Goal: Task Accomplishment & Management: Manage account settings

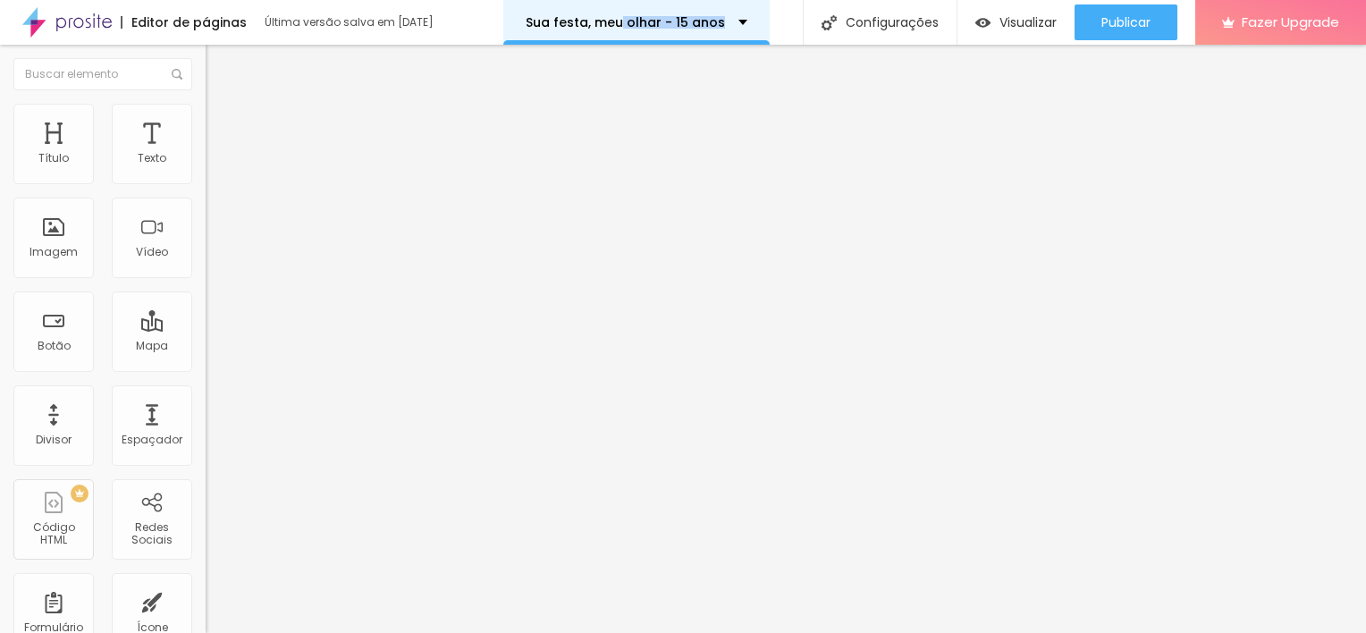
click at [692, 21] on p "Sua festa, meu olhar - 15 anos" at bounding box center [625, 22] width 199 height 13
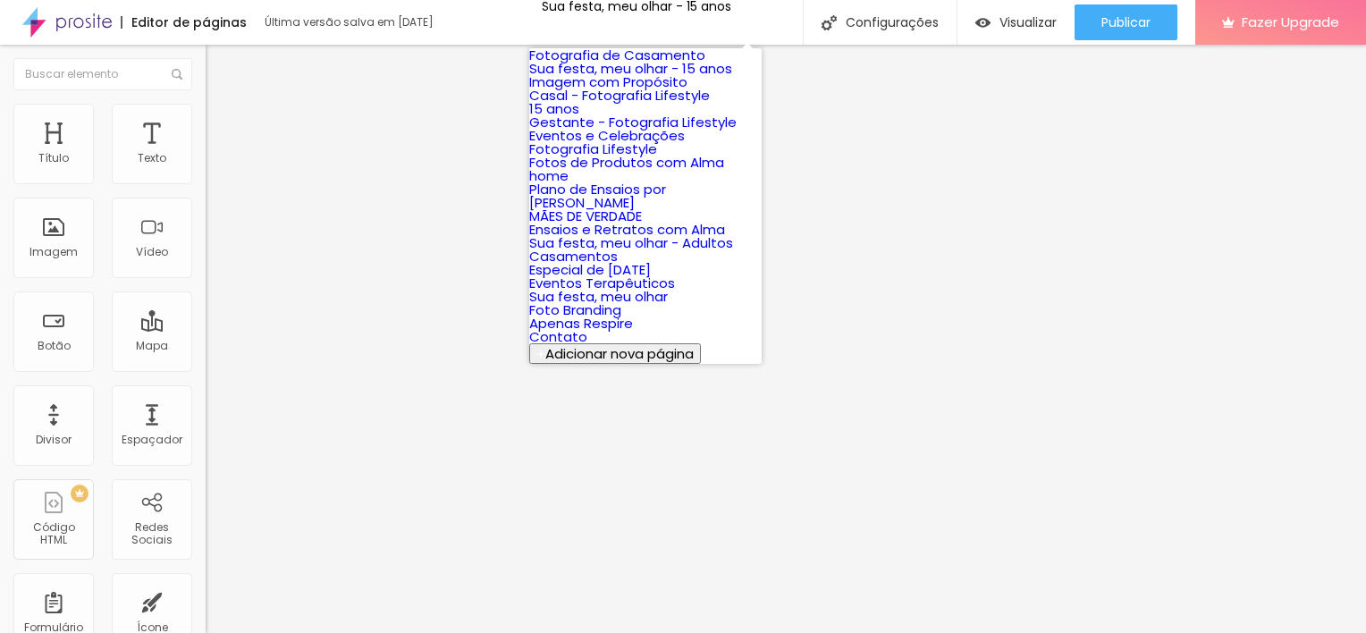
scroll to position [129, 0]
click at [579, 99] on link "15 anos" at bounding box center [554, 108] width 50 height 19
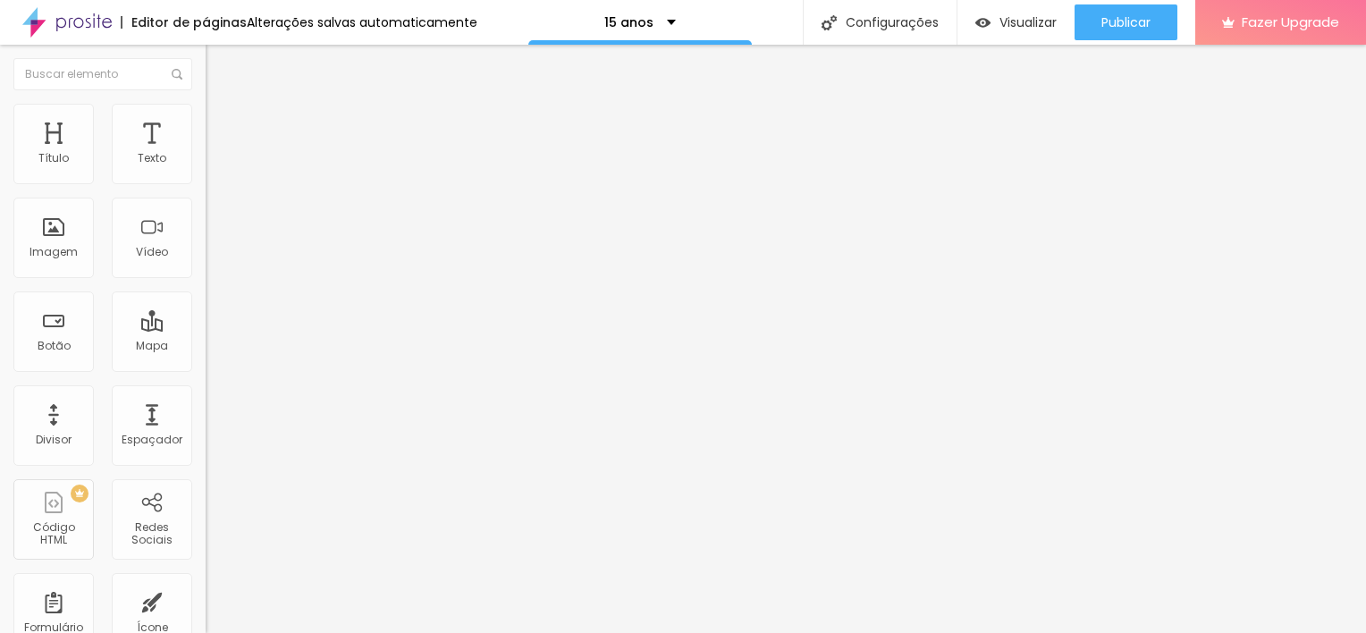
click at [206, 154] on span "Trocar imagem" at bounding box center [254, 146] width 97 height 15
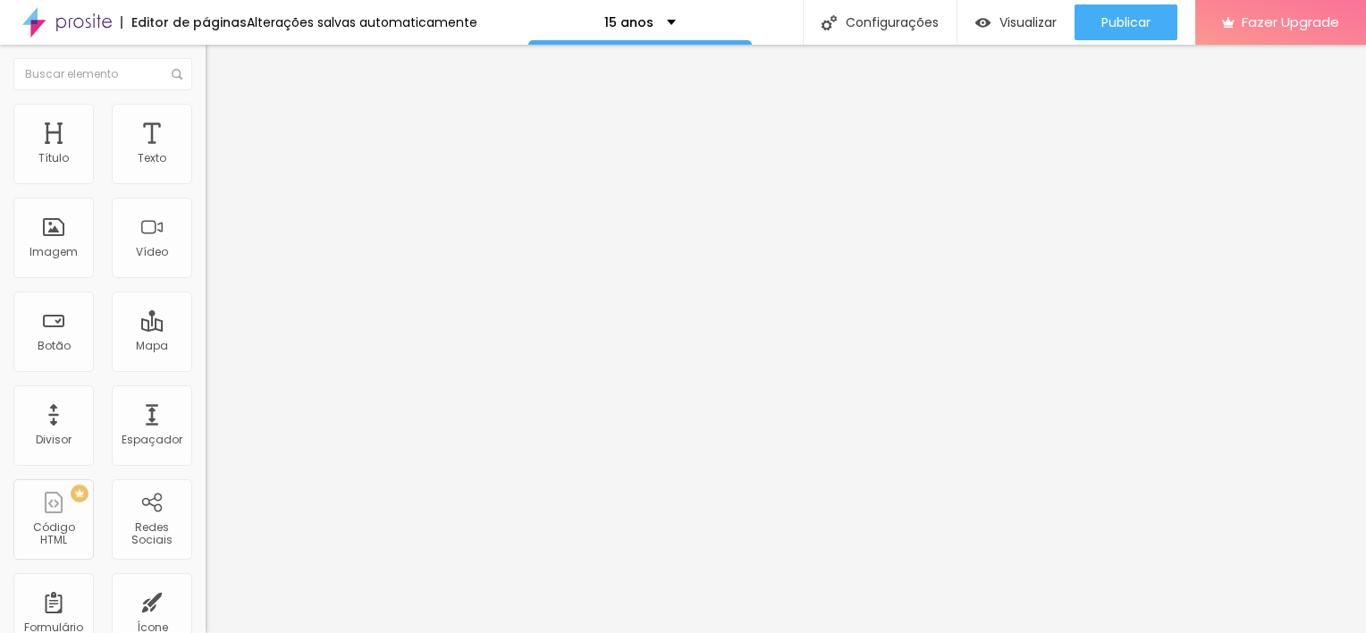
scroll to position [2537, 0]
click at [206, 154] on span "Trocar imagem" at bounding box center [254, 146] width 97 height 15
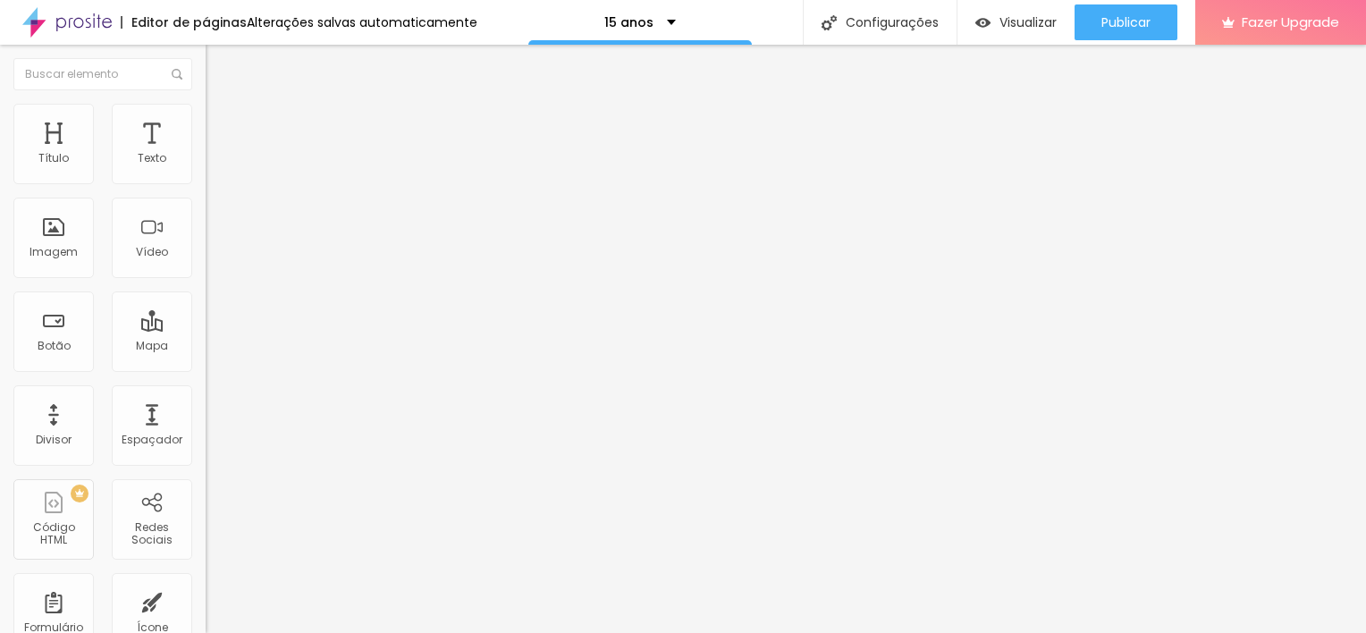
click at [206, 154] on span "Trocar imagem" at bounding box center [254, 146] width 97 height 15
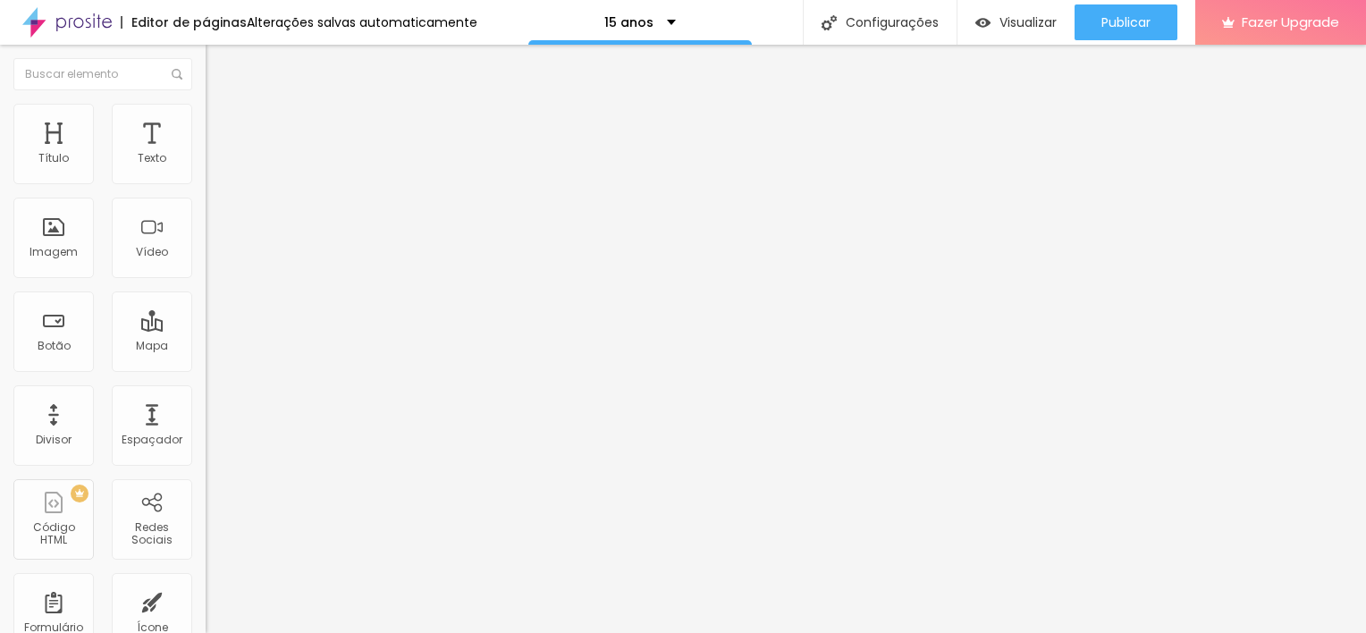
click at [206, 154] on span "Trocar imagem" at bounding box center [254, 146] width 97 height 15
click at [219, 64] on img "button" at bounding box center [226, 65] width 14 height 14
click at [206, 208] on span "Sólido" at bounding box center [223, 208] width 35 height 15
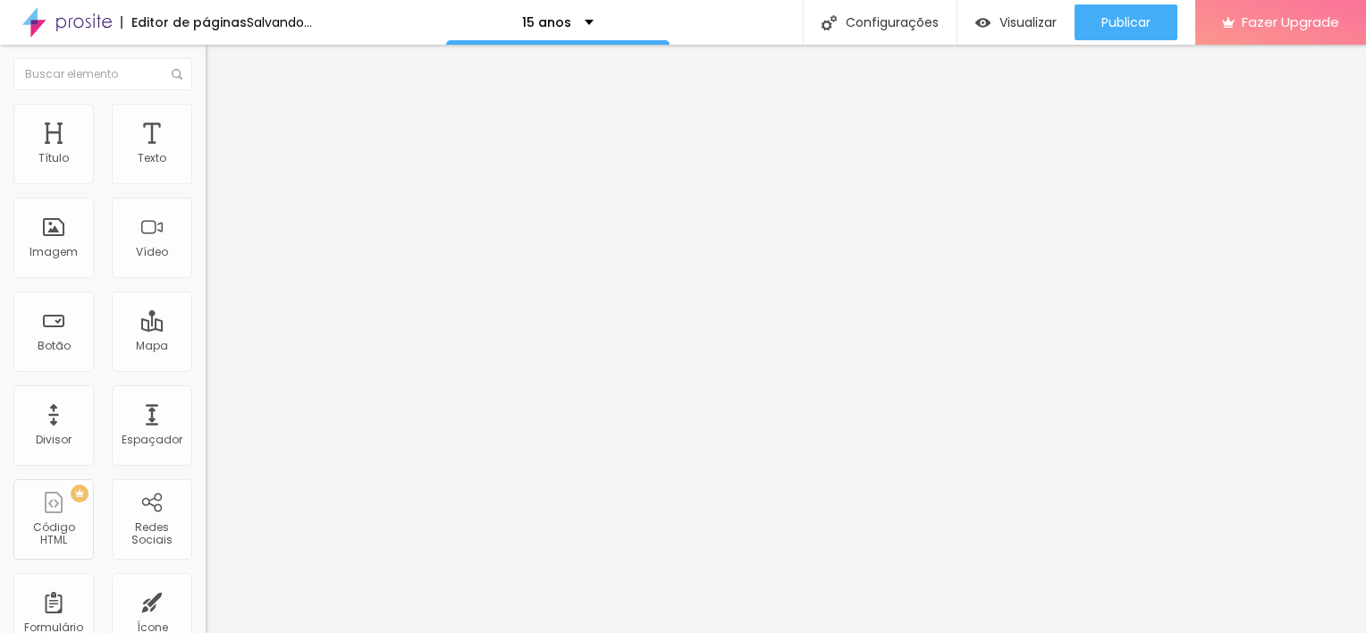
click at [206, 317] on div "Coração 2" at bounding box center [309, 312] width 206 height 11
click at [206, 119] on li "Estilo" at bounding box center [309, 113] width 206 height 18
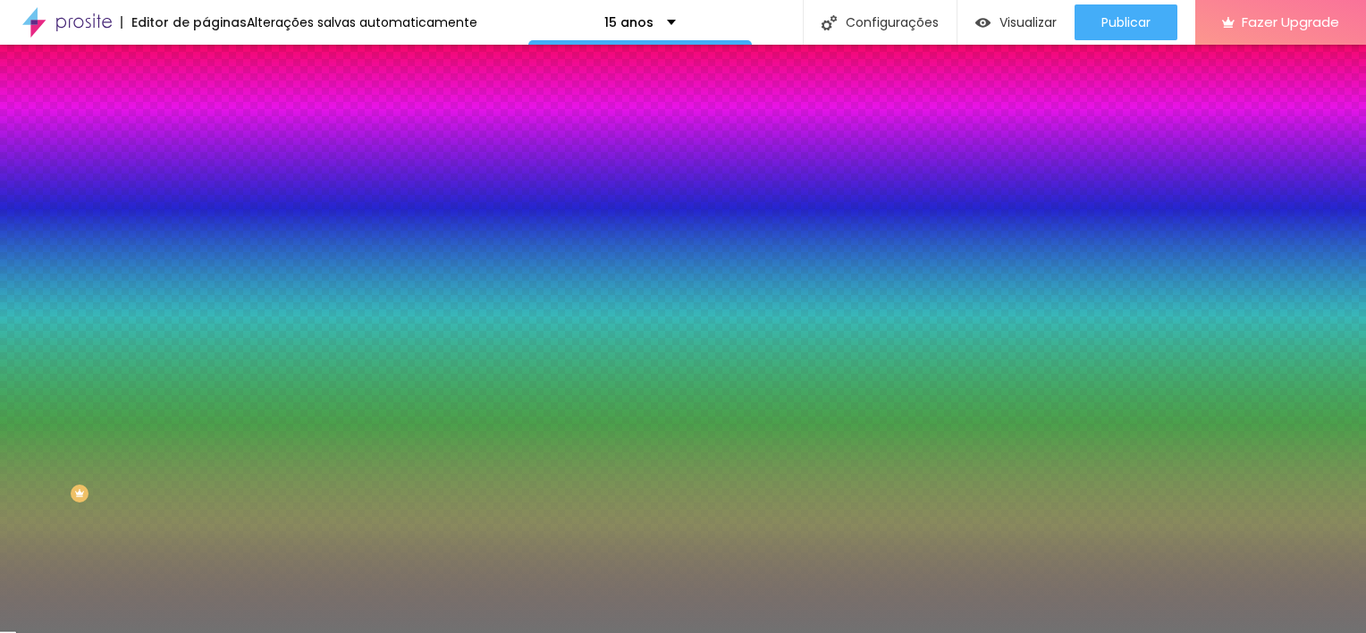
click at [206, 214] on input "50" at bounding box center [244, 208] width 77 height 19
type input "5"
type input "10"
type input "52"
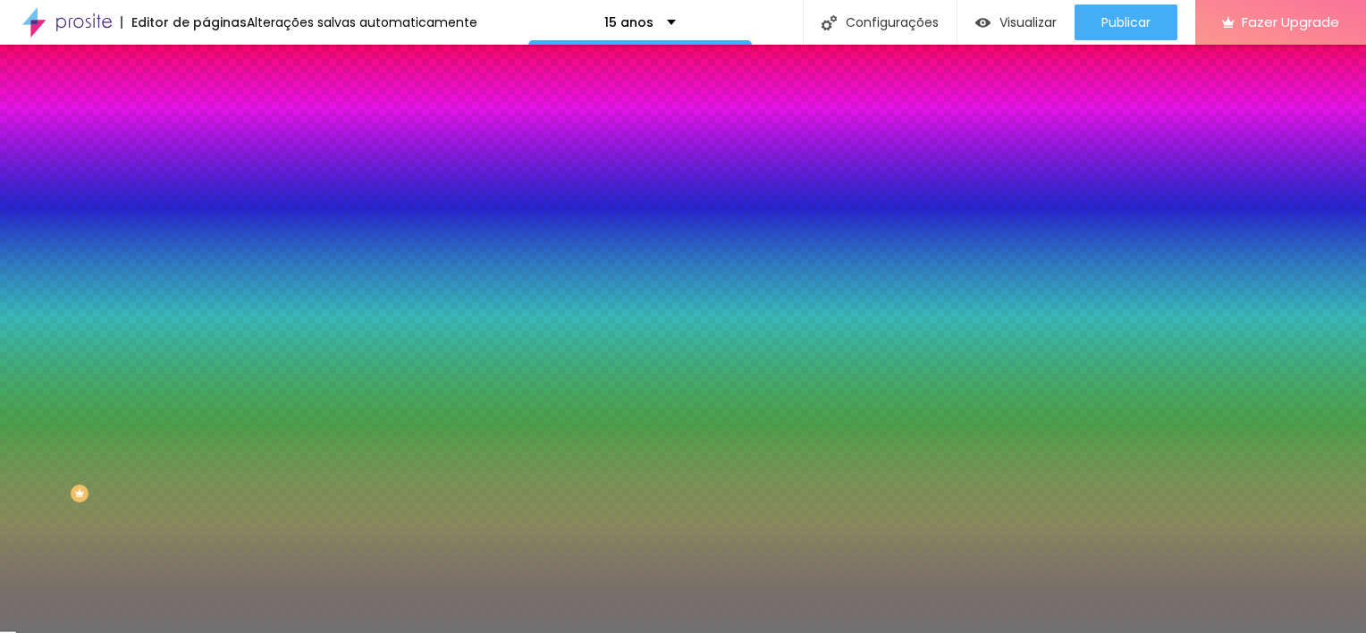
type input "52"
click at [206, 264] on input "10" at bounding box center [239, 254] width 67 height 19
type input "1"
type input "11"
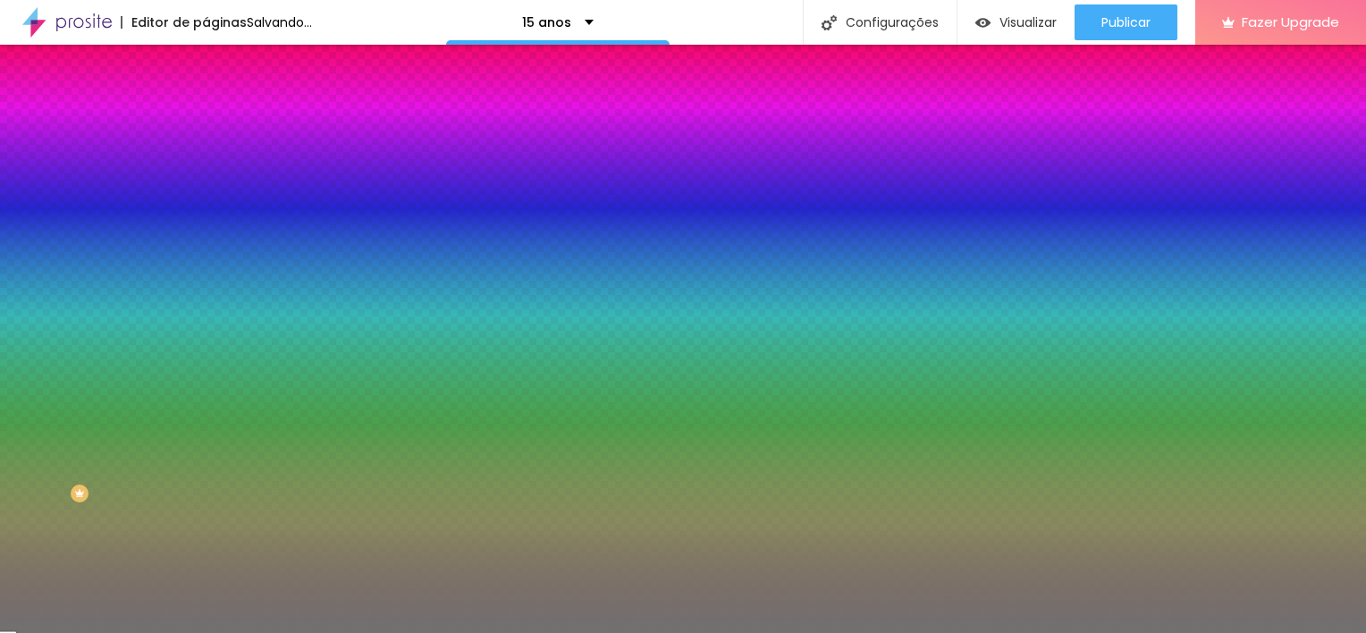
type input "11"
type input "25"
click at [206, 264] on input "25" at bounding box center [239, 254] width 67 height 19
type input "1"
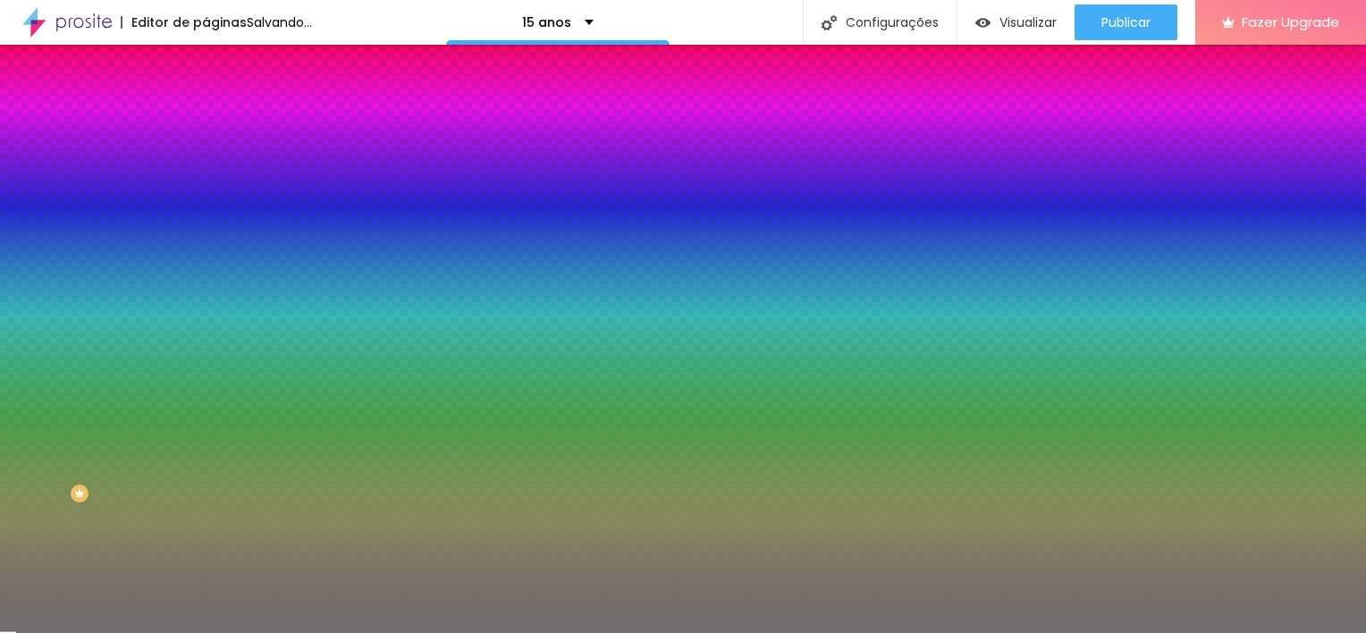
type input "1"
type input "11"
click at [206, 324] on div "Editar Divisor Conteúdo Estilo Avançado Cor Voltar ao padrão #717171 Tamanho 52…" at bounding box center [309, 339] width 206 height 588
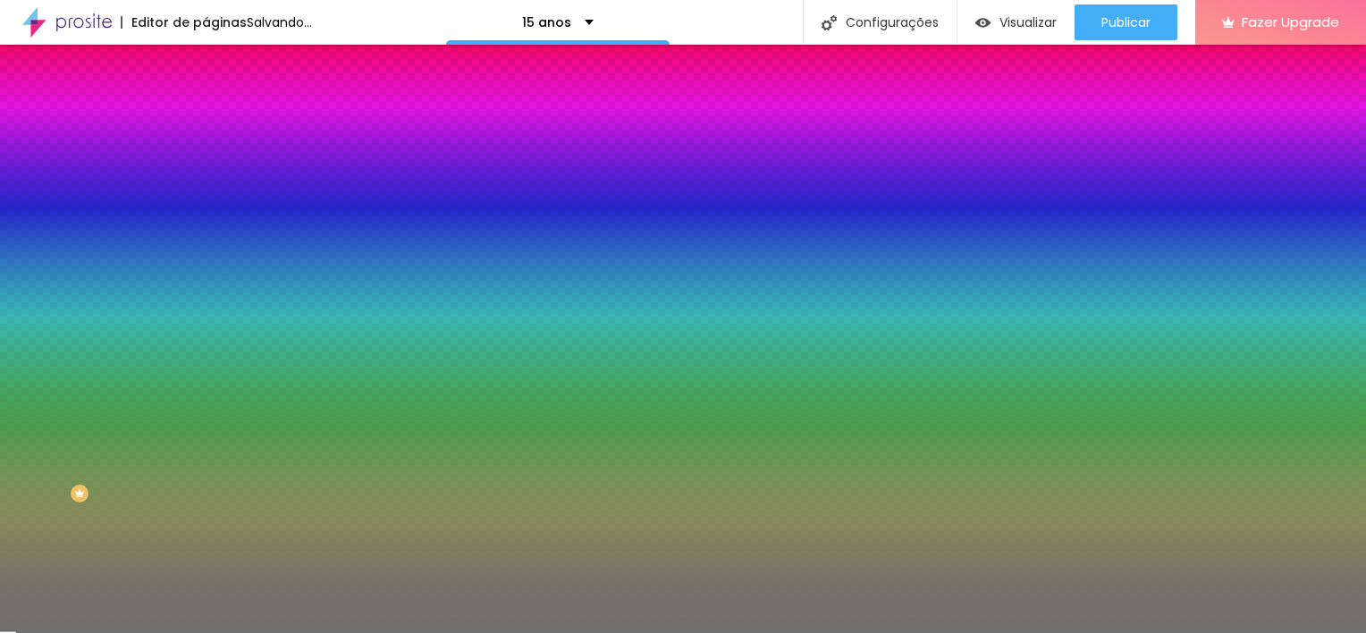
click at [206, 173] on input "#717171" at bounding box center [313, 180] width 214 height 18
paste input "52611C"
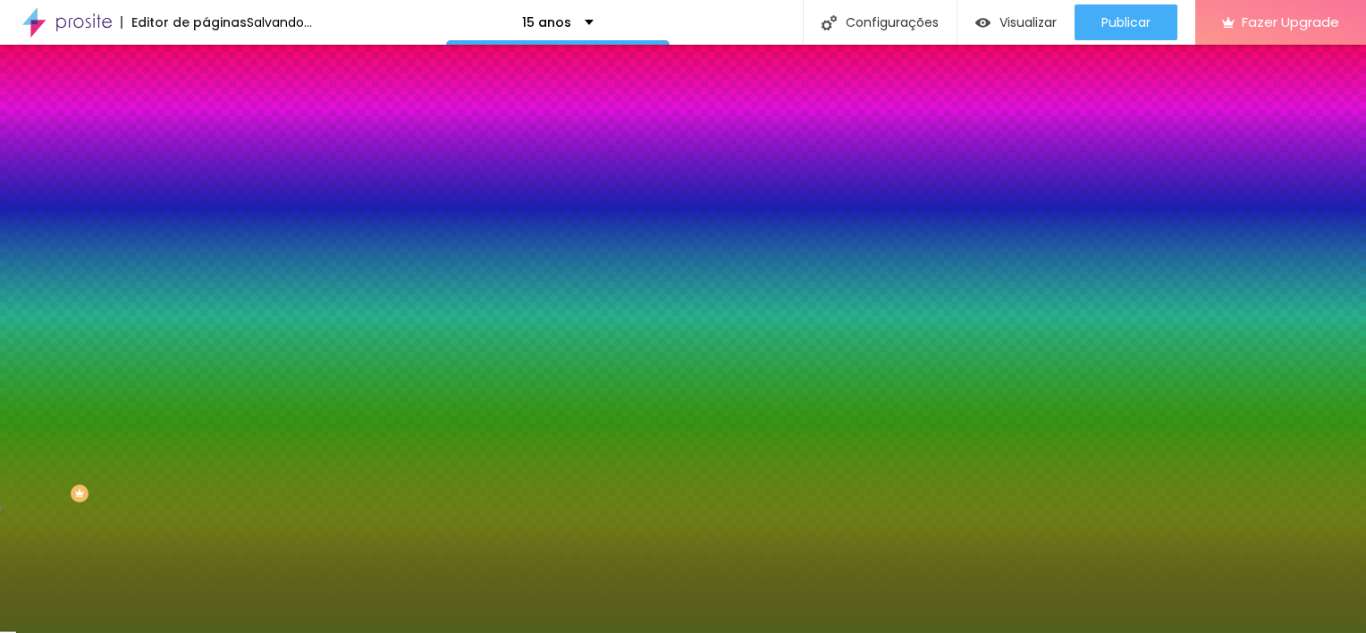
type input "#52611C"
click at [206, 368] on div "Editar Divisor Conteúdo Estilo Avançado Cor Voltar ao padrão #52611C Tamanho 52…" at bounding box center [309, 339] width 206 height 588
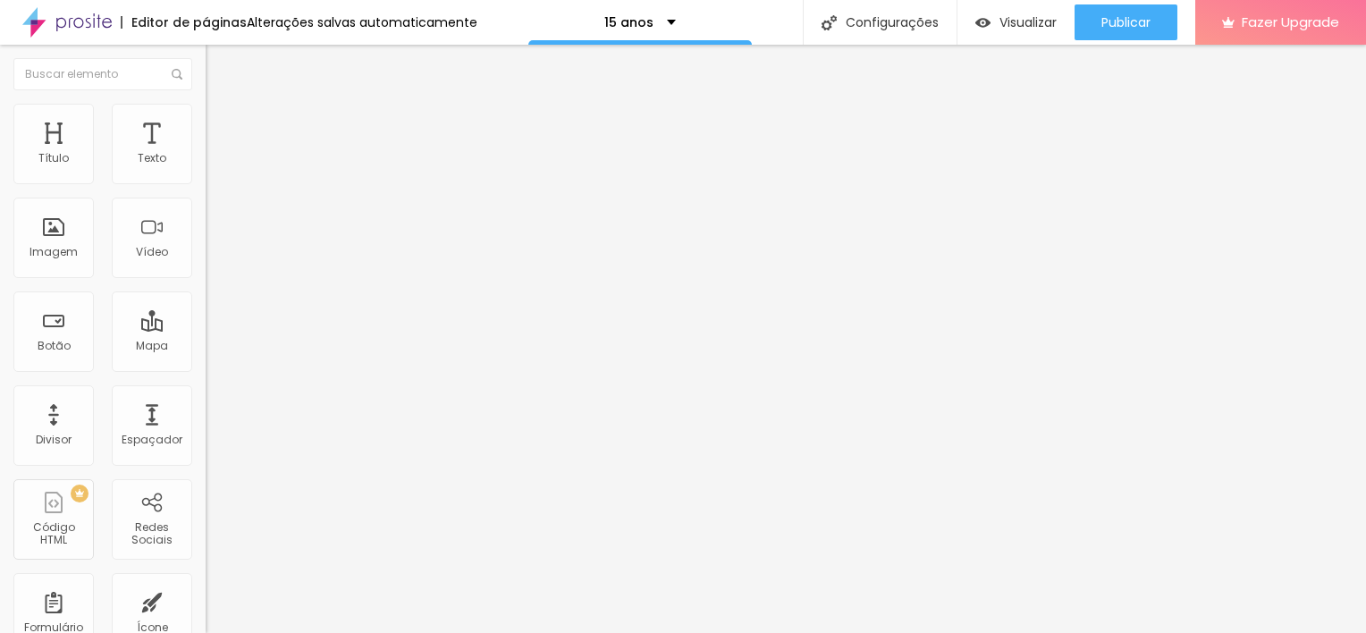
click at [206, 117] on li "Estilo" at bounding box center [309, 113] width 206 height 18
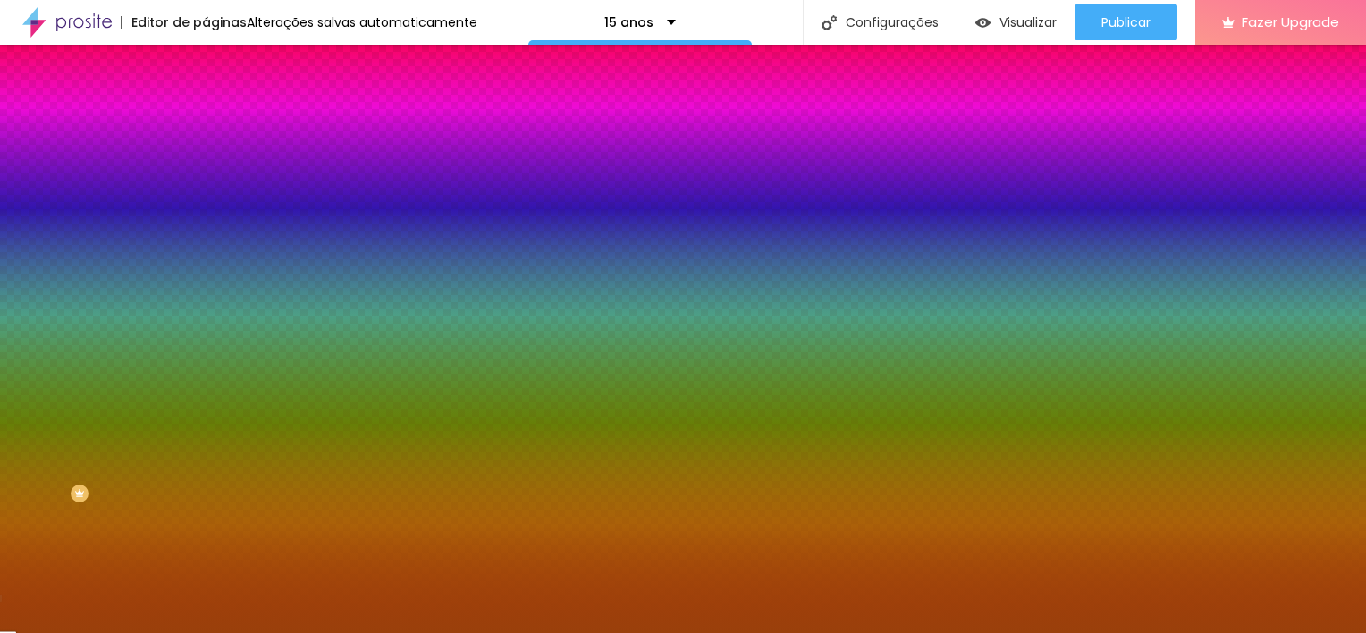
click at [206, 122] on li "Avançado" at bounding box center [309, 131] width 206 height 18
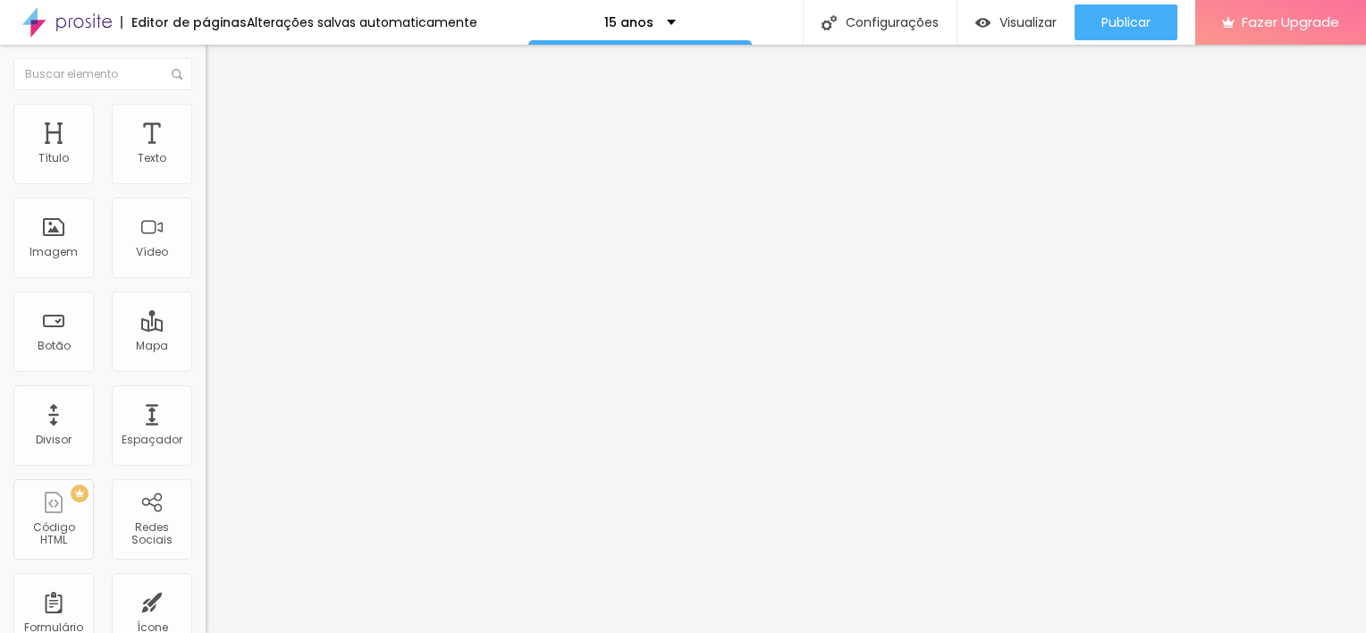
type input "10"
type input "5"
drag, startPoint x: 84, startPoint y: 177, endPoint x: 54, endPoint y: 181, distance: 30.6
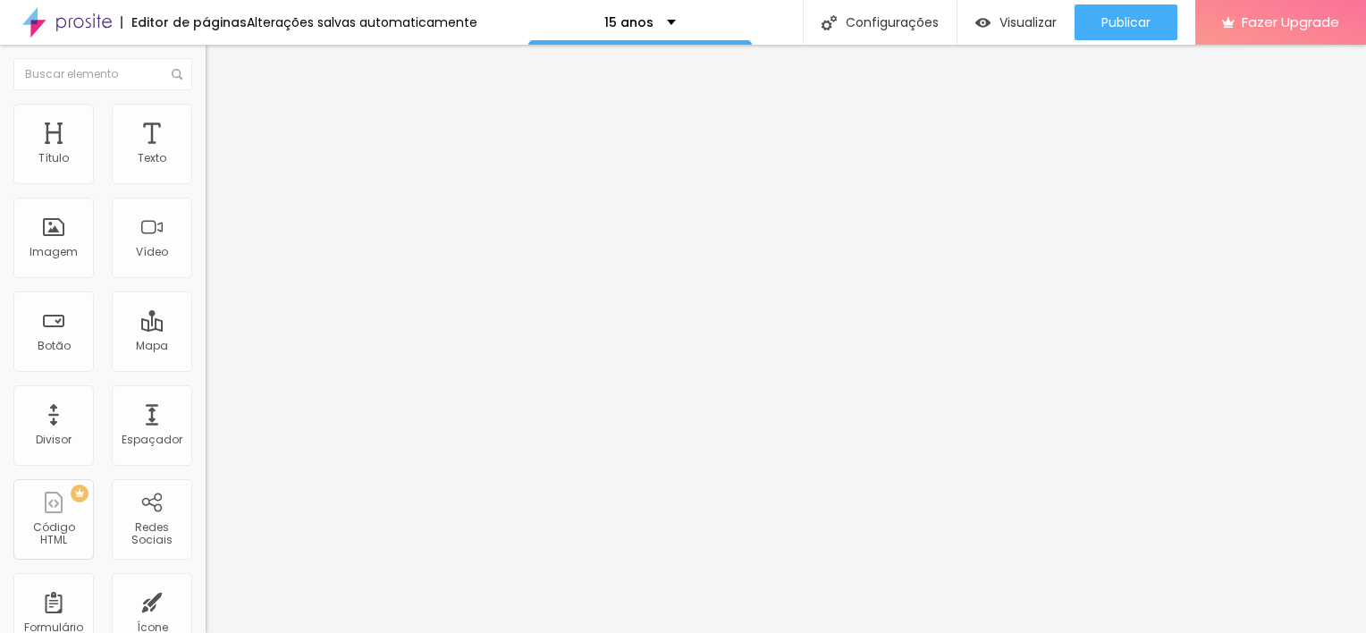
type input "5"
click at [206, 347] on input "range" at bounding box center [263, 354] width 115 height 14
click at [206, 118] on li "Estilo" at bounding box center [309, 113] width 206 height 18
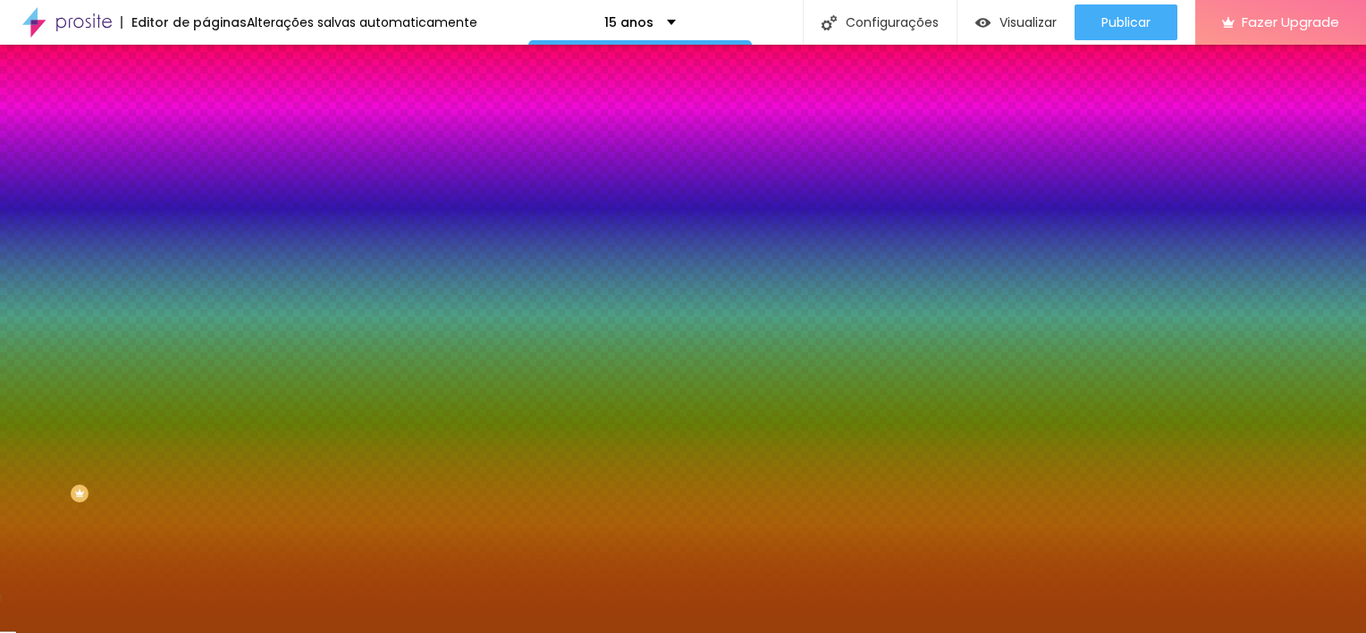
click at [206, 104] on li "Conteúdo" at bounding box center [309, 95] width 206 height 18
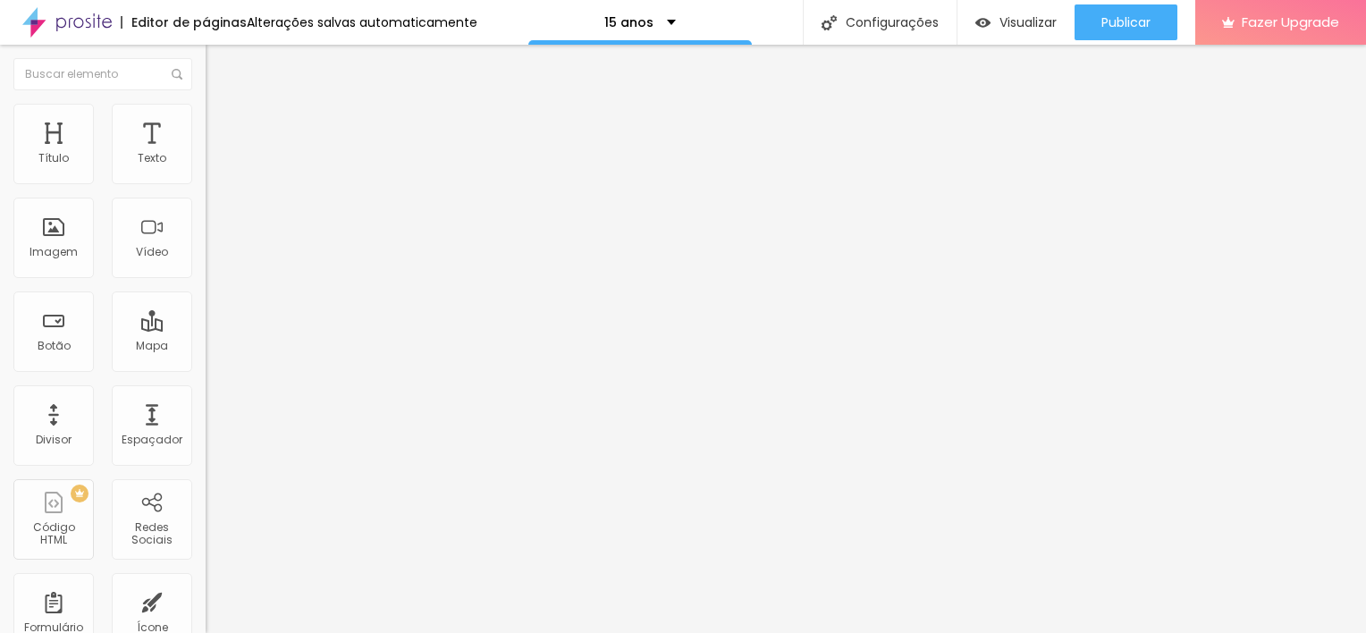
click at [206, 163] on span "Encaixotado" at bounding box center [241, 154] width 70 height 15
click at [206, 107] on li "Avançado" at bounding box center [309, 113] width 206 height 18
click at [206, 111] on ul "Estilo Avançado" at bounding box center [309, 104] width 206 height 36
type input "0"
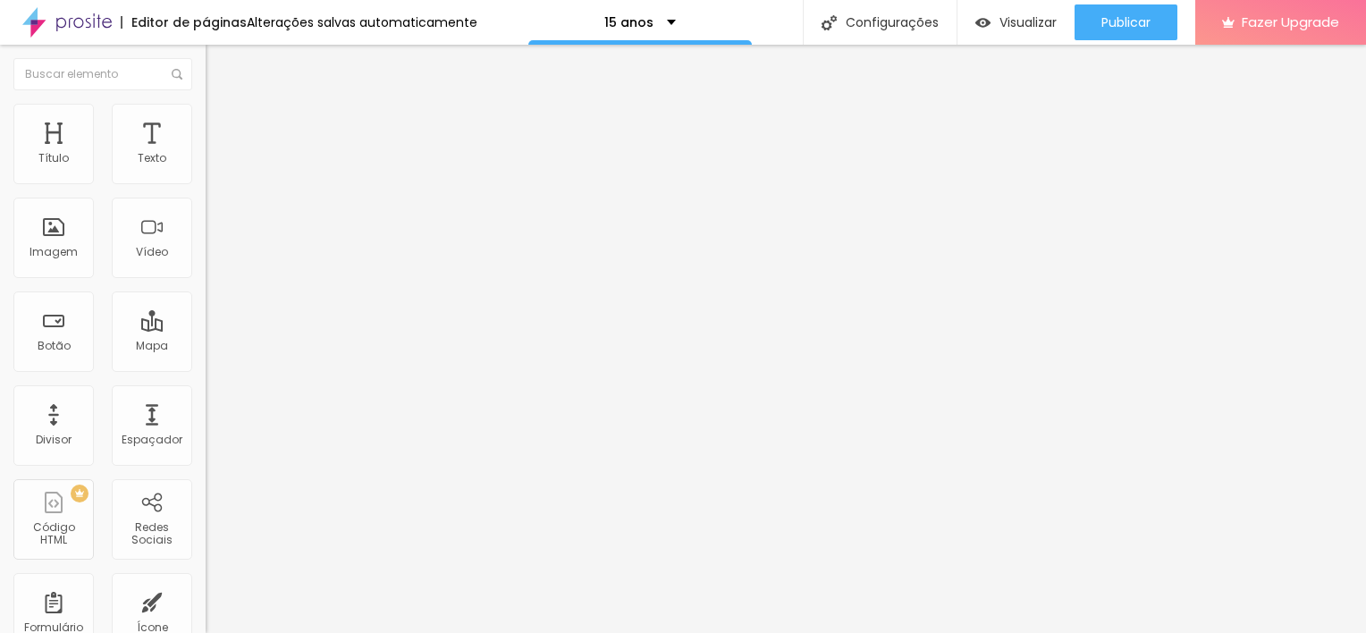
drag, startPoint x: 48, startPoint y: 176, endPoint x: -4, endPoint y: 169, distance: 52.3
type input "0"
click at [206, 329] on input "range" at bounding box center [263, 336] width 115 height 14
type input "2"
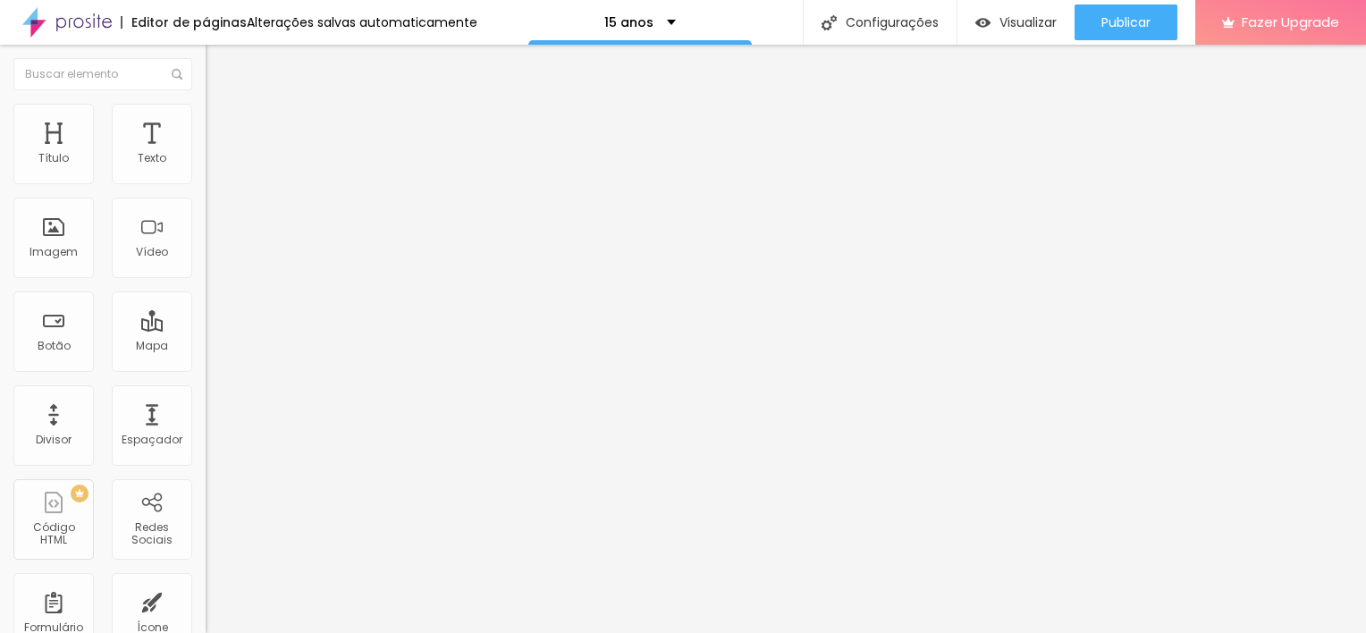
type input "0"
drag, startPoint x: 45, startPoint y: 207, endPoint x: 0, endPoint y: 208, distance: 44.7
type input "0"
click at [206, 582] on input "range" at bounding box center [263, 589] width 115 height 14
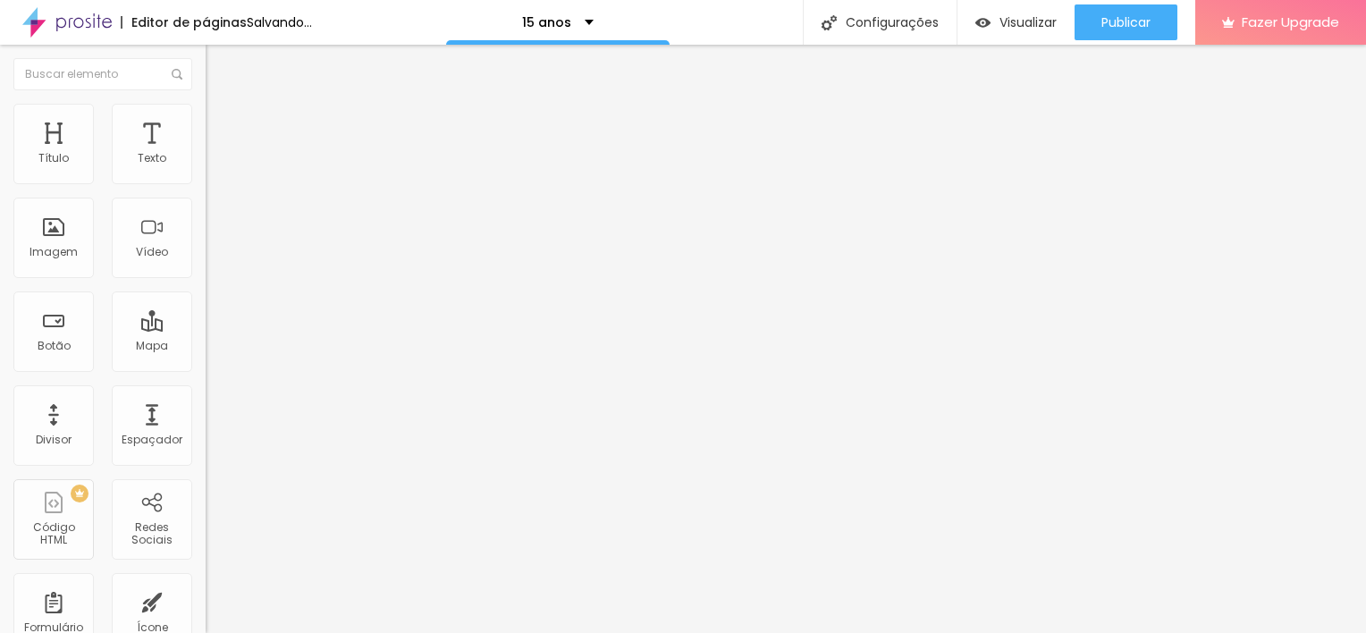
click at [222, 105] on span "Estilo" at bounding box center [236, 97] width 28 height 15
click at [213, 166] on icon "button" at bounding box center [218, 161] width 11 height 11
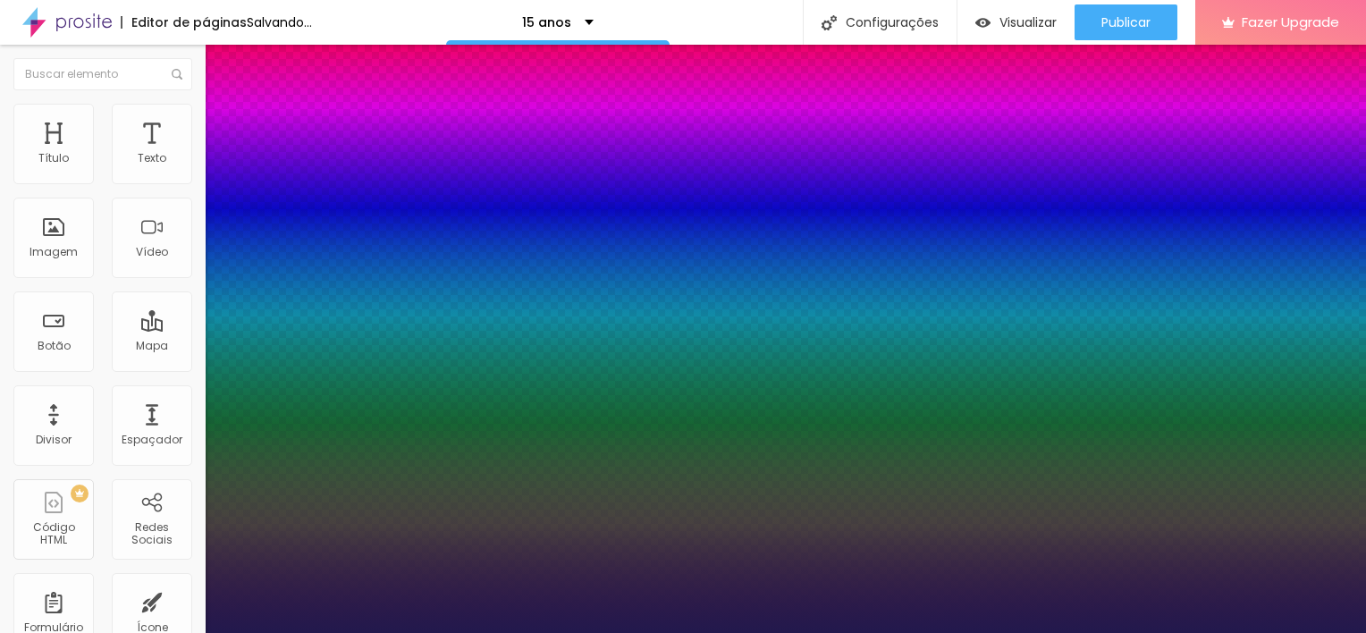
type input "1"
type input "14"
type input "1"
type input "12"
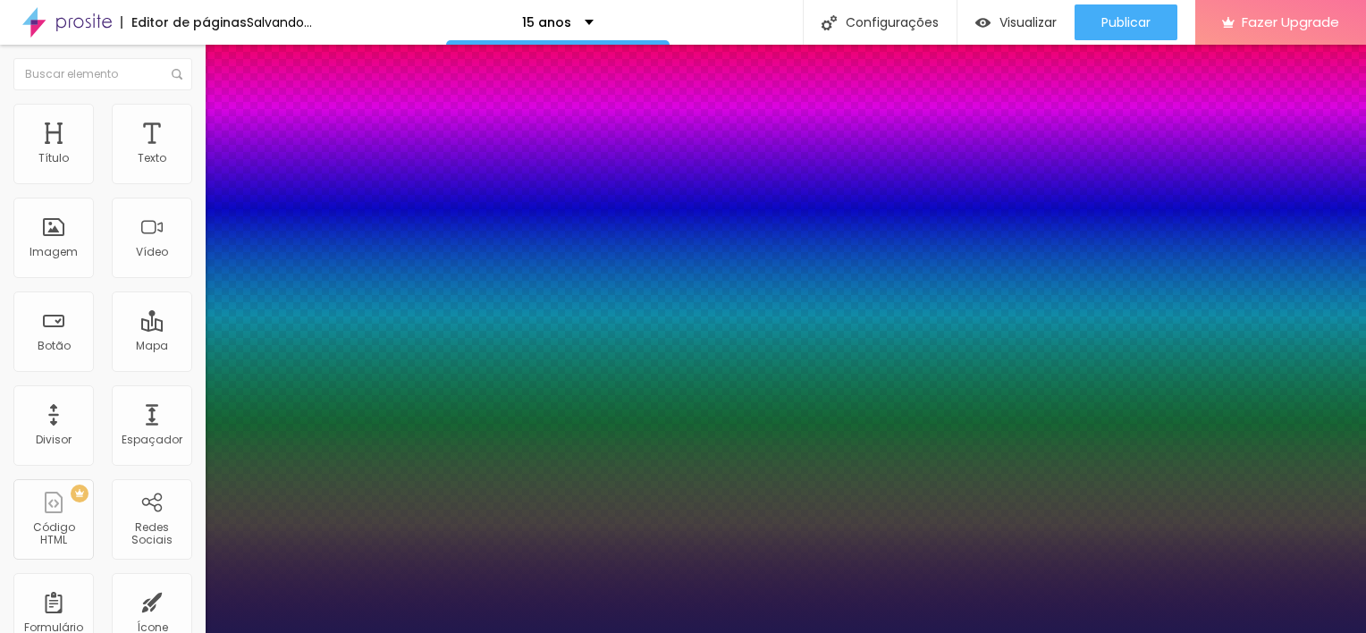
type input "12"
type input "1"
type input "11"
type input "1"
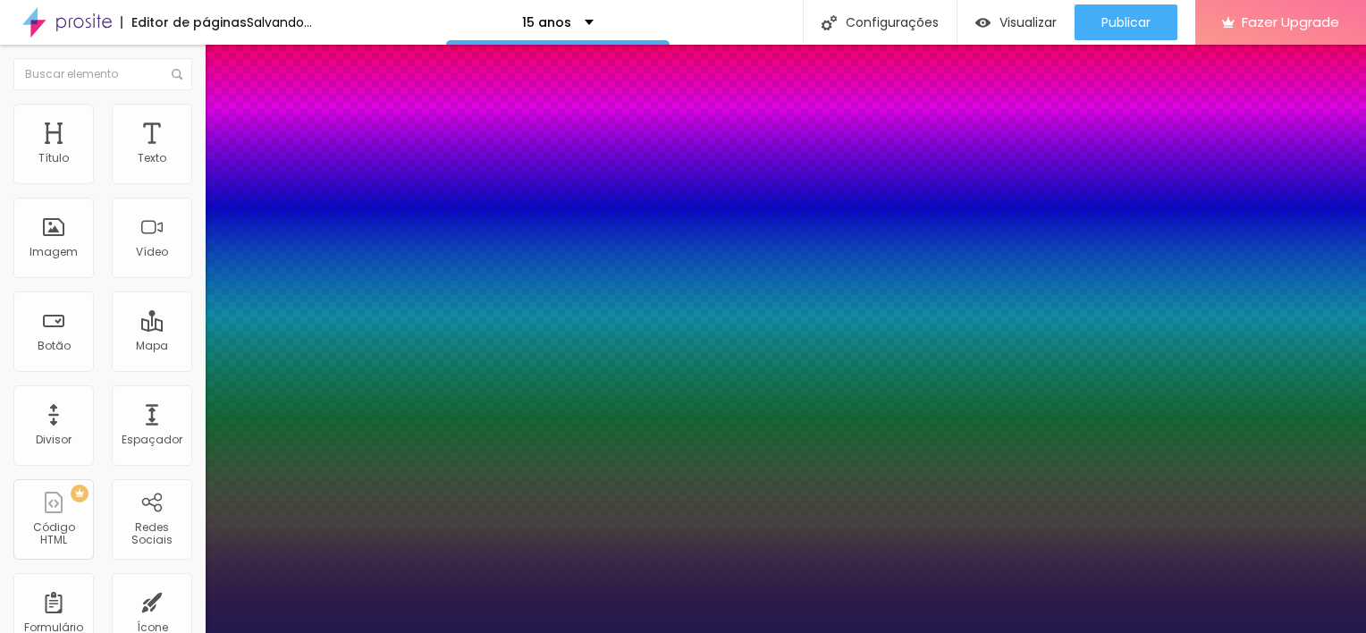
type input "10"
type input "1"
type input "11"
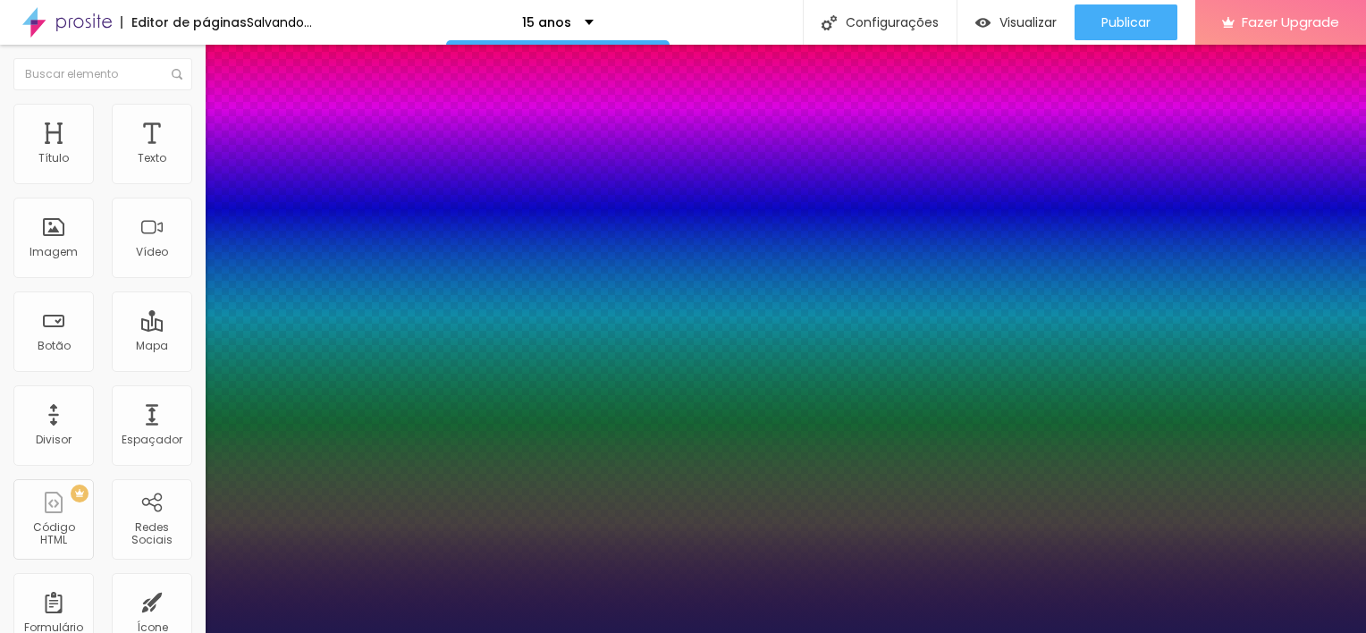
type input "1"
type input "13"
type input "1"
type input "14"
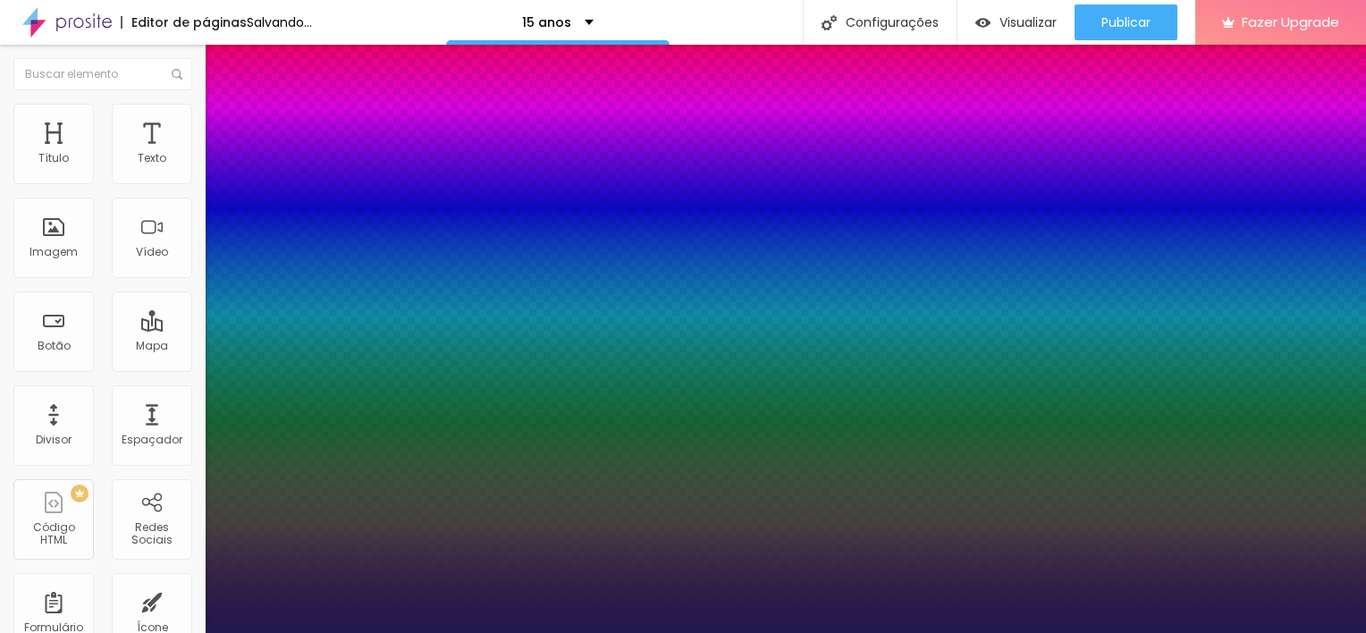
type input "14"
type input "1"
type input "16"
type input "1"
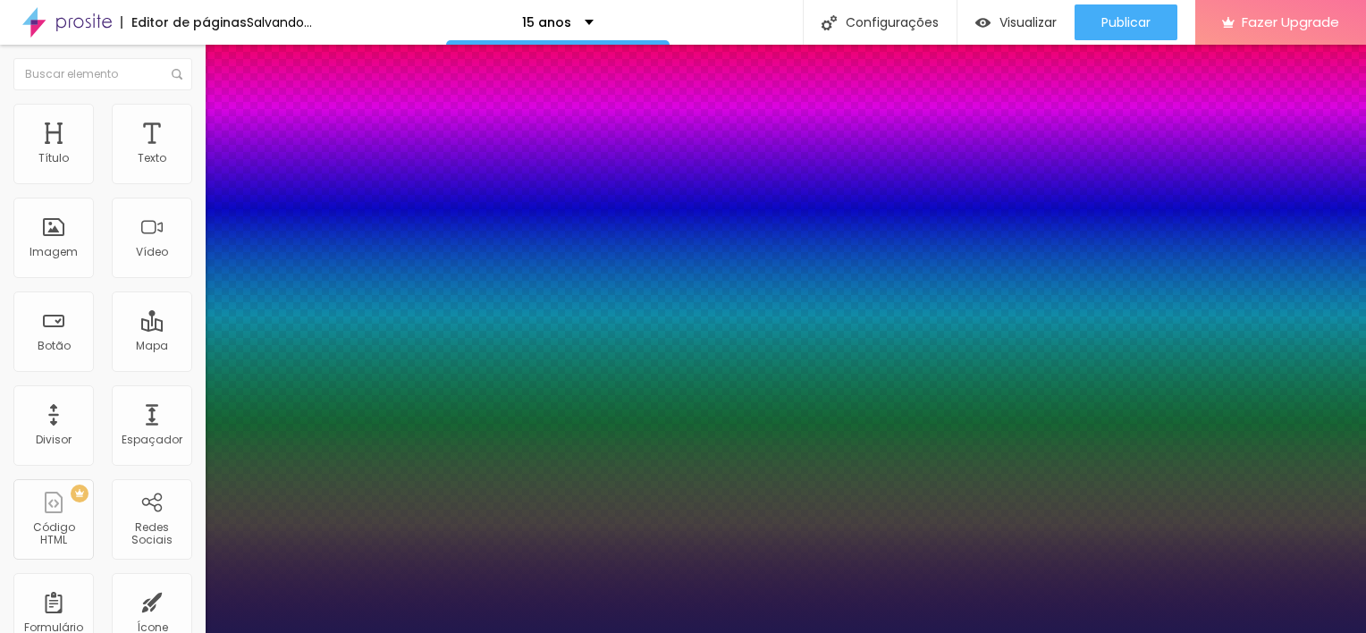
type input "19"
type input "1"
type input "21"
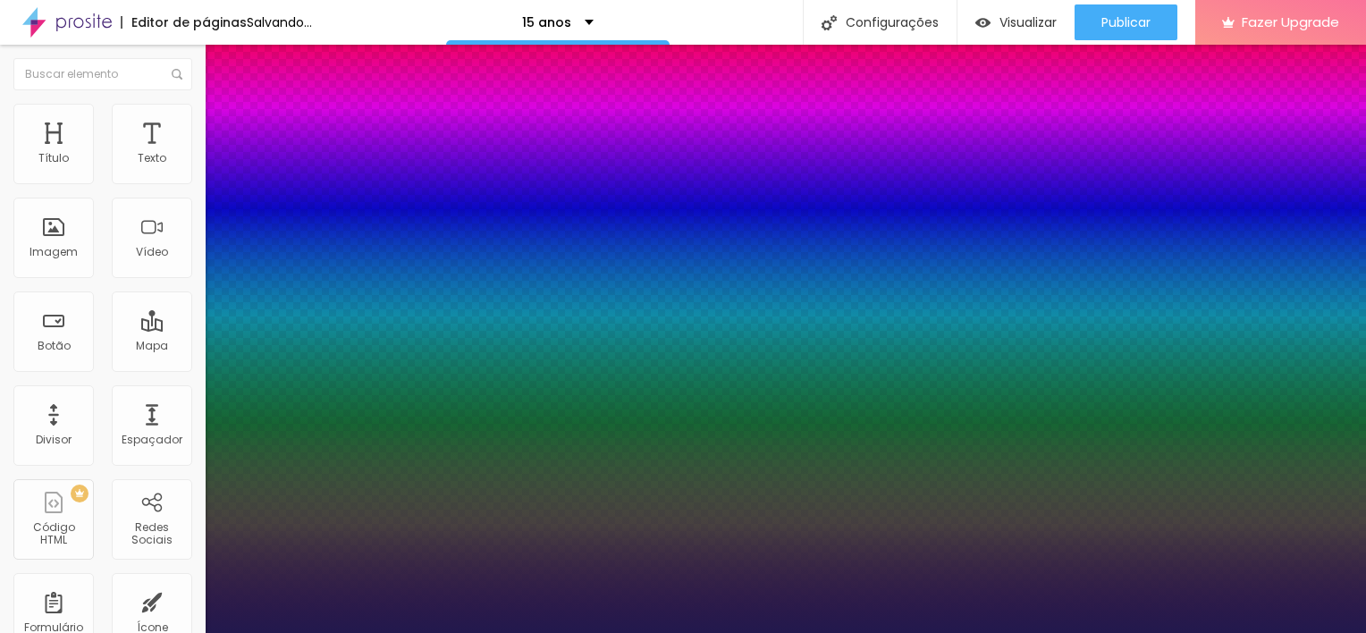
type input "1"
type input "22"
type input "1"
type input "23"
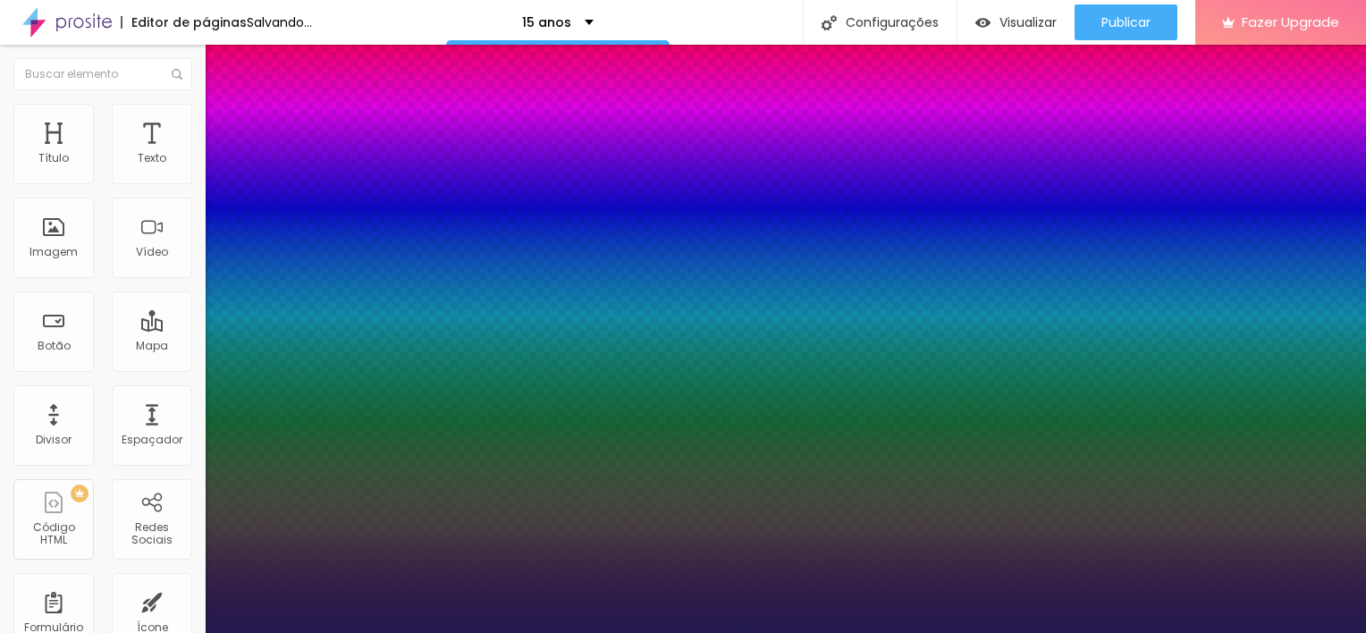
type input "23"
type input "1"
drag, startPoint x: 268, startPoint y: 302, endPoint x: 252, endPoint y: 300, distance: 16.2
type input "23"
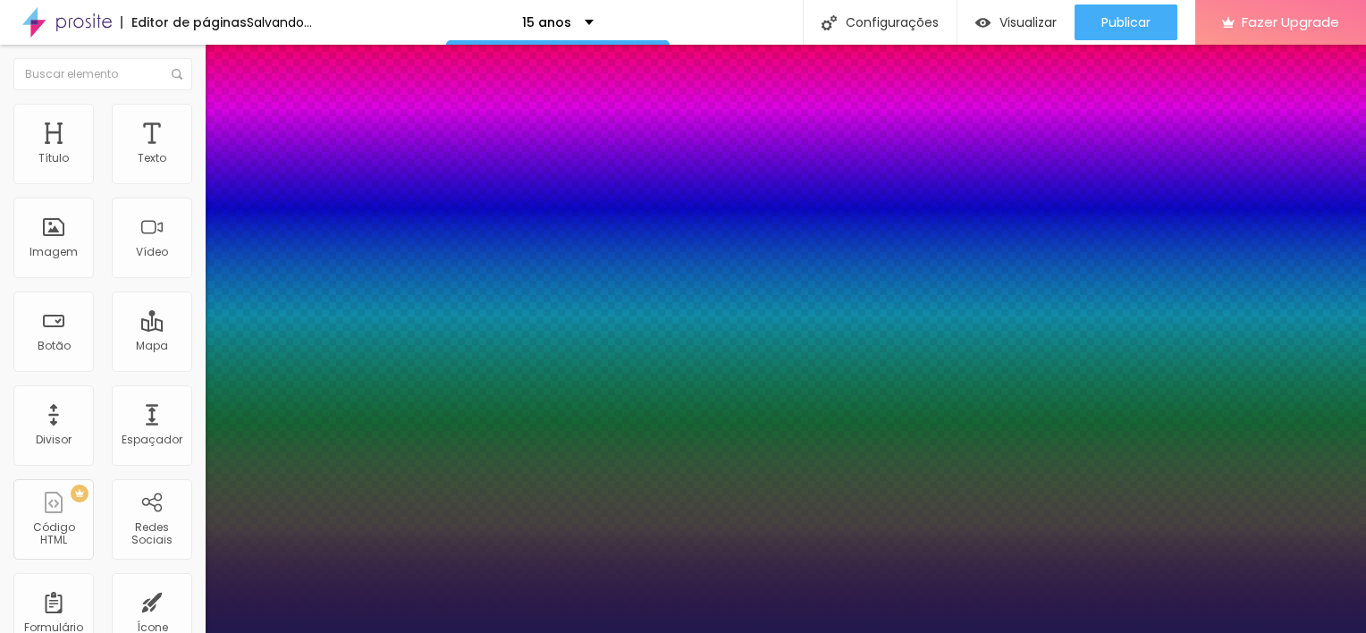
click at [650, 632] on div at bounding box center [683, 633] width 1366 height 0
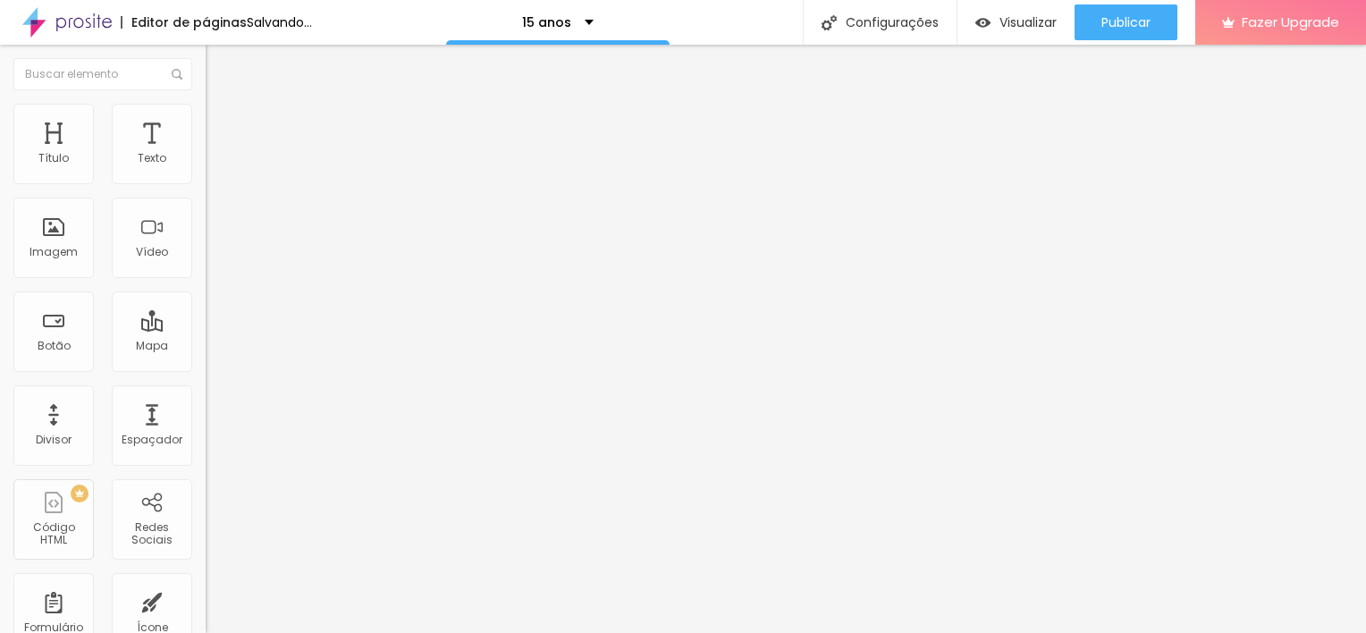
click at [222, 122] on span "Estilo" at bounding box center [236, 115] width 28 height 15
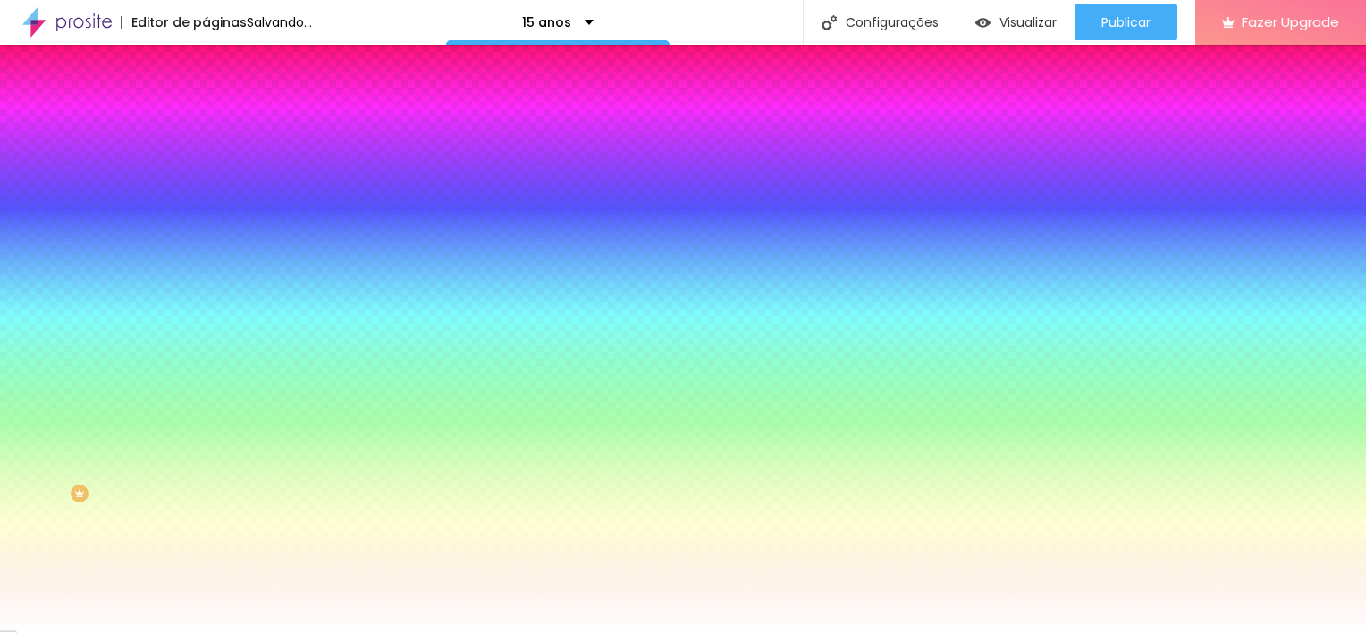
click at [206, 104] on li "Conteúdo" at bounding box center [309, 95] width 206 height 18
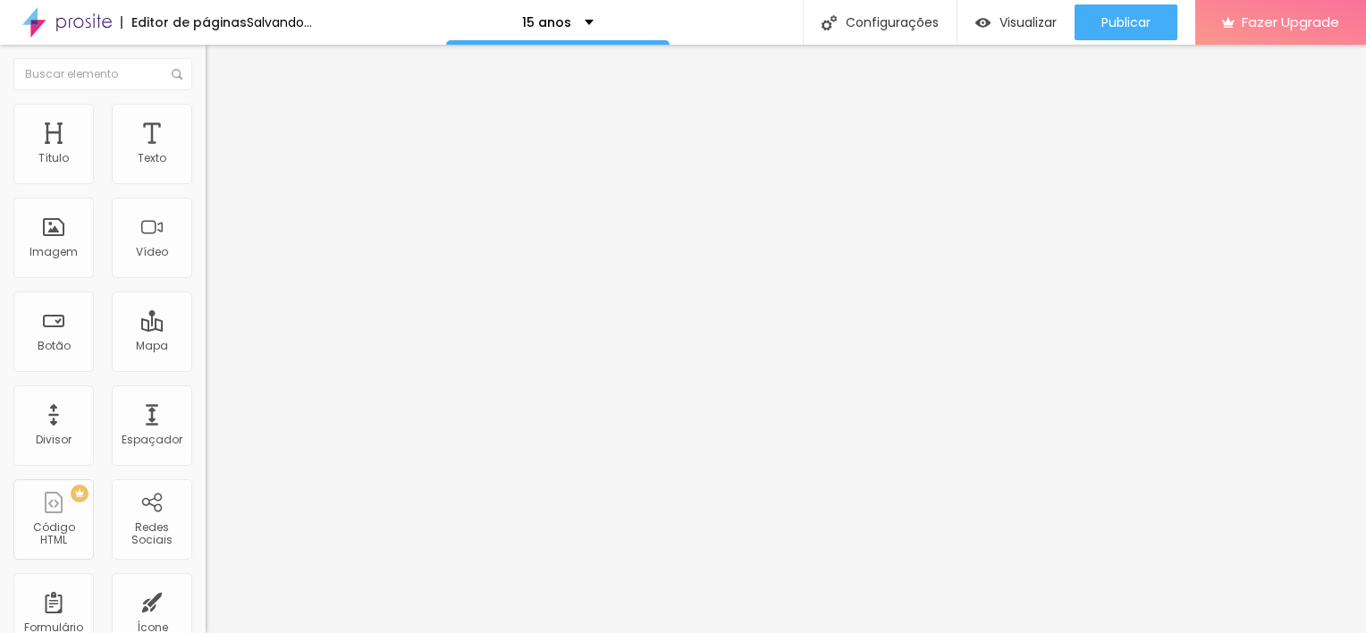
click at [222, 126] on span "Avançado" at bounding box center [251, 133] width 59 height 15
type input "15"
type input "10"
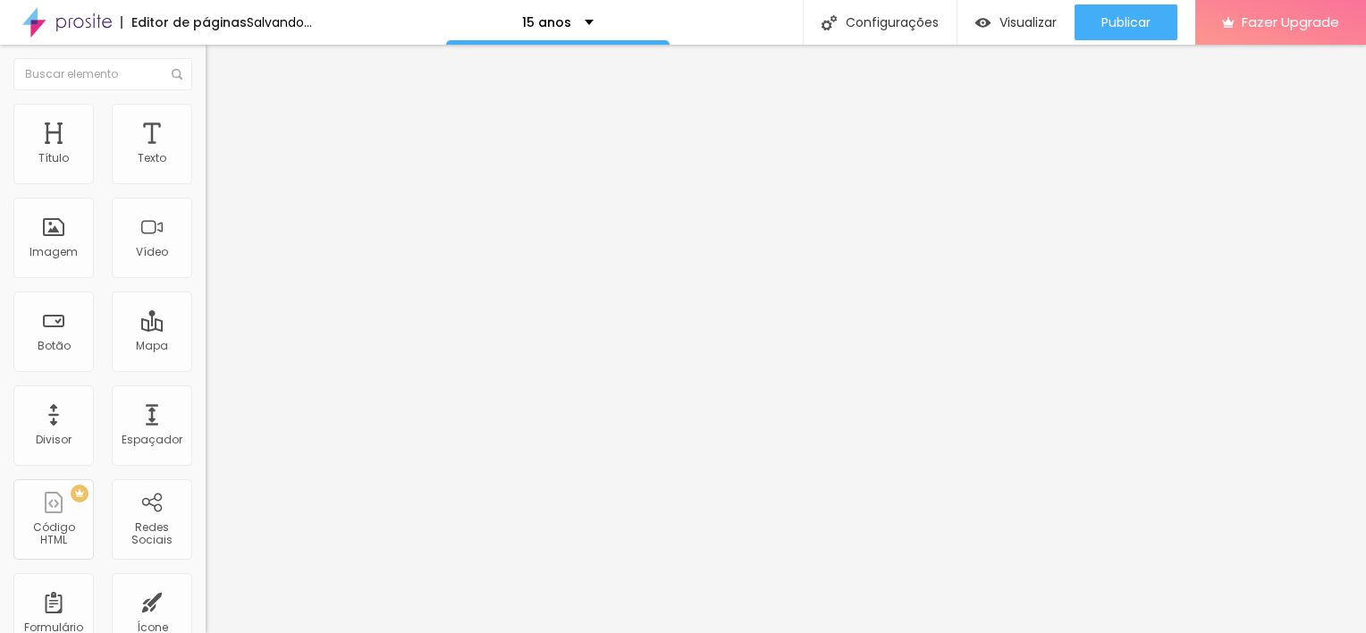
type input "5"
type input "0"
type input "5"
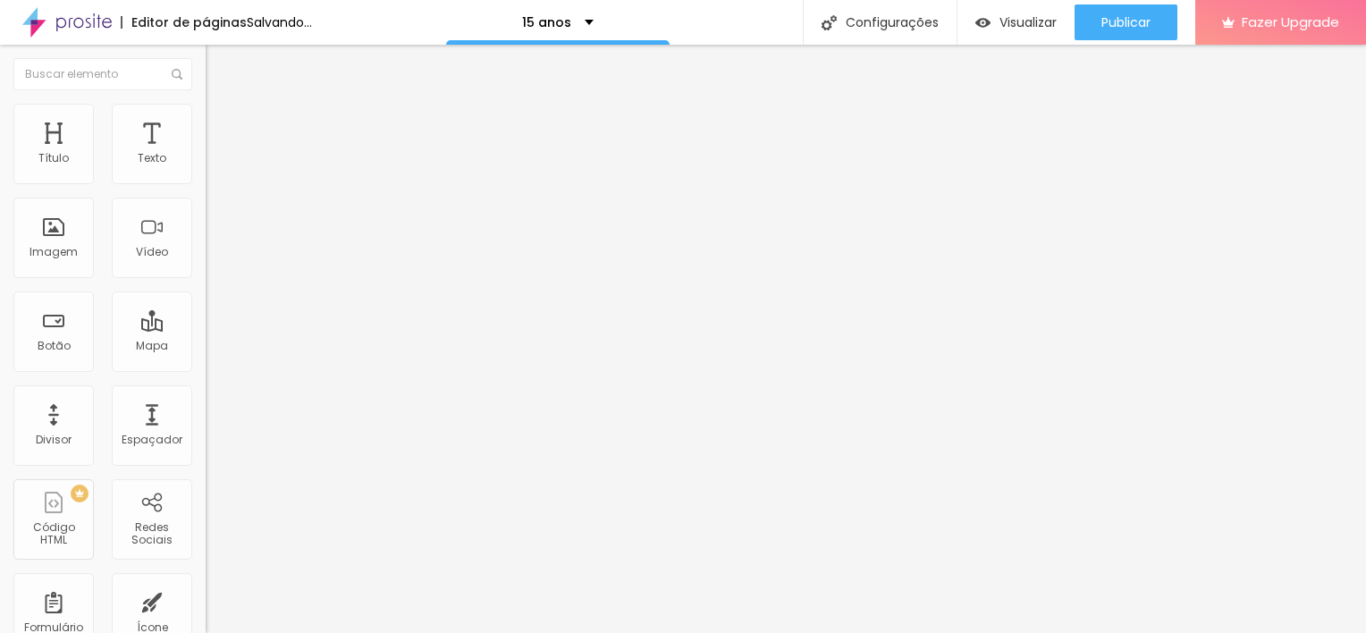
type input "5"
type input "10"
type input "15"
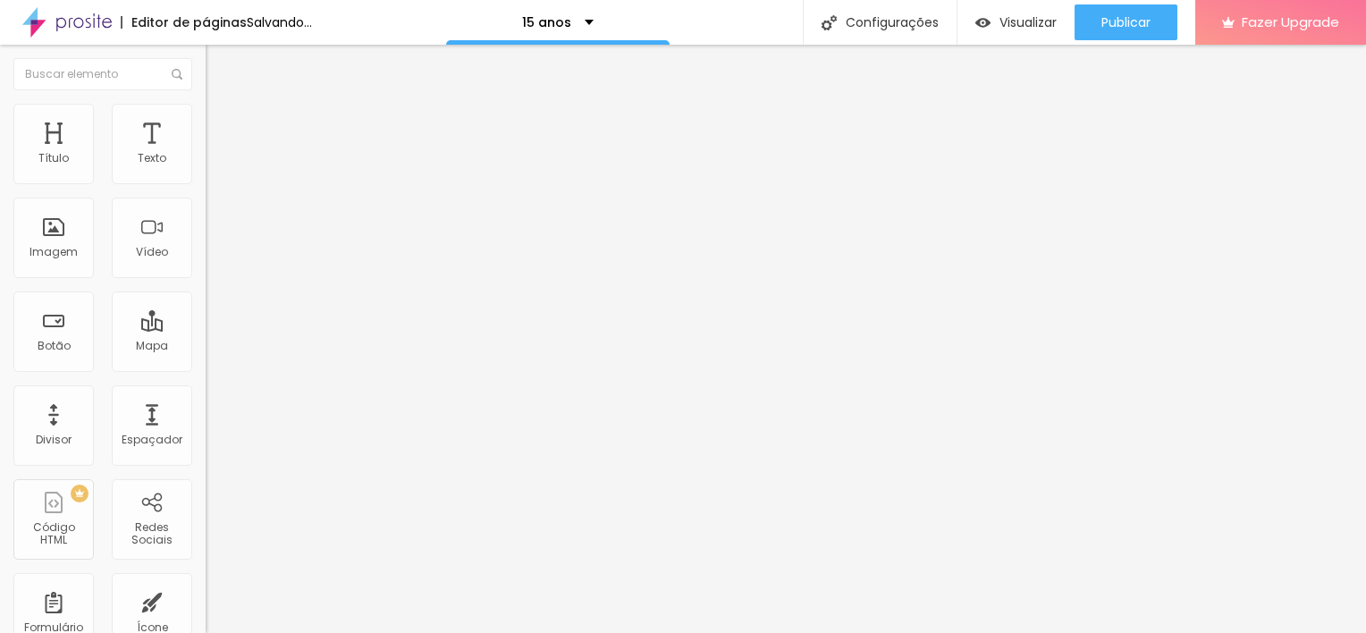
type input "15"
click at [206, 347] on input "range" at bounding box center [263, 354] width 115 height 14
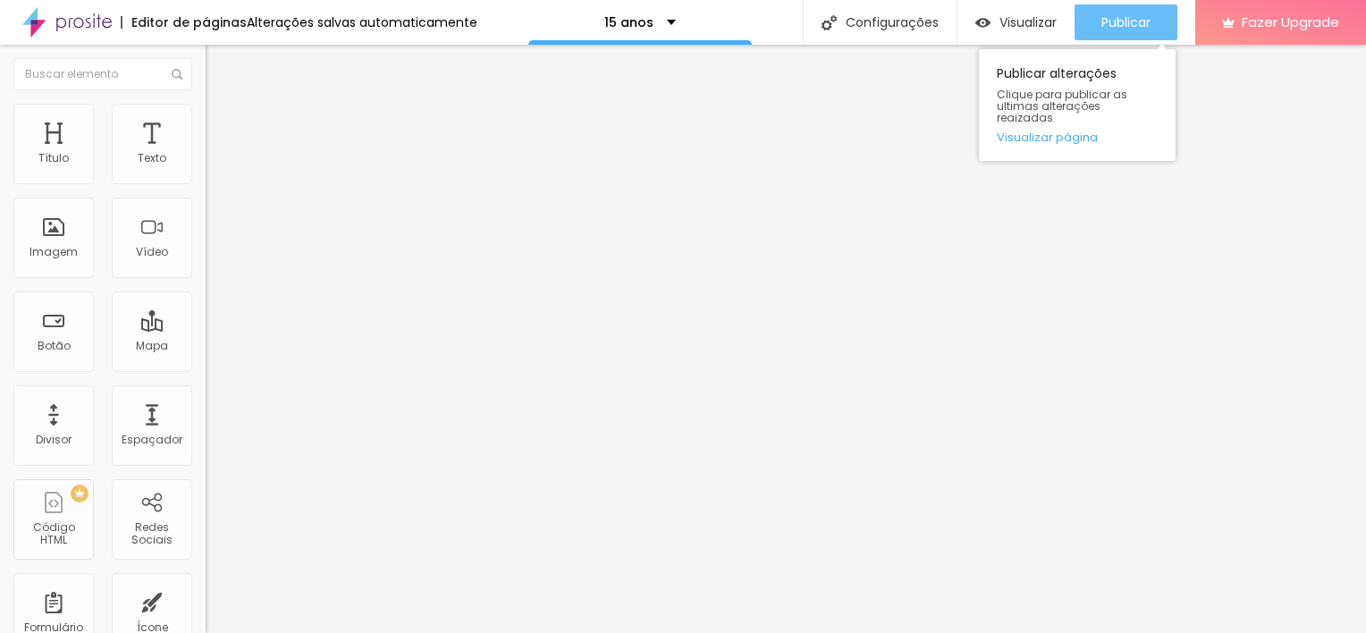
click at [1150, 29] on button "Publicar" at bounding box center [1125, 22] width 103 height 36
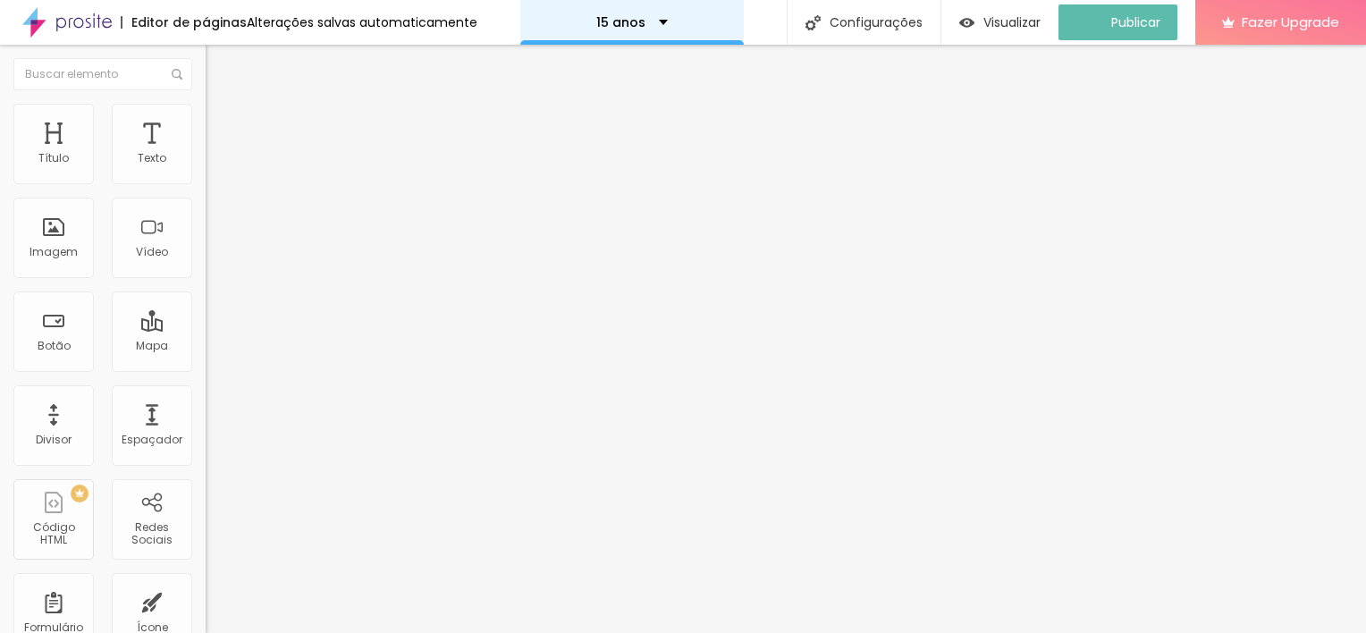
click at [656, 12] on div "15 anos" at bounding box center [631, 22] width 223 height 45
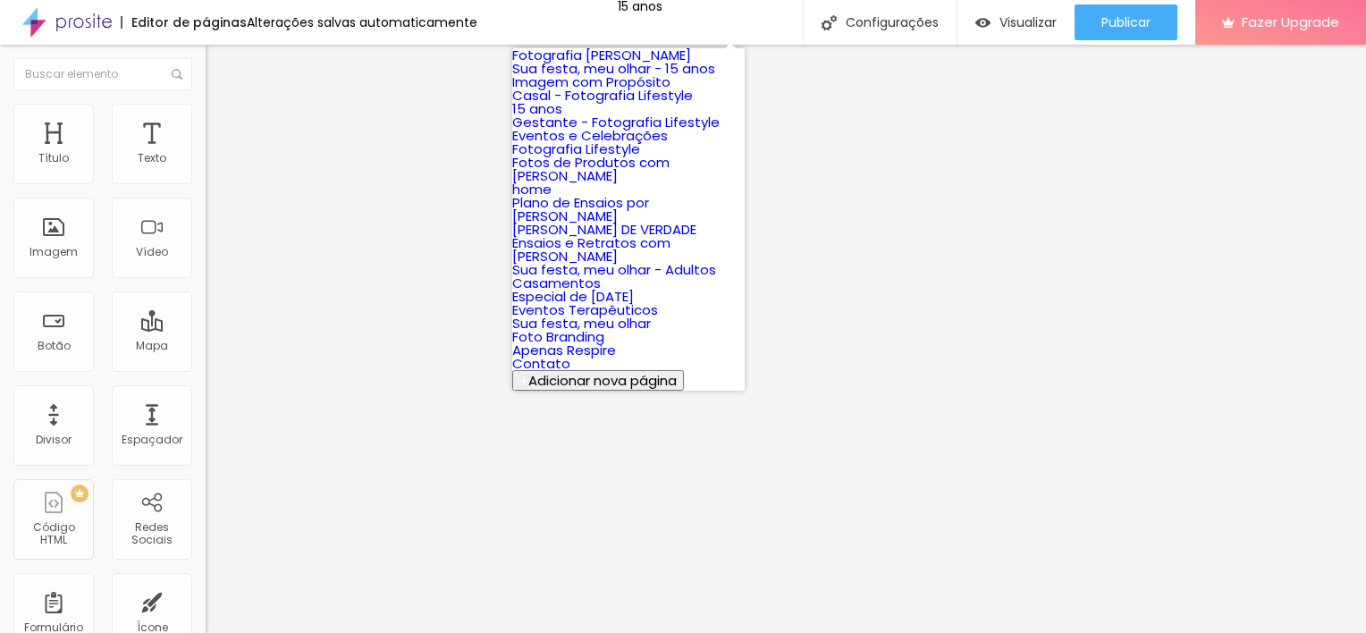
scroll to position [323, 0]
click at [638, 193] on link "Plano de Ensaios por Assinatura" at bounding box center [580, 209] width 137 height 32
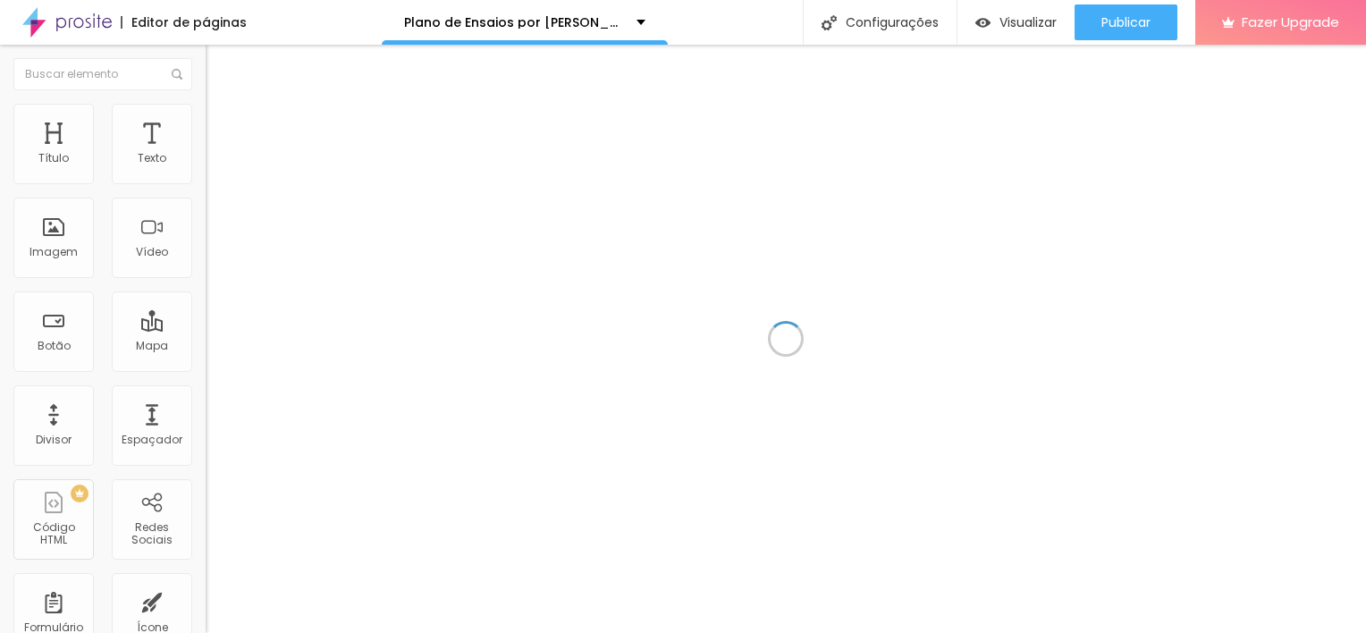
click at [765, 399] on div at bounding box center [786, 339] width 1160 height 588
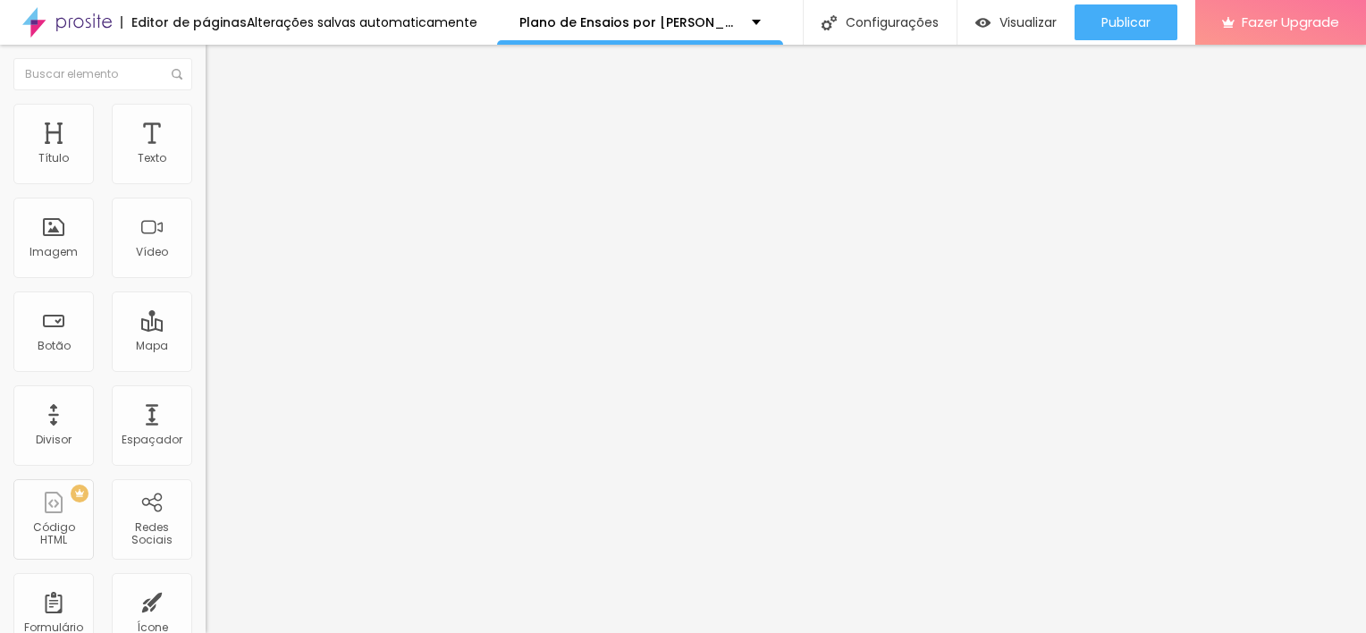
click at [206, 110] on li "Estilo" at bounding box center [309, 113] width 206 height 18
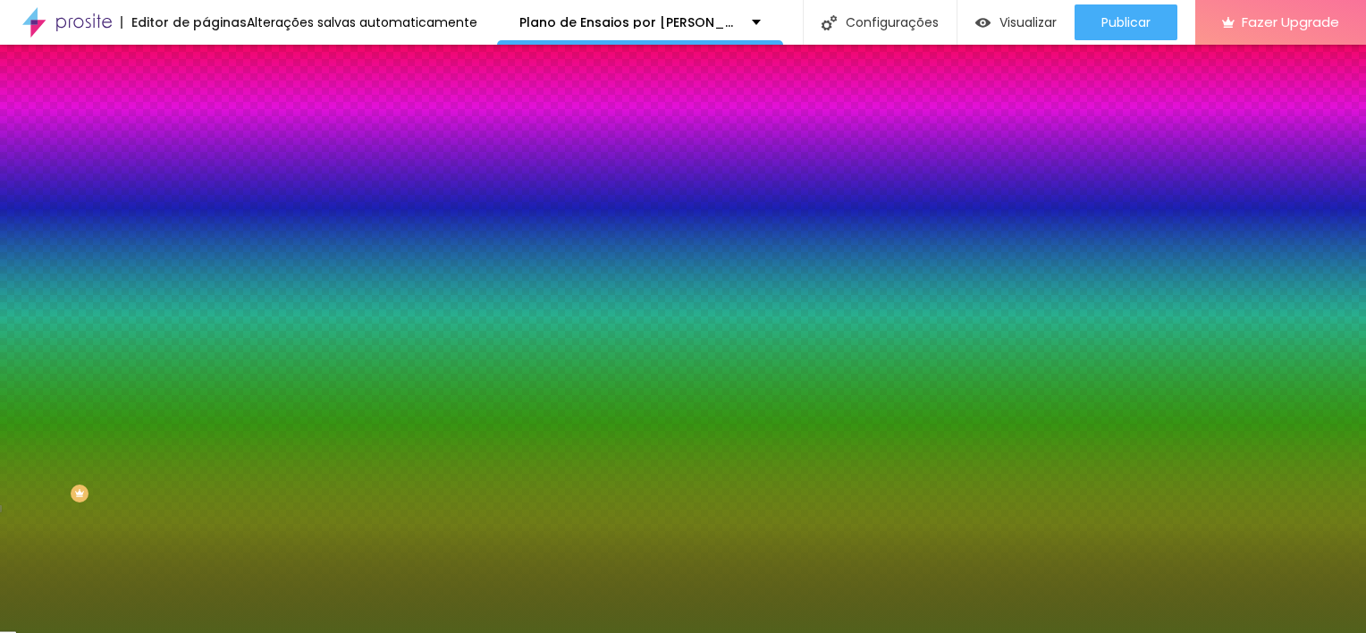
click at [206, 179] on input "#52611C" at bounding box center [313, 180] width 214 height 18
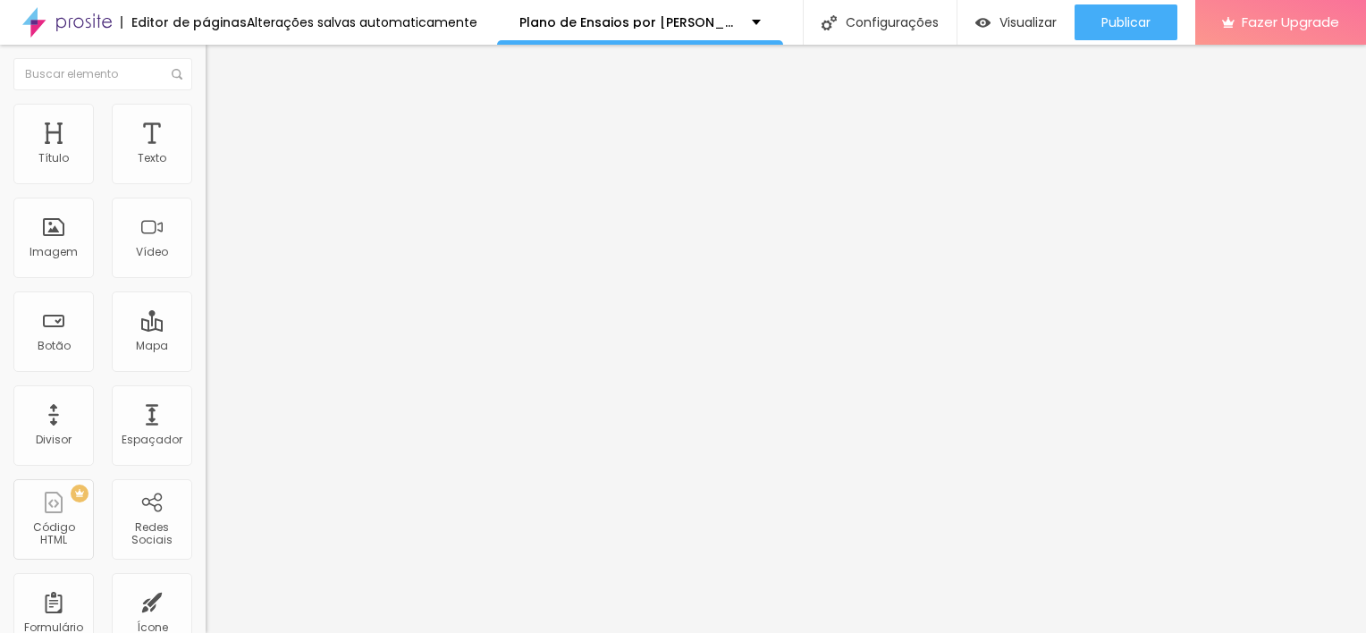
click at [206, 112] on img at bounding box center [214, 112] width 16 height 16
click at [206, 110] on img at bounding box center [214, 112] width 16 height 16
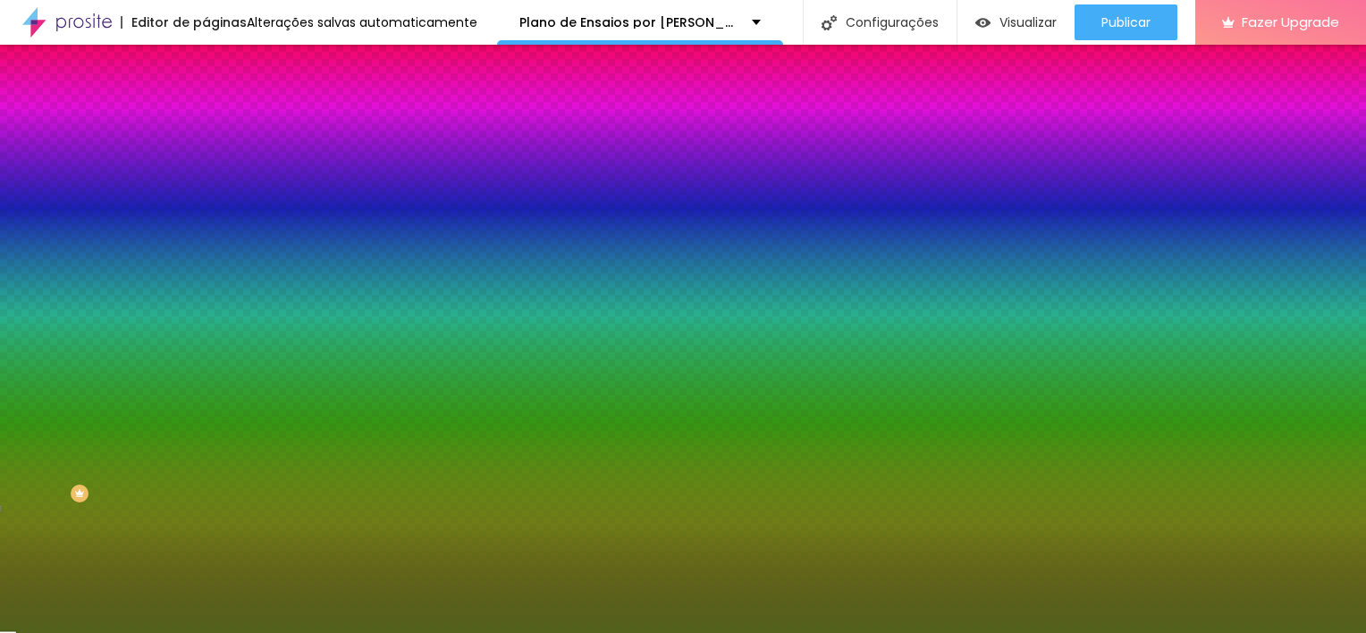
click at [206, 122] on li "Avançado" at bounding box center [309, 131] width 206 height 18
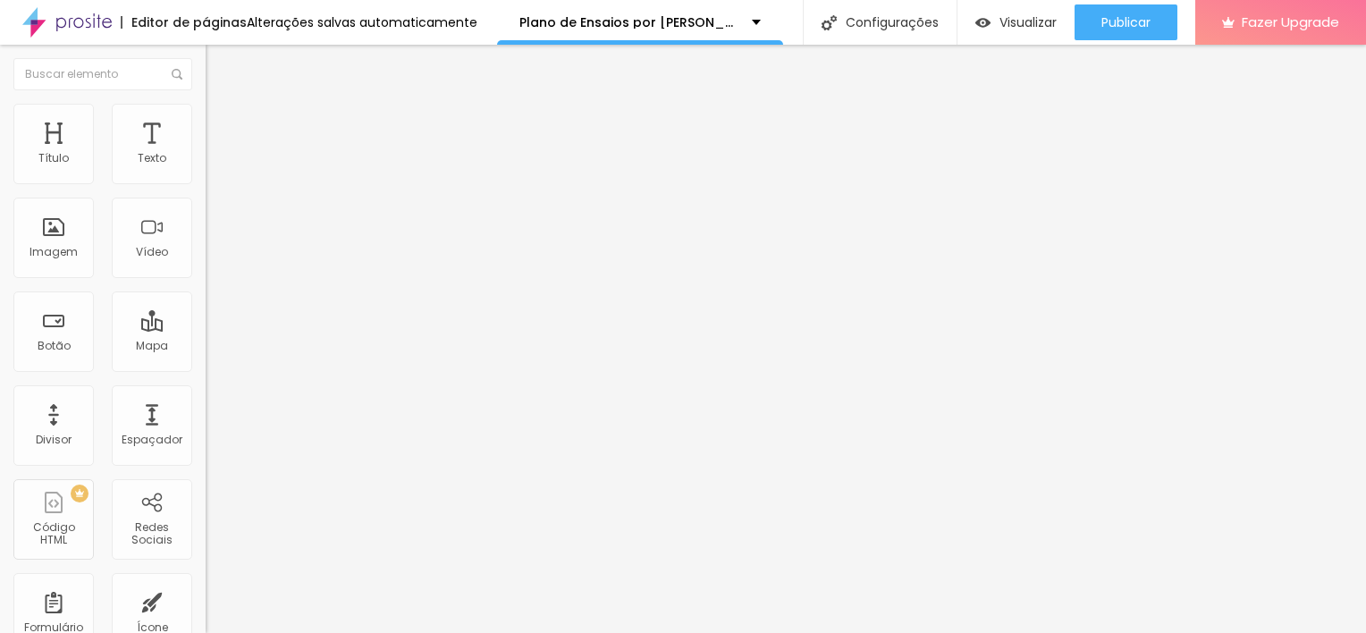
click at [206, 115] on li "Estilo" at bounding box center [309, 113] width 206 height 18
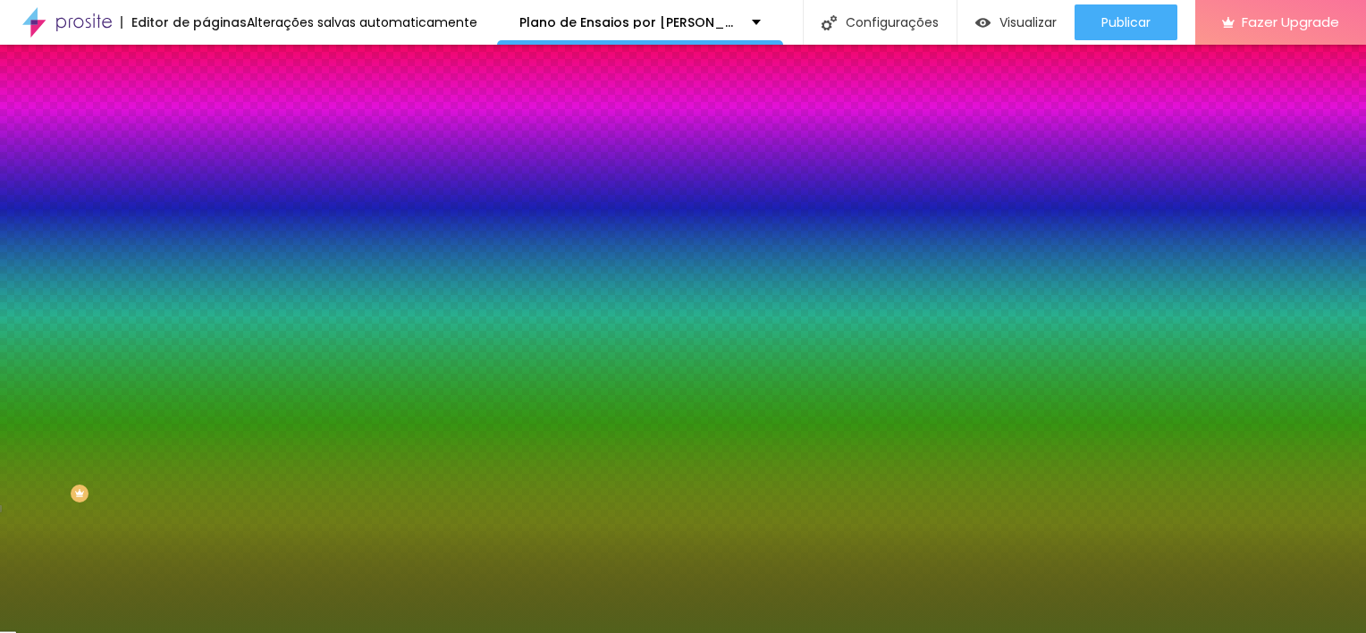
click at [206, 261] on input "#52611C" at bounding box center [313, 252] width 214 height 18
click at [677, 31] on div "Plano de Ensaios por Assinatura" at bounding box center [640, 22] width 286 height 45
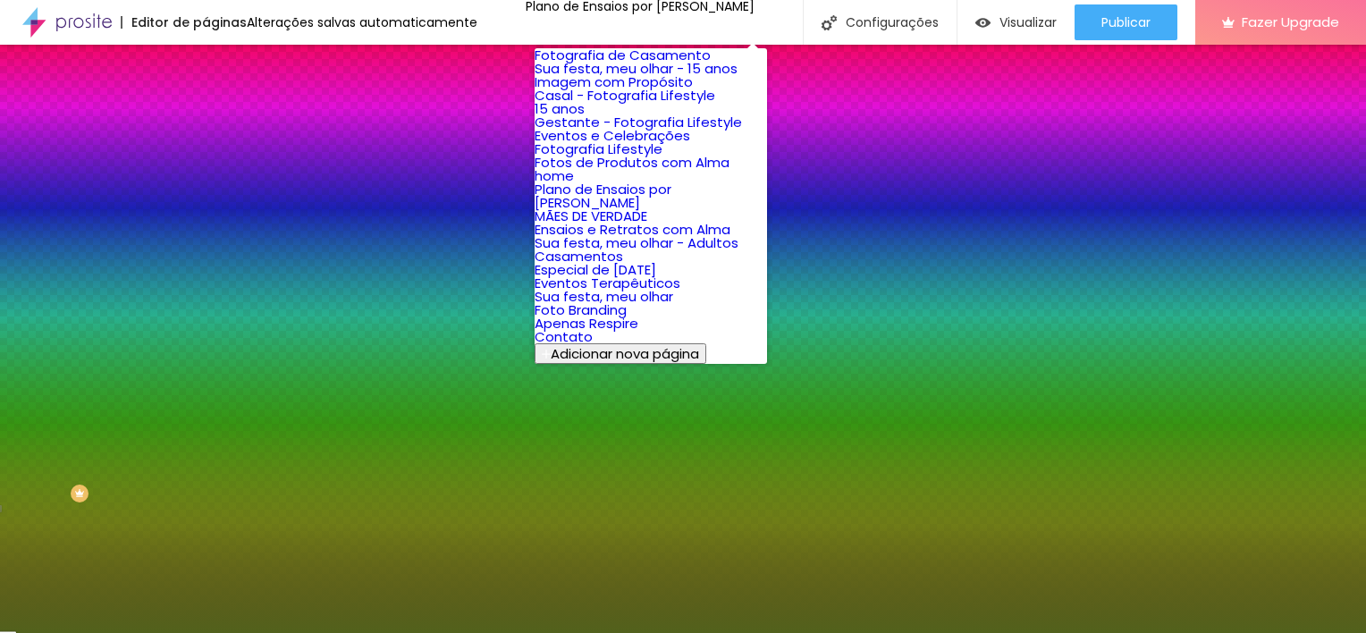
scroll to position [49, 0]
click at [585, 118] on link "15 anos" at bounding box center [559, 108] width 50 height 19
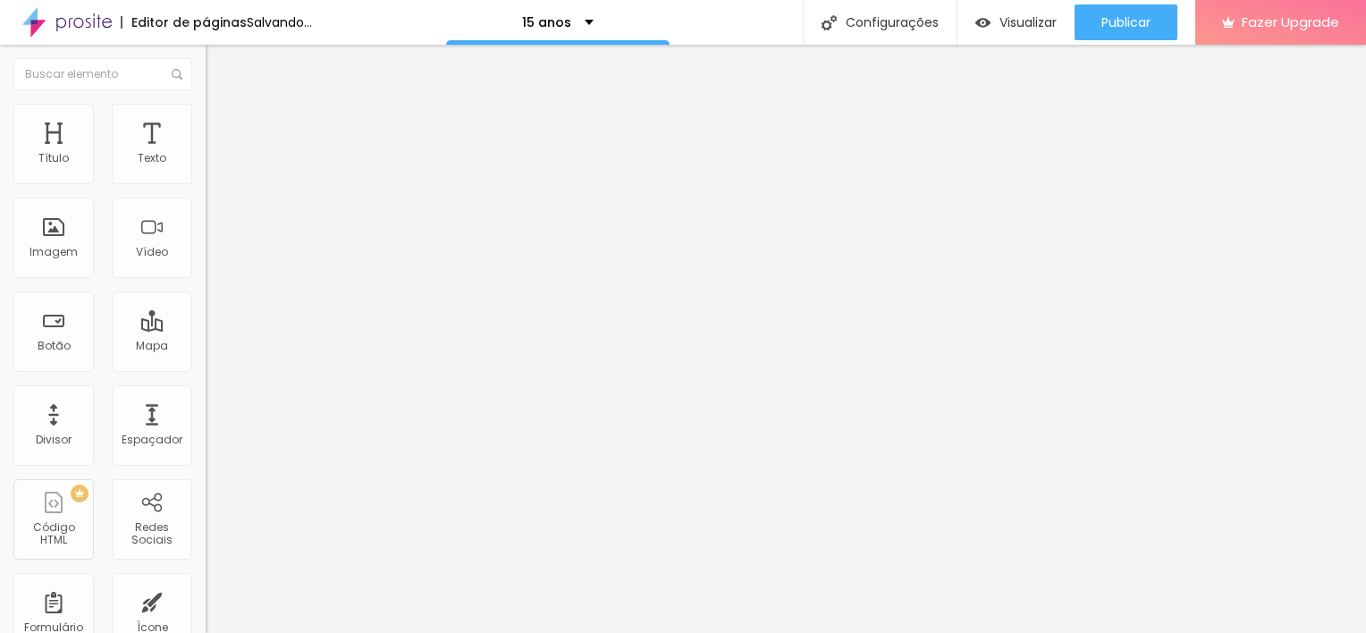
click at [222, 123] on span "Estilo" at bounding box center [236, 115] width 28 height 15
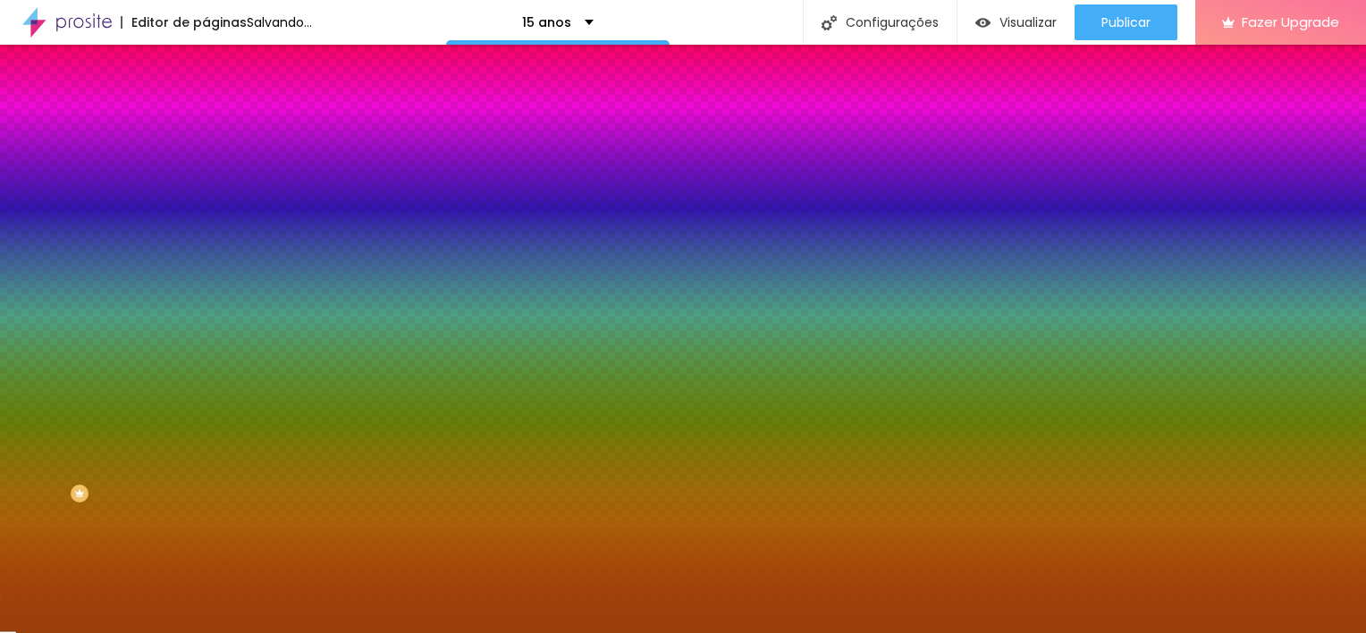
click at [206, 261] on input "#9A400B" at bounding box center [313, 252] width 214 height 18
paste input "52611C"
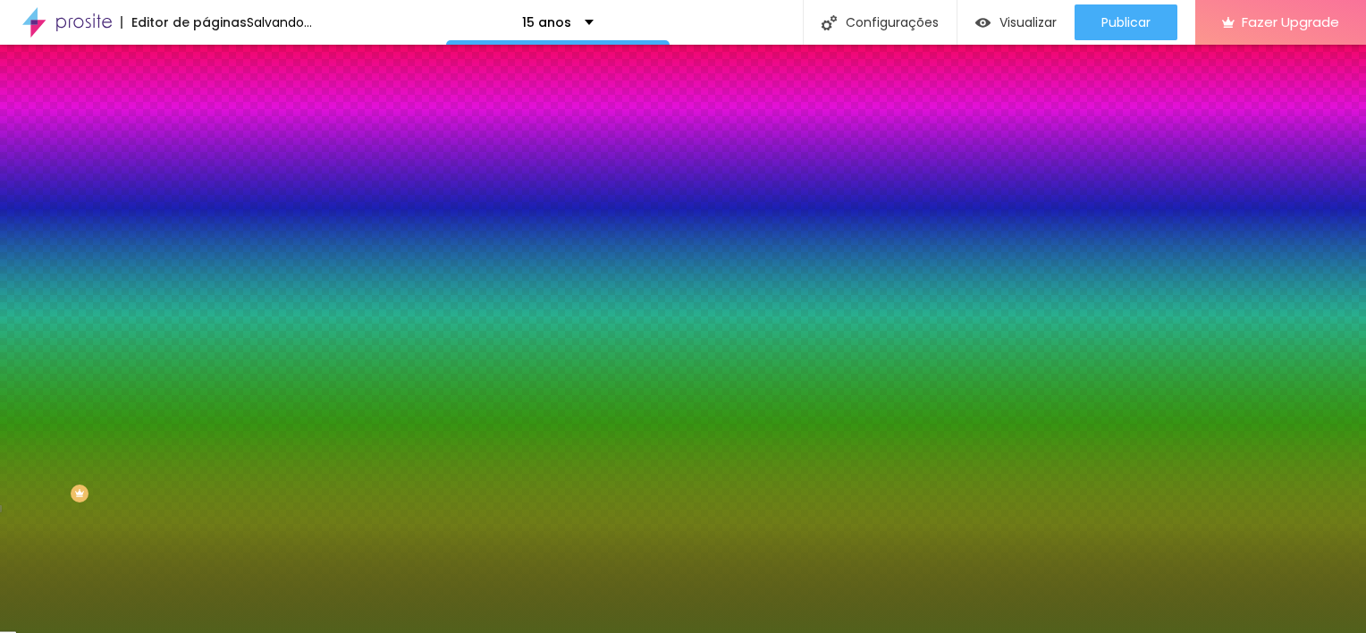
type input "#52611C"
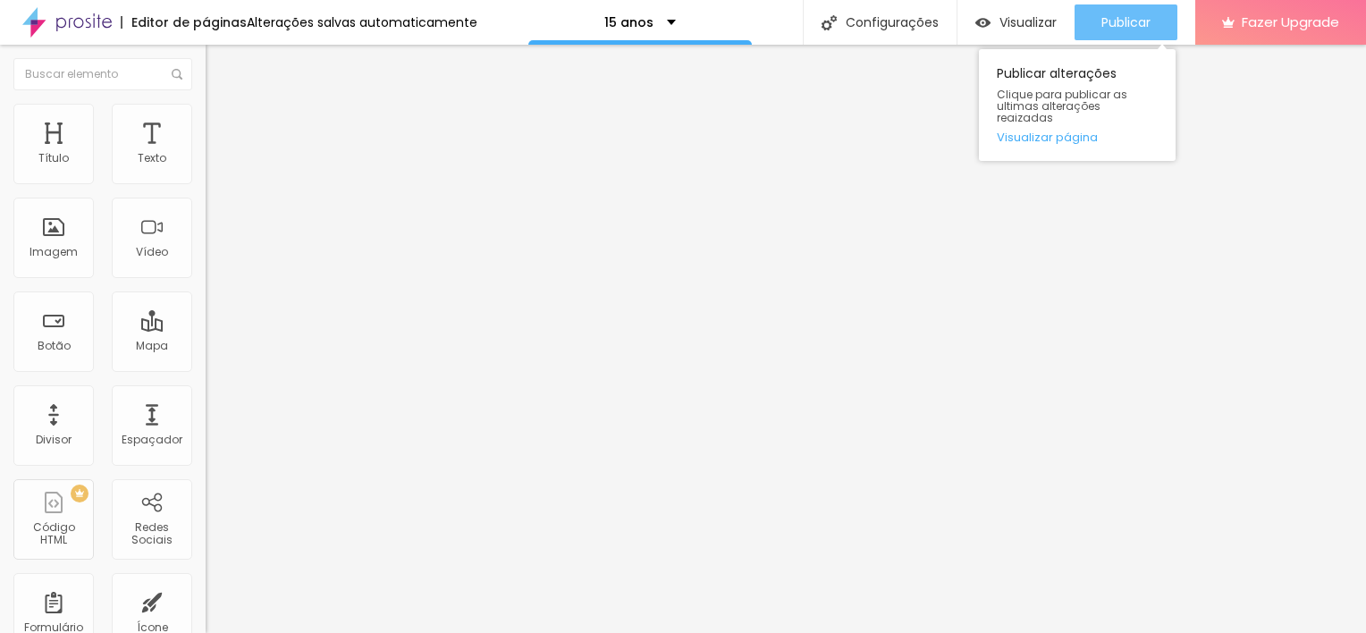
click at [1123, 25] on span "Publicar" at bounding box center [1125, 22] width 49 height 14
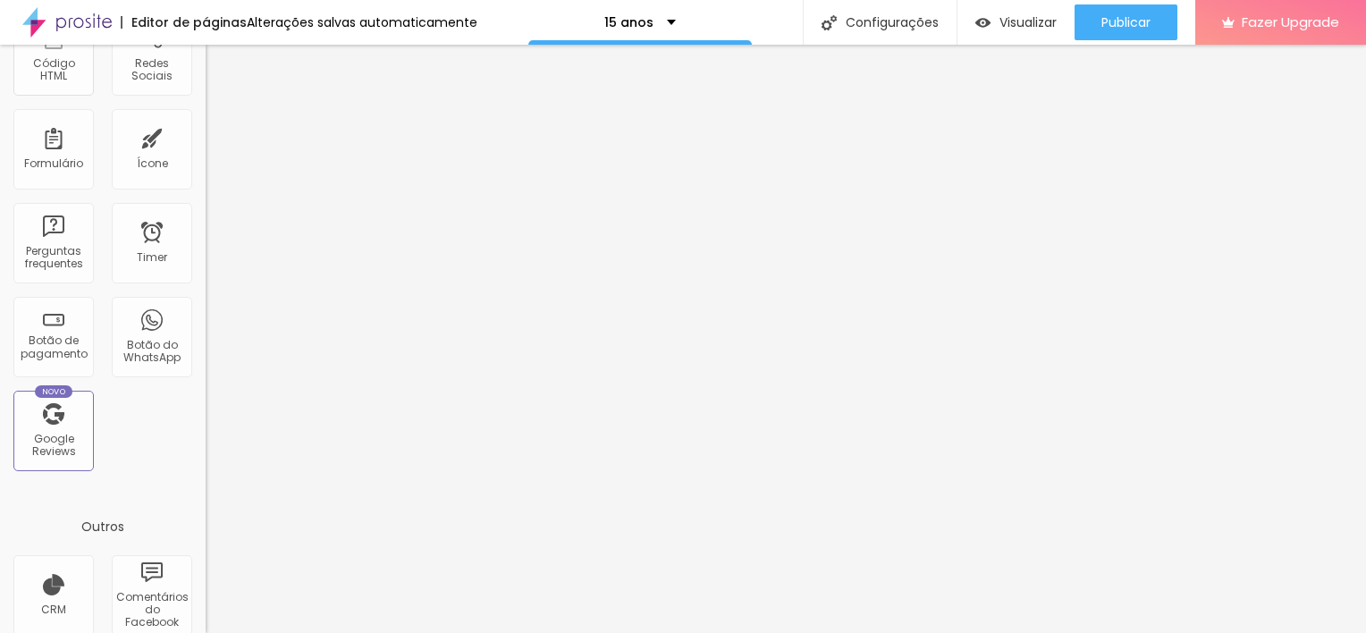
scroll to position [480, 0]
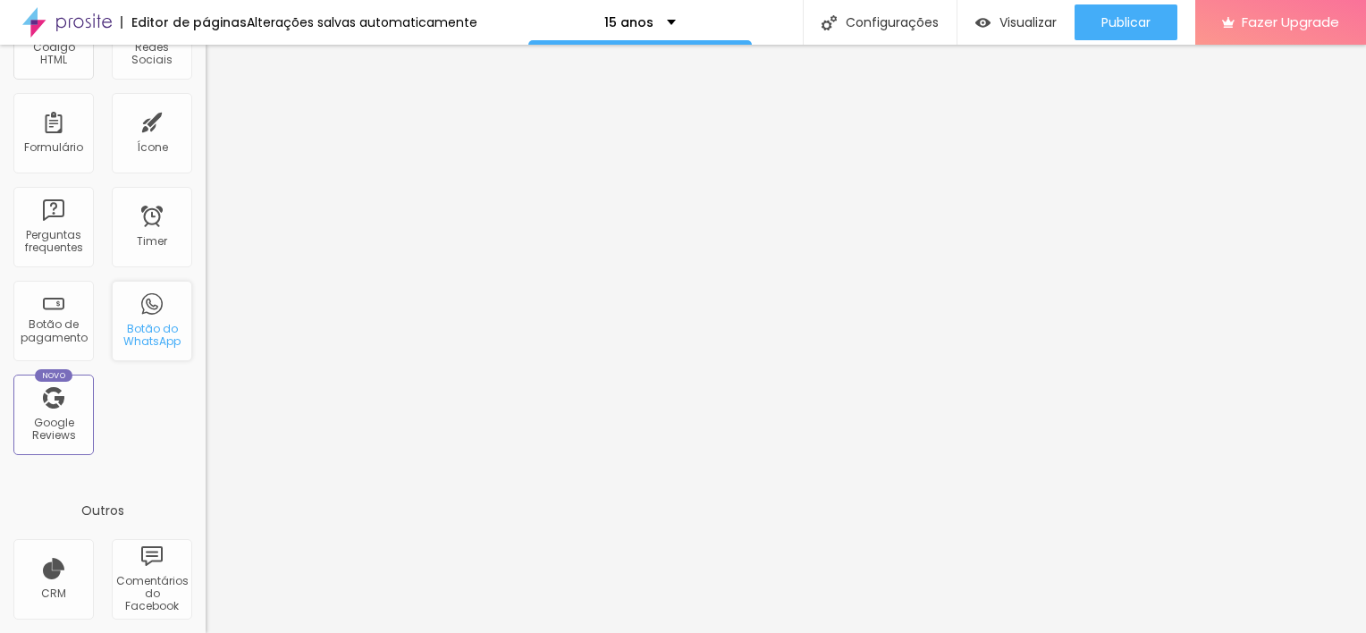
drag, startPoint x: 114, startPoint y: 276, endPoint x: 122, endPoint y: 282, distance: 10.2
click at [122, 282] on div "Título Texto Imagem Vídeo Botão Mapa Divisor Espaçador PREMIUM Código HTML Rede…" at bounding box center [103, 46] width 206 height 845
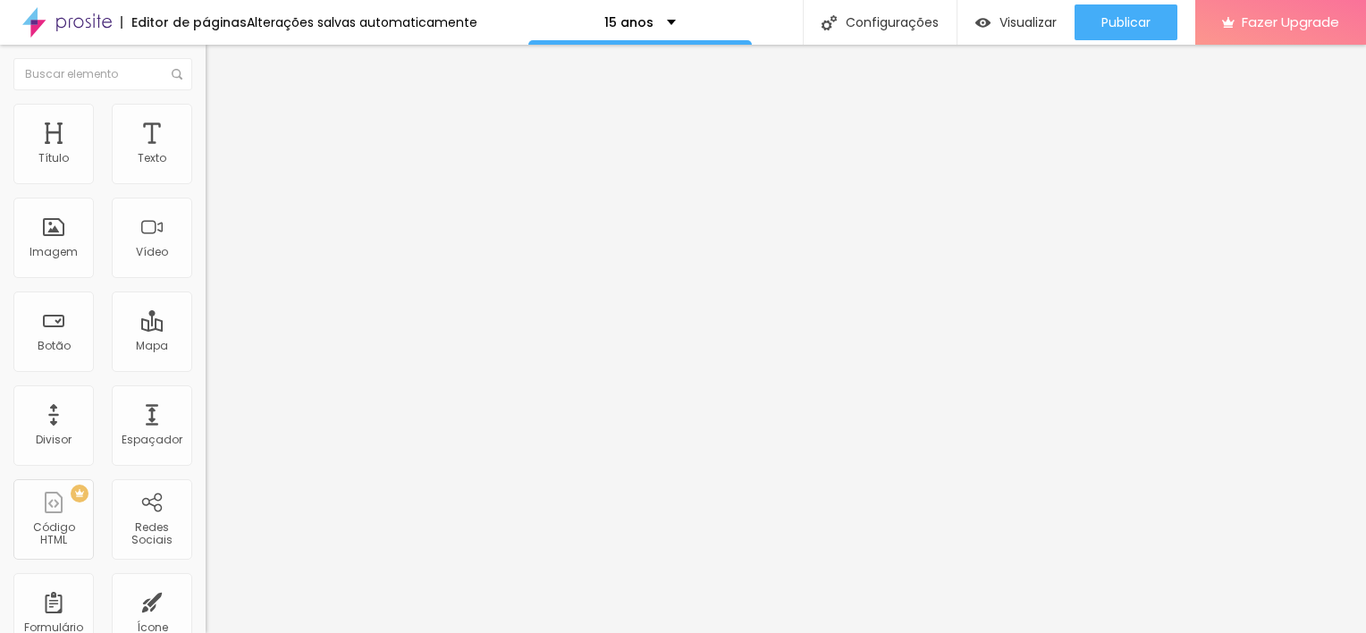
click at [206, 125] on img at bounding box center [214, 126] width 16 height 16
click at [206, 116] on img at bounding box center [214, 108] width 16 height 16
click at [222, 140] on span "Avançado" at bounding box center [251, 147] width 59 height 15
click at [206, 129] on ul "Conteúdo Estilo Avançado" at bounding box center [309, 127] width 206 height 54
click at [206, 139] on ul "Conteúdo Estilo Avançado" at bounding box center [309, 127] width 206 height 54
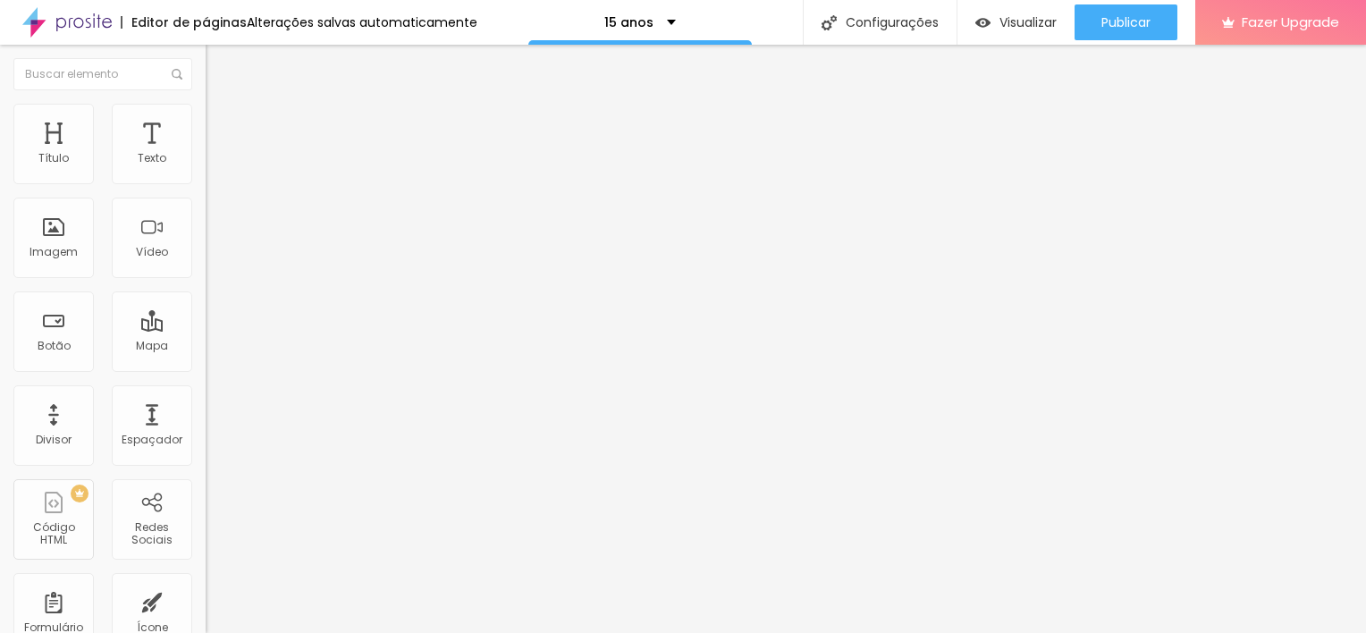
click at [206, 116] on img at bounding box center [214, 108] width 16 height 16
click at [206, 128] on li "Estilo" at bounding box center [309, 127] width 206 height 18
click at [213, 296] on img at bounding box center [218, 301] width 11 height 11
radio input "false"
radio input "true"
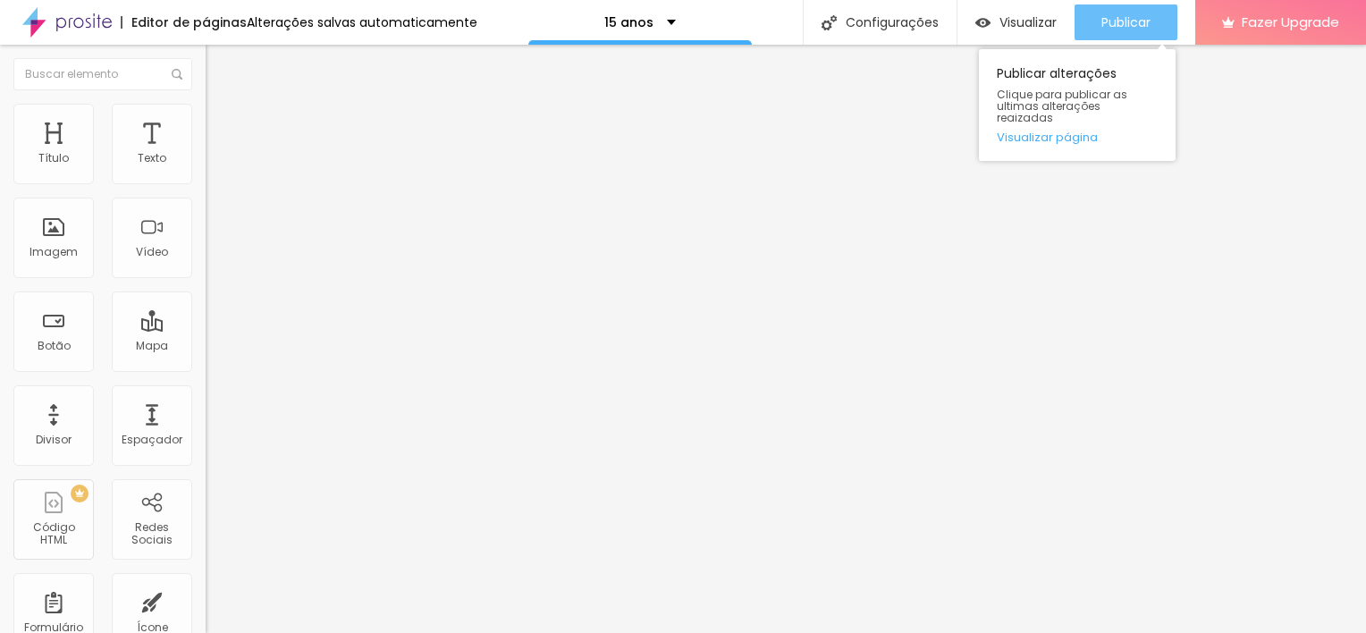
click at [1149, 7] on div "Publicar" at bounding box center [1125, 22] width 49 height 36
click at [1115, 26] on span "Publicar" at bounding box center [1125, 22] width 49 height 14
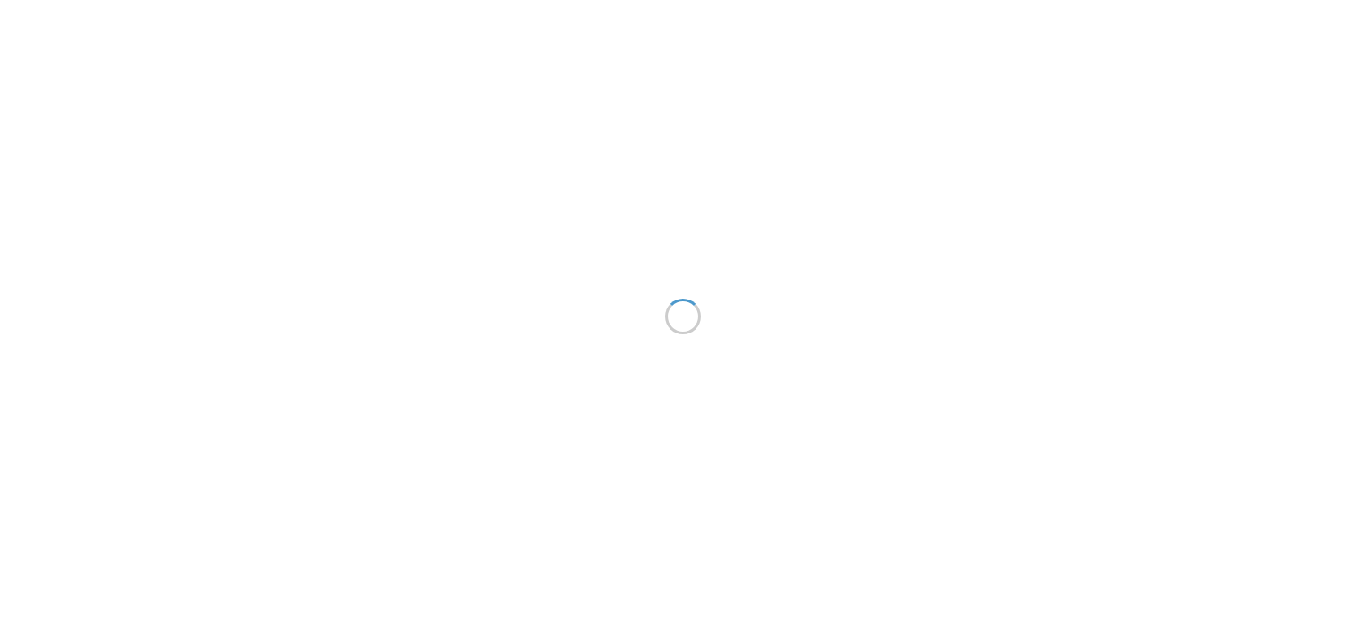
click at [1236, 88] on div at bounding box center [683, 316] width 1366 height 633
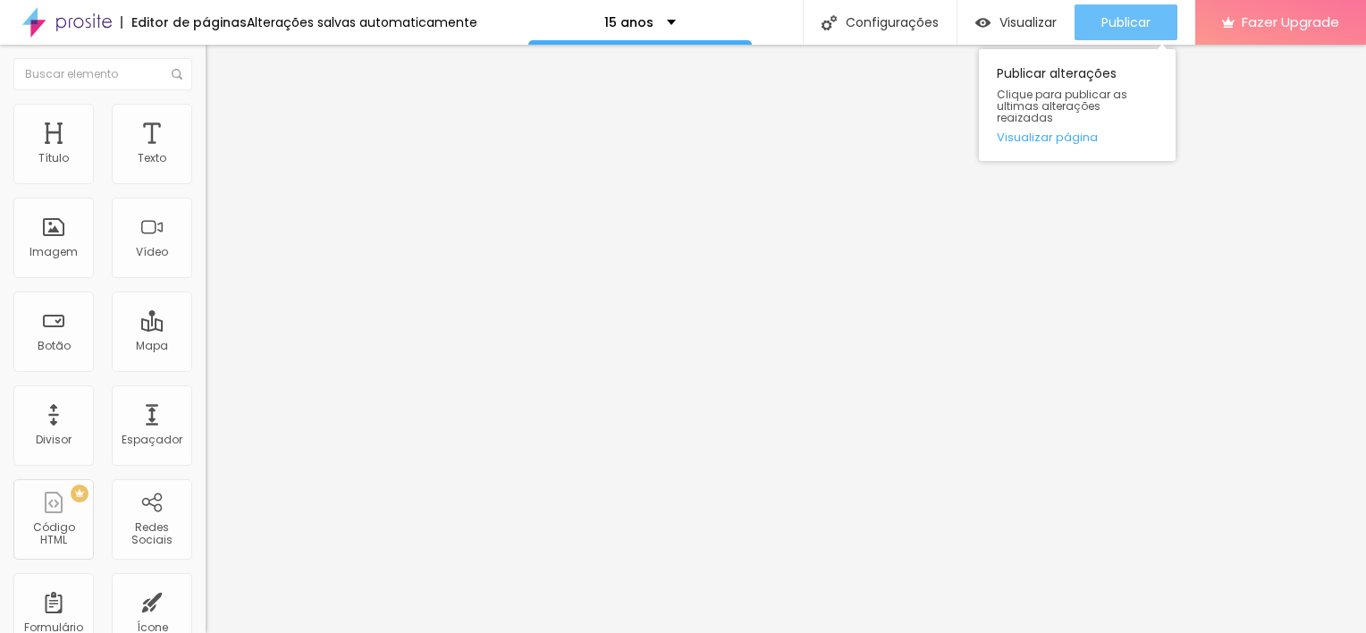
click at [1130, 15] on span "Publicar" at bounding box center [1125, 22] width 49 height 14
click at [1119, 25] on span "Publicar" at bounding box center [1125, 22] width 49 height 14
click at [1133, 25] on span "Publicar" at bounding box center [1125, 22] width 49 height 14
click at [1144, 37] on div "Publicar" at bounding box center [1125, 22] width 49 height 36
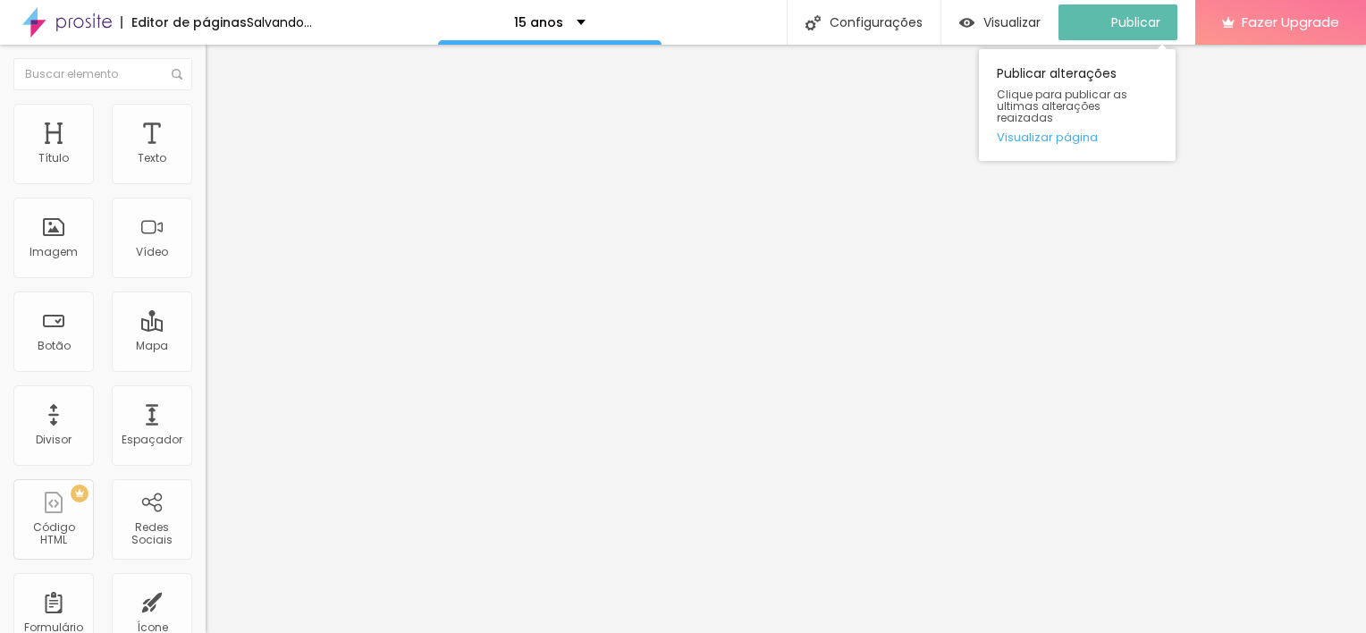
click at [1158, 21] on button "Publicar" at bounding box center [1117, 22] width 119 height 36
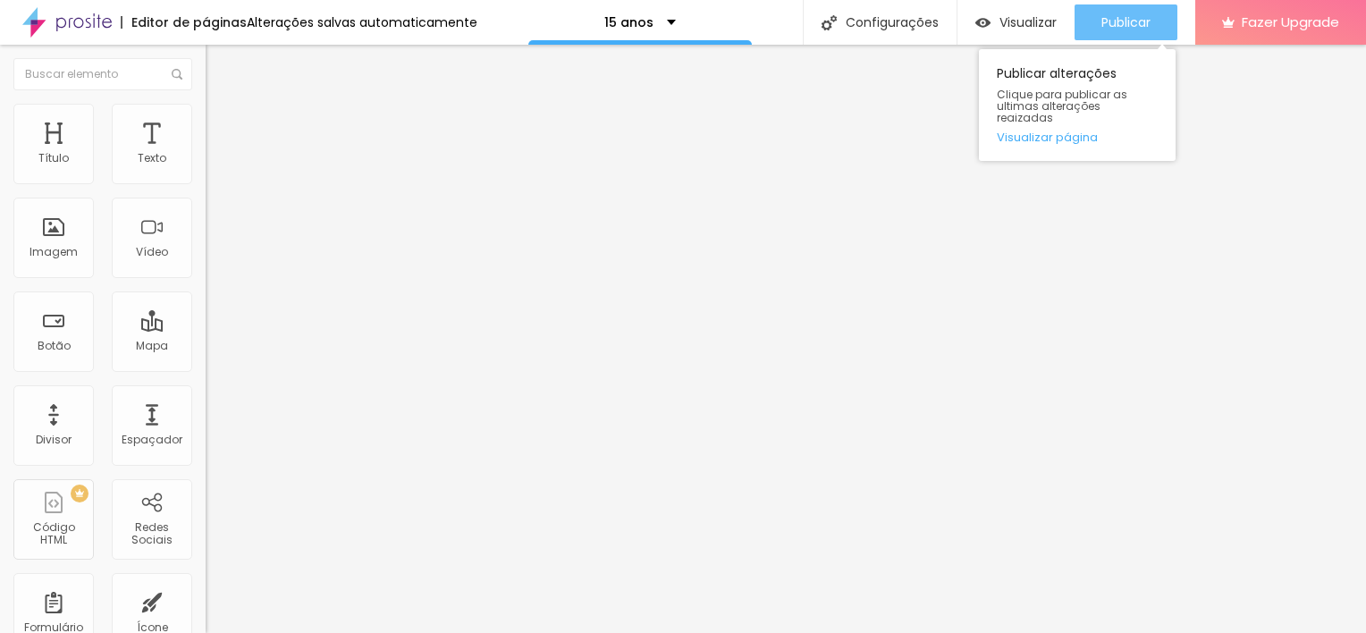
click at [1129, 21] on span "Publicar" at bounding box center [1125, 22] width 49 height 14
click at [1101, 18] on span "Publicar" at bounding box center [1125, 22] width 49 height 14
click at [1115, 15] on span "Publicar" at bounding box center [1125, 22] width 49 height 14
click at [1159, 26] on button "Publicar" at bounding box center [1125, 22] width 103 height 36
click at [1166, 24] on button "Publicar" at bounding box center [1125, 22] width 103 height 36
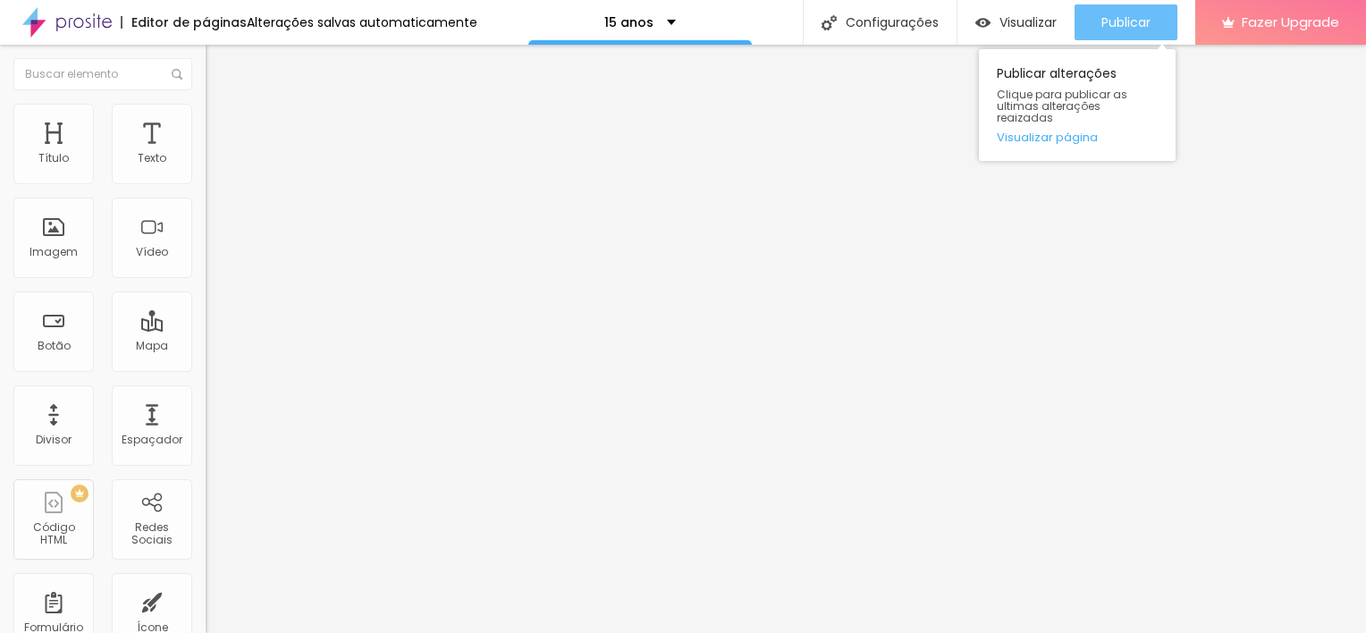
click at [1140, 10] on div "Publicar" at bounding box center [1125, 22] width 49 height 36
click at [1116, 24] on span "Publicar" at bounding box center [1125, 22] width 49 height 14
click at [1150, 11] on button "Publicar" at bounding box center [1125, 22] width 103 height 36
click at [1114, 3] on div "Publicar Publicar alterações Clique para publicar as ultimas alterações reaizad…" at bounding box center [1125, 22] width 103 height 45
click at [1117, 17] on span "Publicar" at bounding box center [1125, 22] width 49 height 14
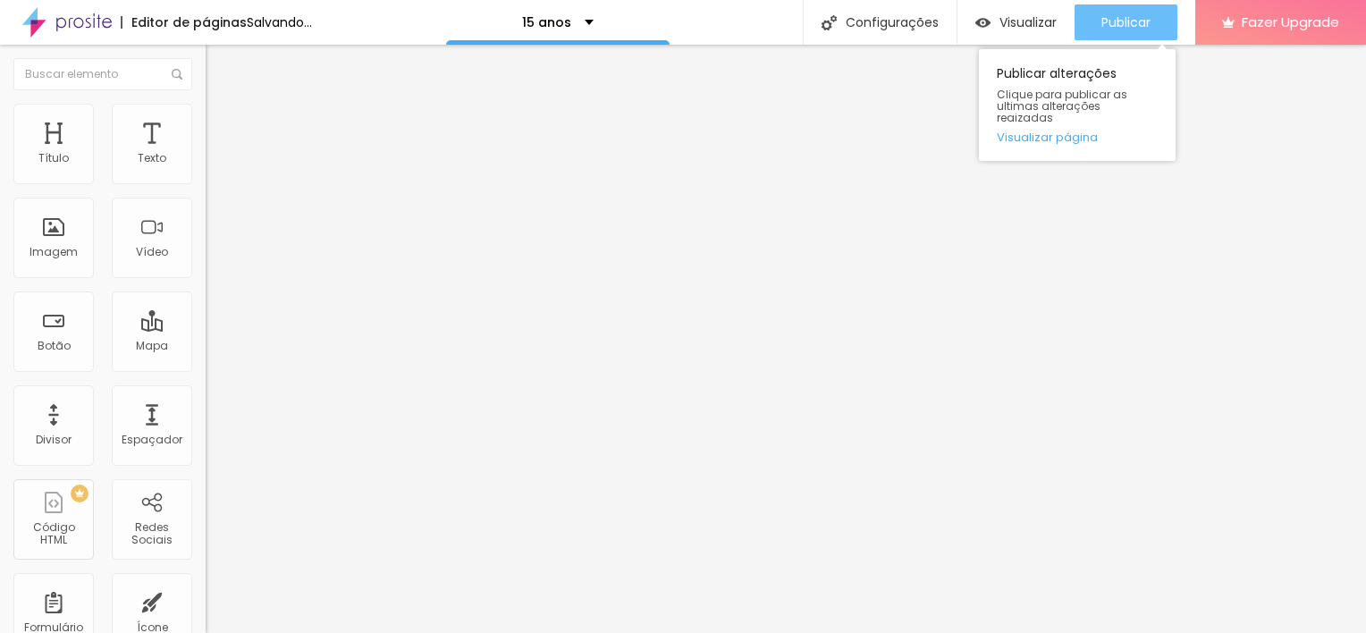
click at [1106, 21] on span "Publicar" at bounding box center [1125, 22] width 49 height 14
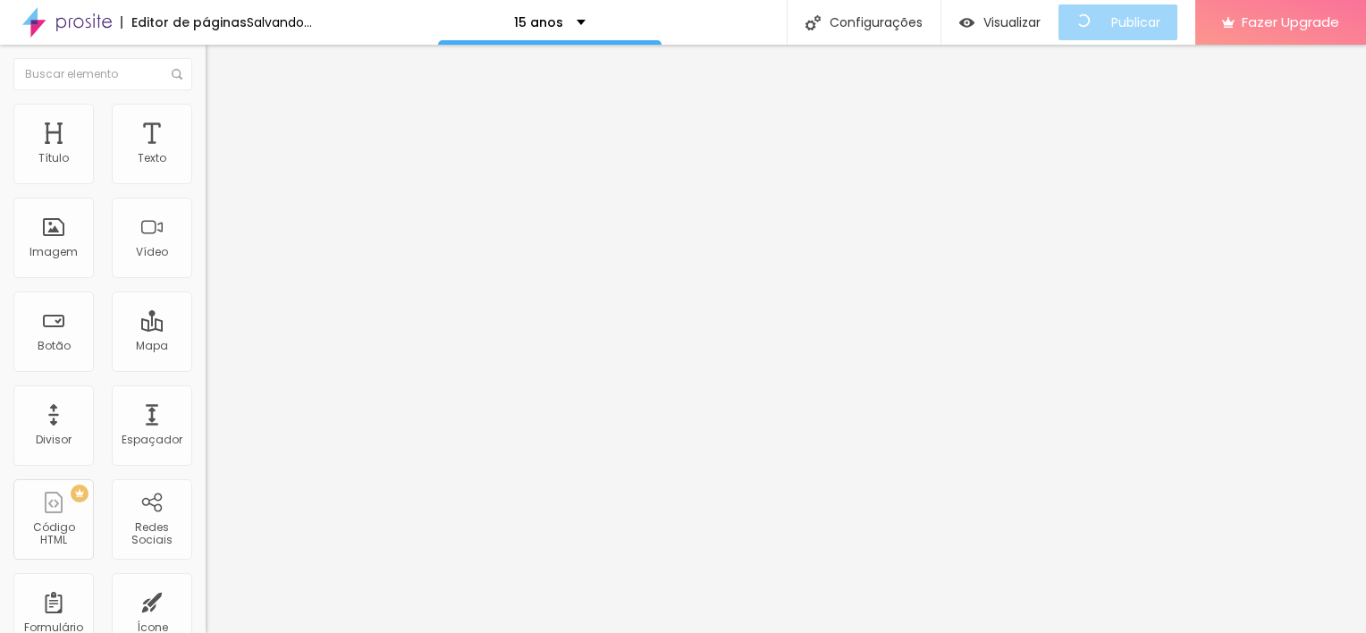
click at [206, 154] on span "Trocar imagem" at bounding box center [254, 146] width 97 height 15
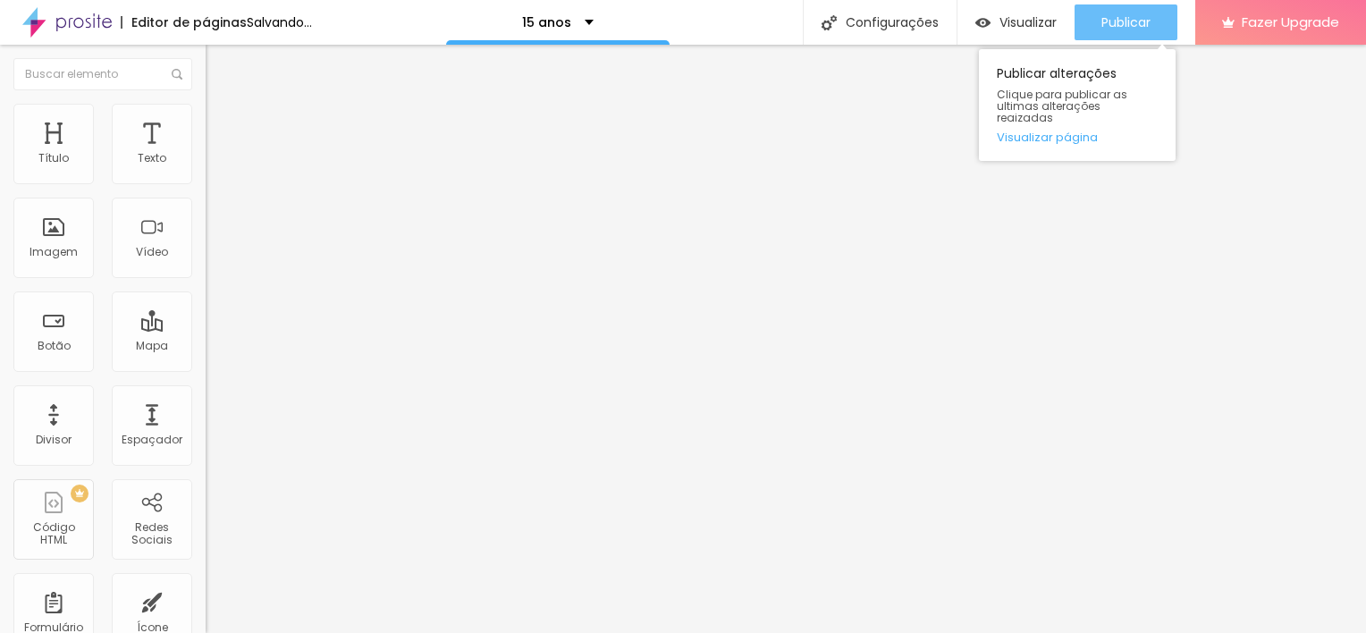
click at [1137, 19] on span "Publicar" at bounding box center [1125, 22] width 49 height 14
click at [1144, 34] on div "Publicar" at bounding box center [1125, 22] width 49 height 36
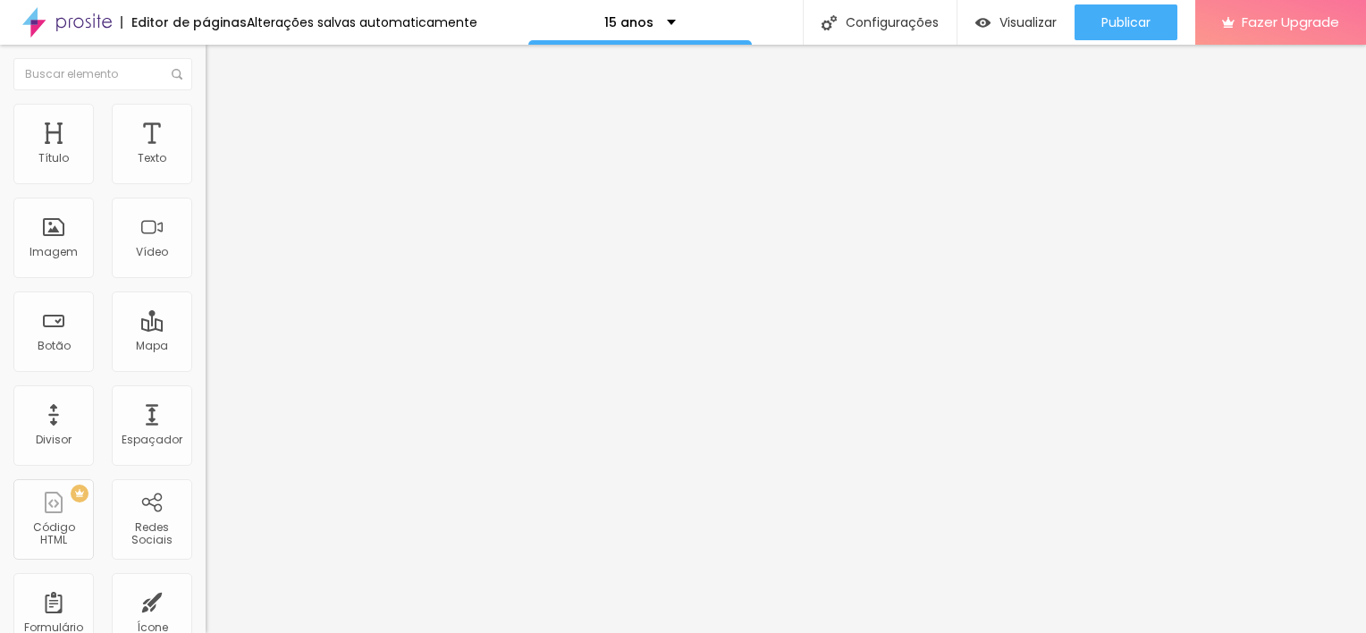
click at [206, 469] on div "Editar Texto Estilo Avançado Tipografia Voltar ao padrão Sombra DESATIVADO Volt…" at bounding box center [309, 339] width 206 height 588
click at [206, 368] on div "Editar Texto Estilo Avançado Tipografia Voltar ao padrão Sombra DESATIVADO Volt…" at bounding box center [309, 339] width 206 height 588
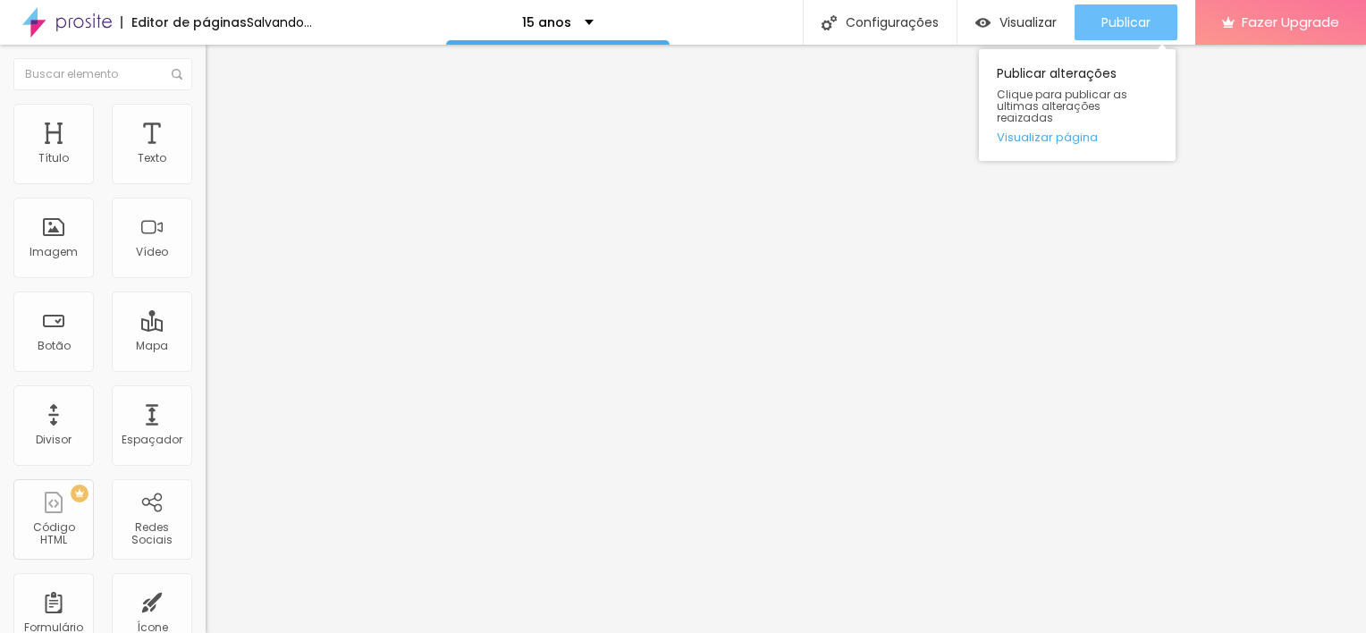
click at [1112, 22] on span "Publicar" at bounding box center [1125, 22] width 49 height 14
click at [1145, 27] on span "Publicar" at bounding box center [1125, 22] width 49 height 14
click at [1098, 29] on button "Publicar" at bounding box center [1125, 22] width 103 height 36
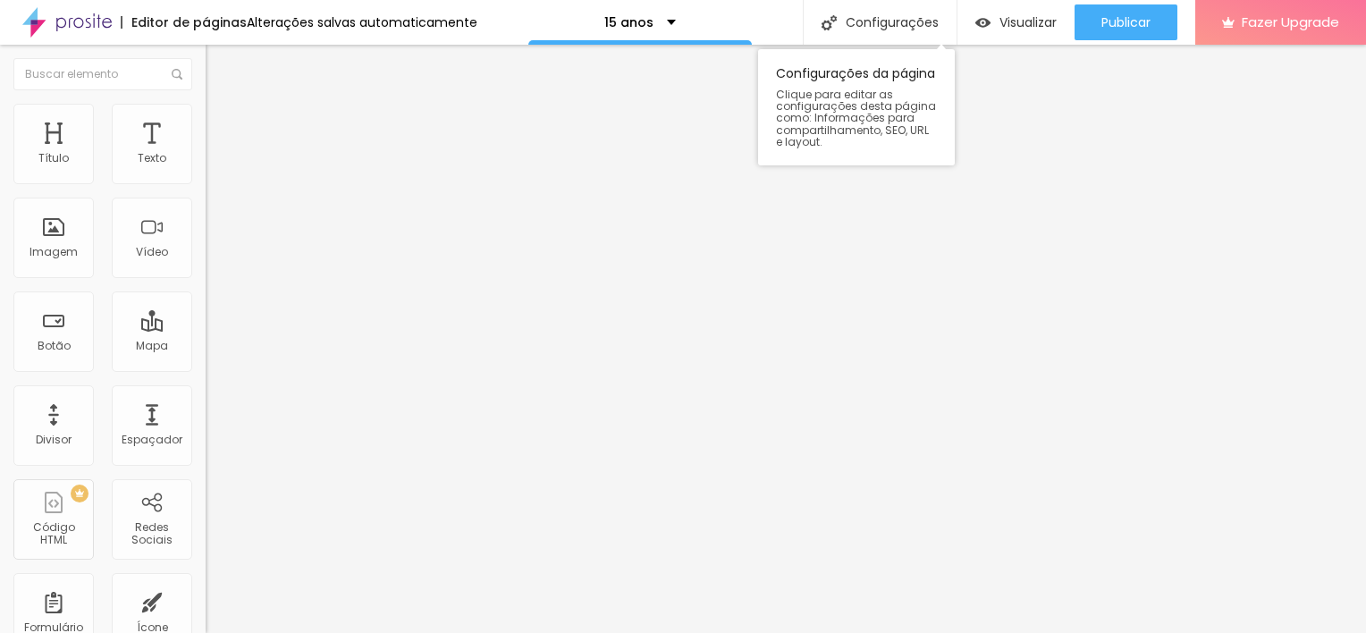
click at [913, 41] on div "Configurações da página Clique para editar as configurações desta página como: …" at bounding box center [856, 102] width 197 height 125
click at [913, 14] on div "Configurações" at bounding box center [880, 22] width 154 height 45
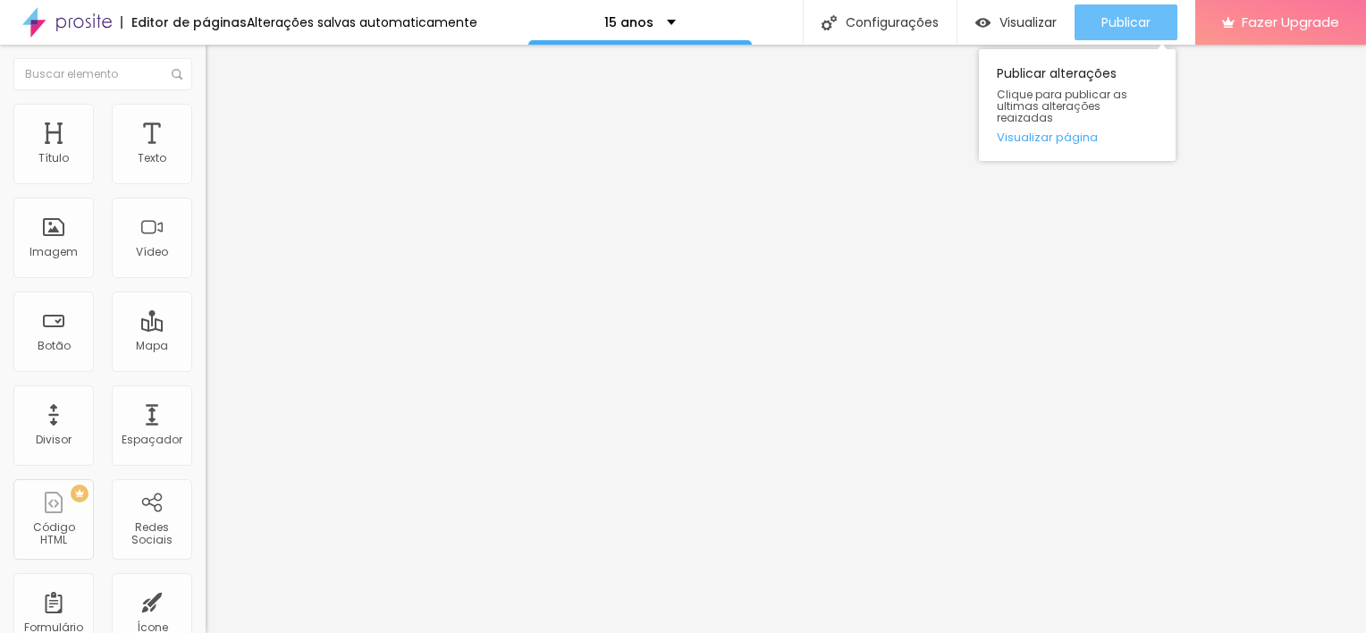
click at [1131, 16] on span "Publicar" at bounding box center [1125, 22] width 49 height 14
click at [1126, 15] on span "Publicar" at bounding box center [1125, 22] width 49 height 14
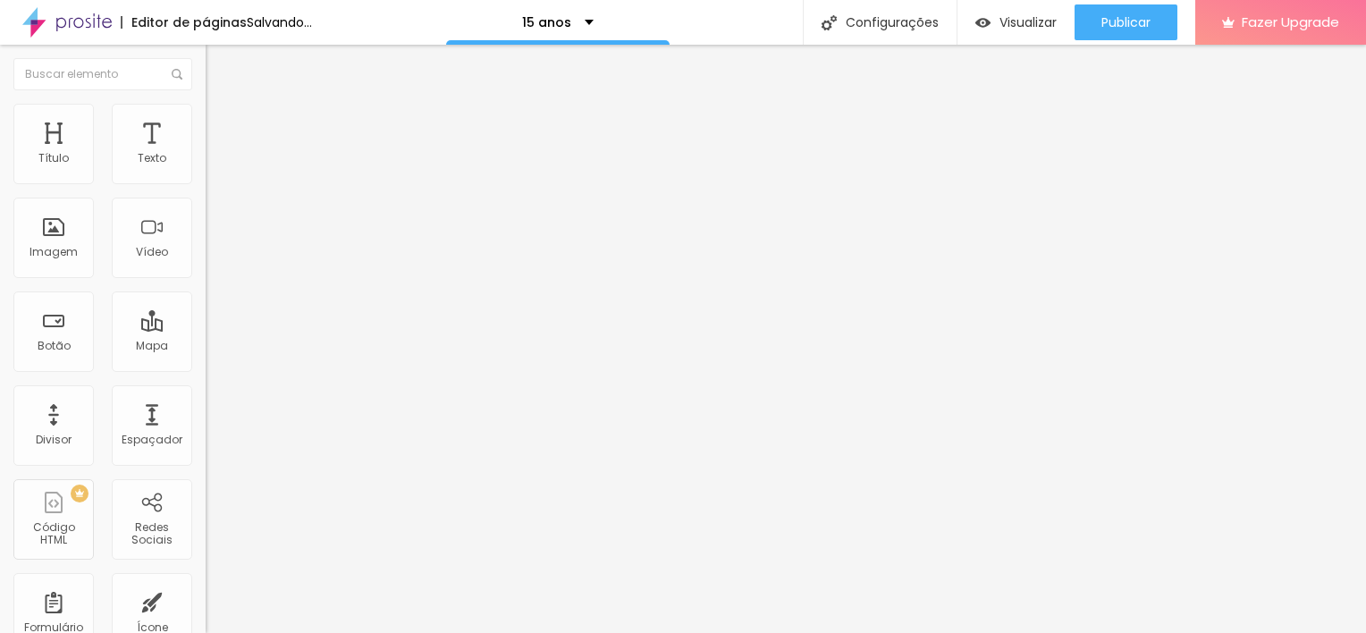
click at [222, 122] on span "Estilo" at bounding box center [236, 115] width 28 height 15
click at [222, 126] on span "Avançado" at bounding box center [251, 133] width 59 height 15
click at [222, 123] on span "Estilo" at bounding box center [236, 115] width 28 height 15
click at [222, 126] on span "Avançado" at bounding box center [251, 133] width 59 height 15
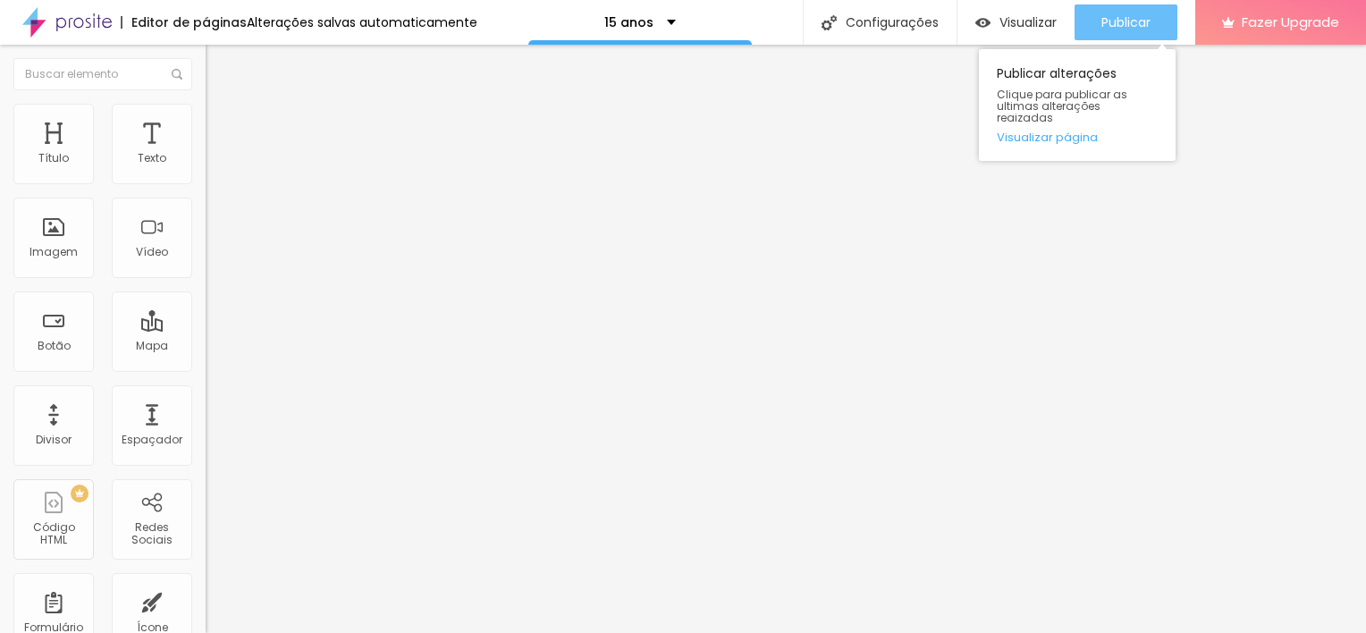
click at [1129, 33] on div "Publicar" at bounding box center [1125, 22] width 49 height 36
click at [1117, 10] on div "Publicar" at bounding box center [1125, 22] width 49 height 36
click at [1126, 12] on div "Publicar" at bounding box center [1125, 22] width 49 height 36
click at [1090, 24] on button "Publicar" at bounding box center [1125, 22] width 103 height 36
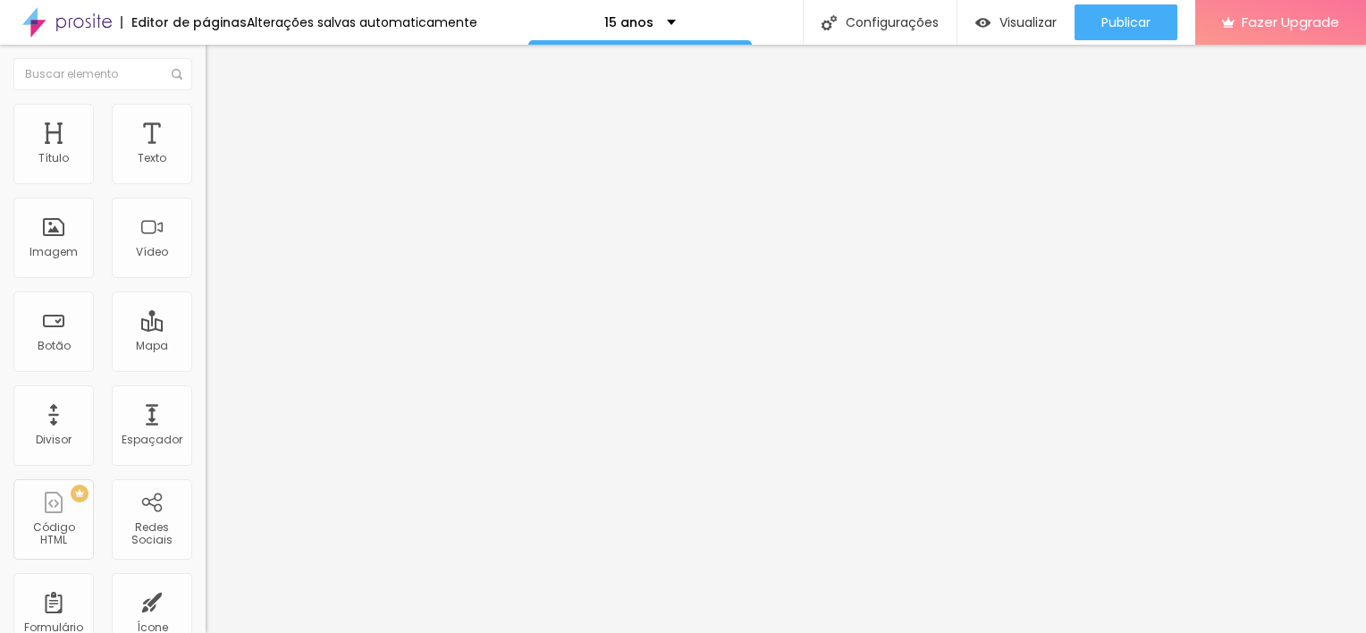
click at [219, 71] on img "button" at bounding box center [226, 65] width 14 height 14
click at [206, 154] on span "Adicionar imagem" at bounding box center [263, 146] width 115 height 15
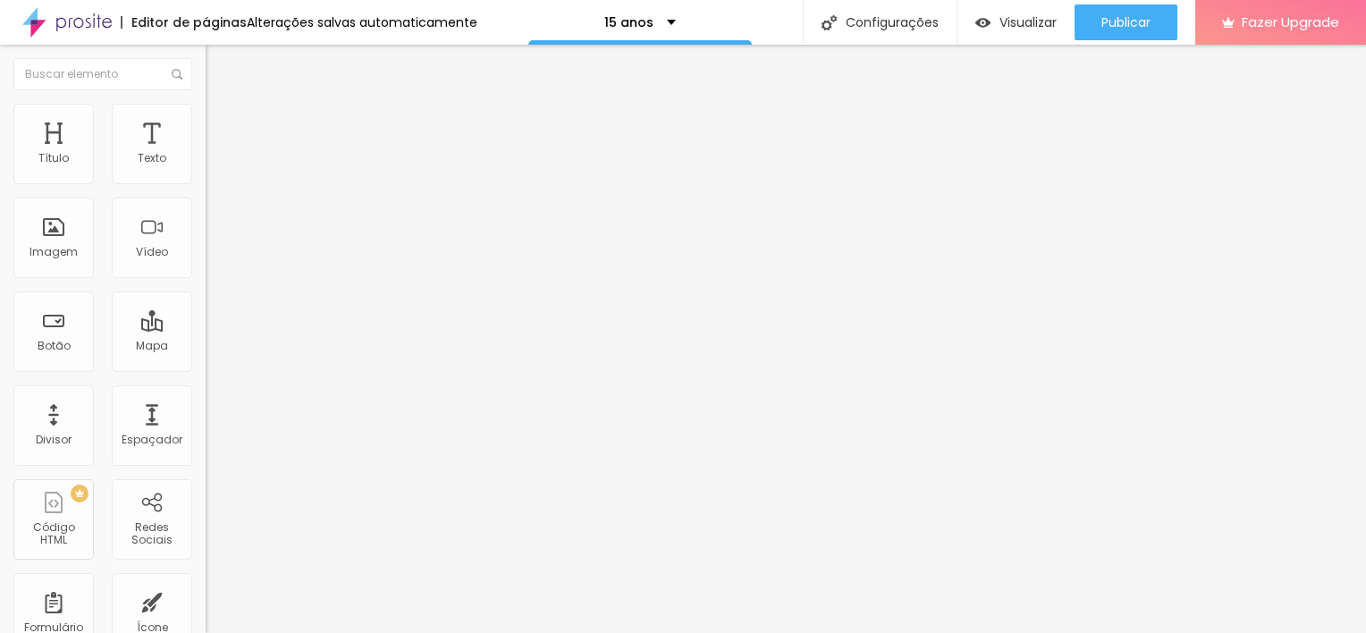
click at [206, 152] on div "Adicionar imagem" at bounding box center [309, 145] width 206 height 13
click at [206, 154] on span "Adicionar imagem" at bounding box center [263, 146] width 115 height 15
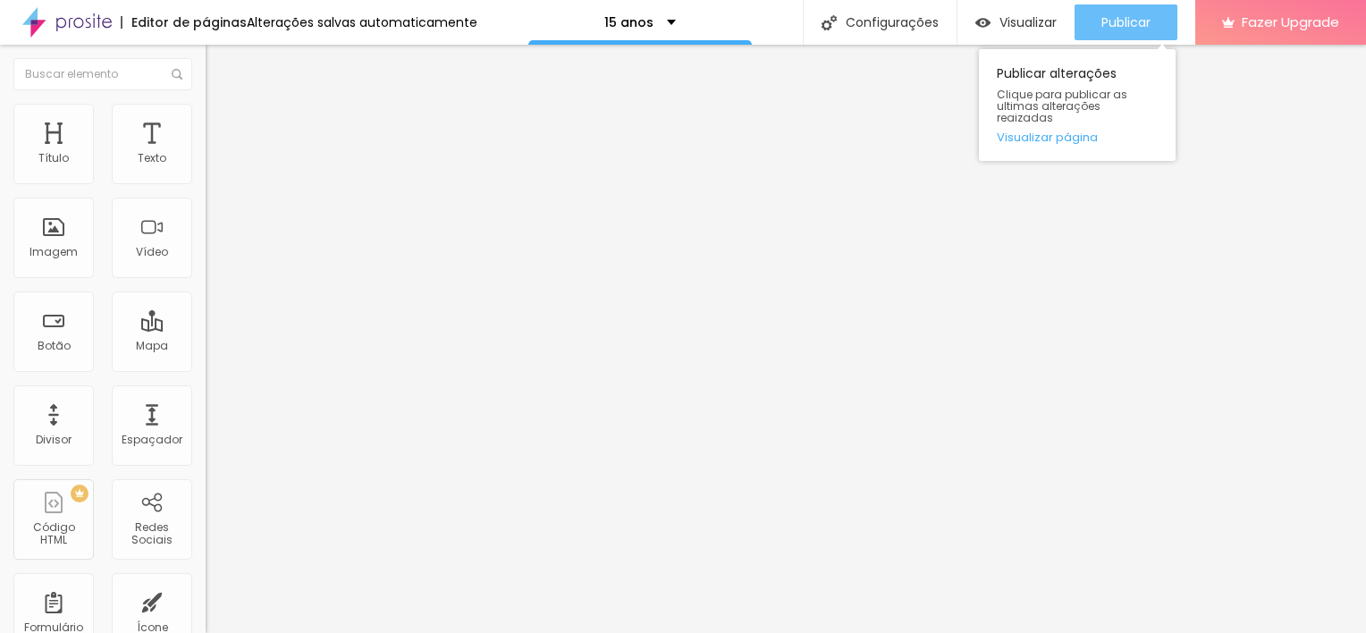
click at [1140, 31] on div "Publicar" at bounding box center [1125, 22] width 49 height 36
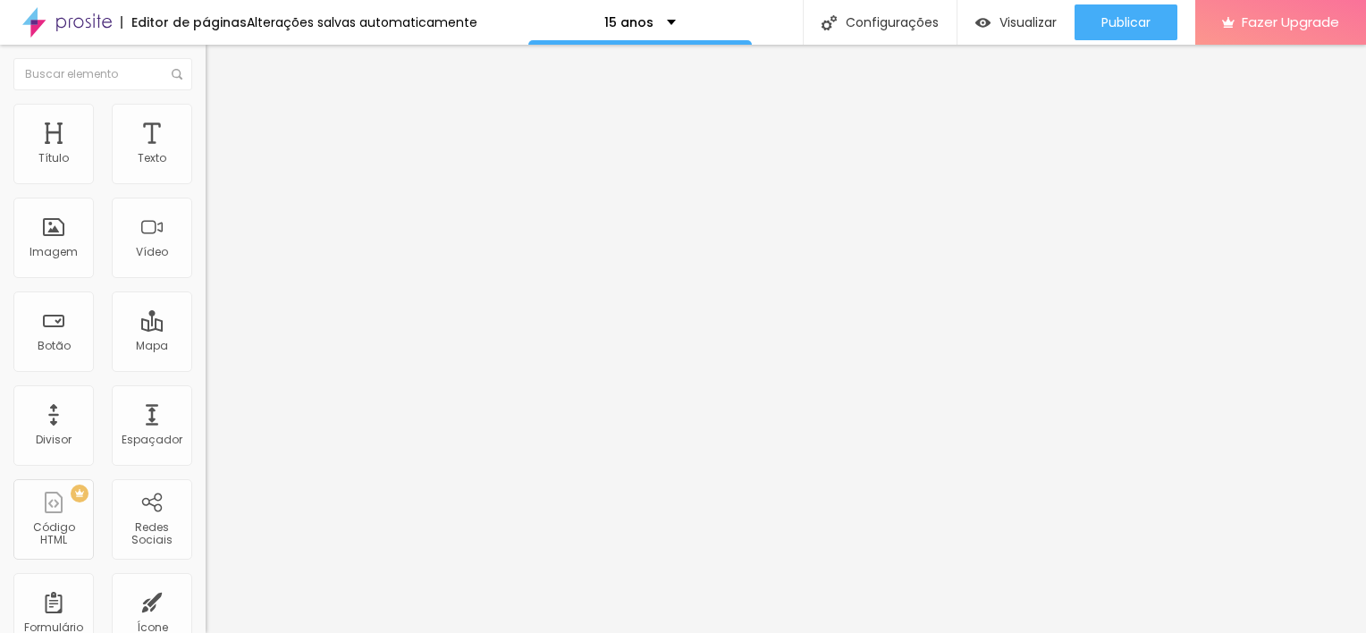
click at [219, 70] on img "button" at bounding box center [226, 65] width 14 height 14
click at [206, 154] on span "Adicionar imagem" at bounding box center [263, 146] width 115 height 15
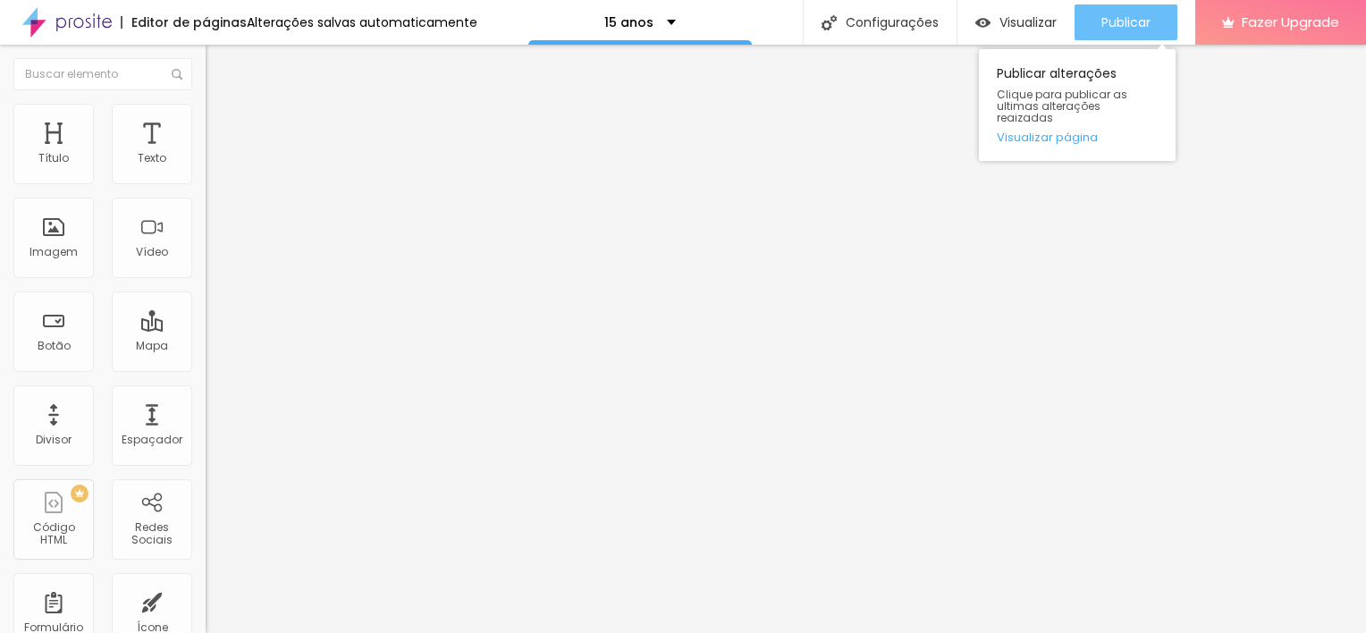
click at [1138, 13] on div "Publicar" at bounding box center [1125, 22] width 49 height 36
click at [1150, 2] on div "Publicar Publicar alterações Clique para publicar as ultimas alterações reaizad…" at bounding box center [1125, 22] width 103 height 45
click at [1149, 22] on span "Publicar" at bounding box center [1125, 22] width 49 height 14
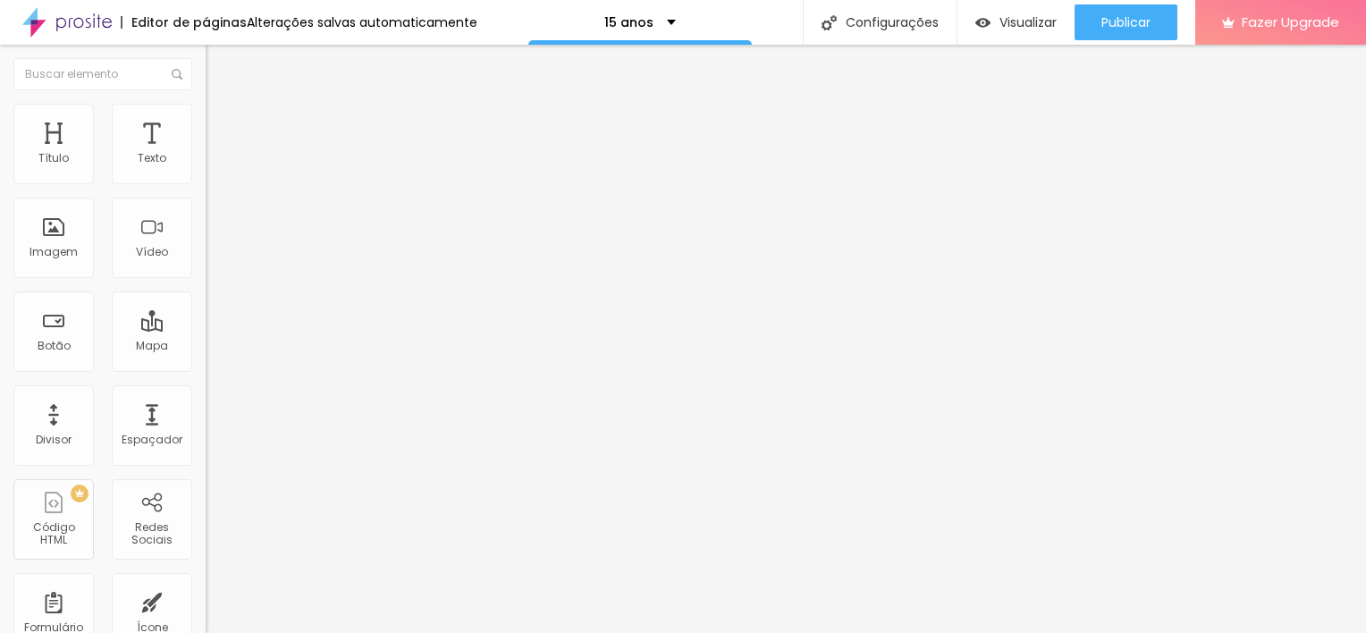
click at [206, 618] on textarea "Oi Ju! Quero agendar a minha experiência fotográfica!" at bounding box center [307, 633] width 202 height 30
click at [206, 618] on textarea "Oi Ju! Vim através do site e Quero agendar a minha experiência fotográfica!" at bounding box center [307, 633] width 202 height 30
click at [206, 618] on textarea "Oi Ju! Vim através do site e quero agendar a minha experiência fotográfica!" at bounding box center [307, 633] width 202 height 30
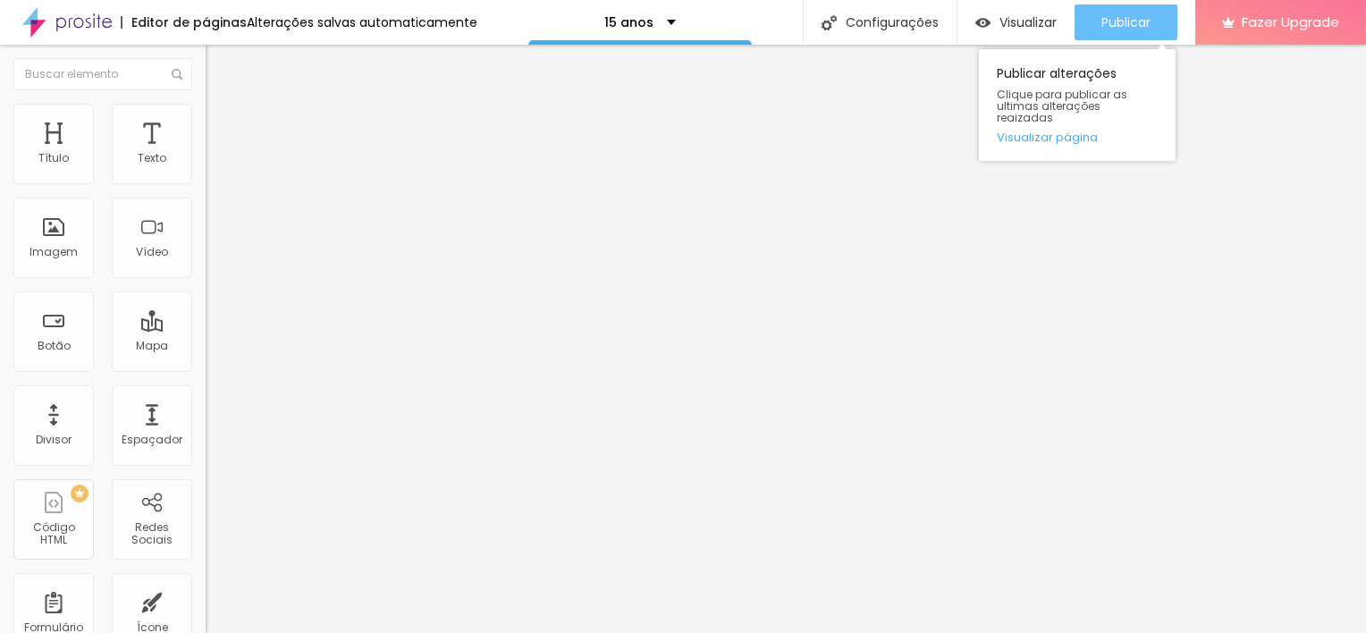
type textarea "Oi Ju! Vim através do site e quero agendar a minha experiência fotográfica!"
click at [1133, 29] on span "Publicar" at bounding box center [1125, 22] width 49 height 14
